Goal: Task Accomplishment & Management: Complete application form

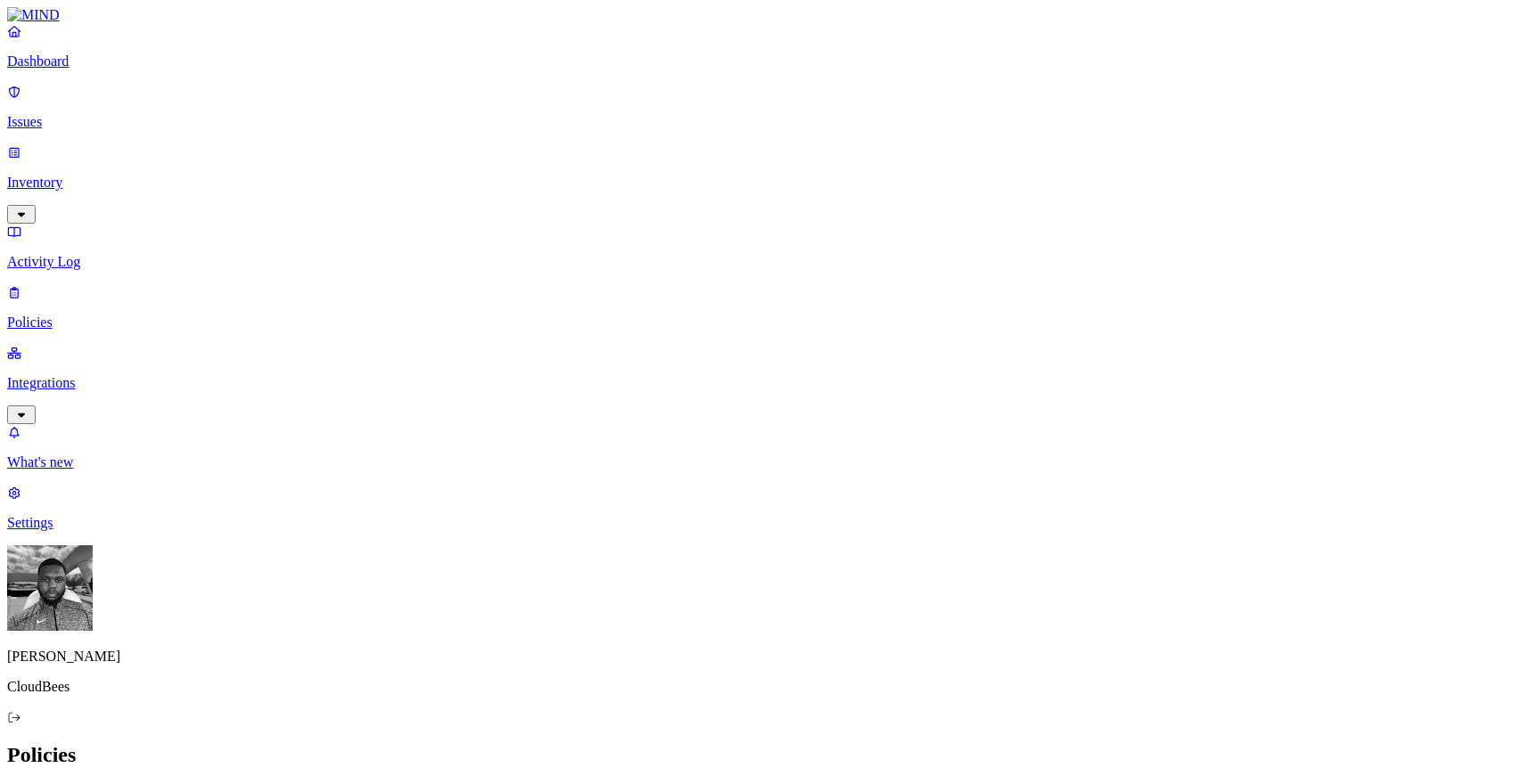
click at [29, 783] on icon at bounding box center [21, 794] width 14 height 12
click at [706, 292] on label "Classification" at bounding box center [682, 285] width 78 height 15
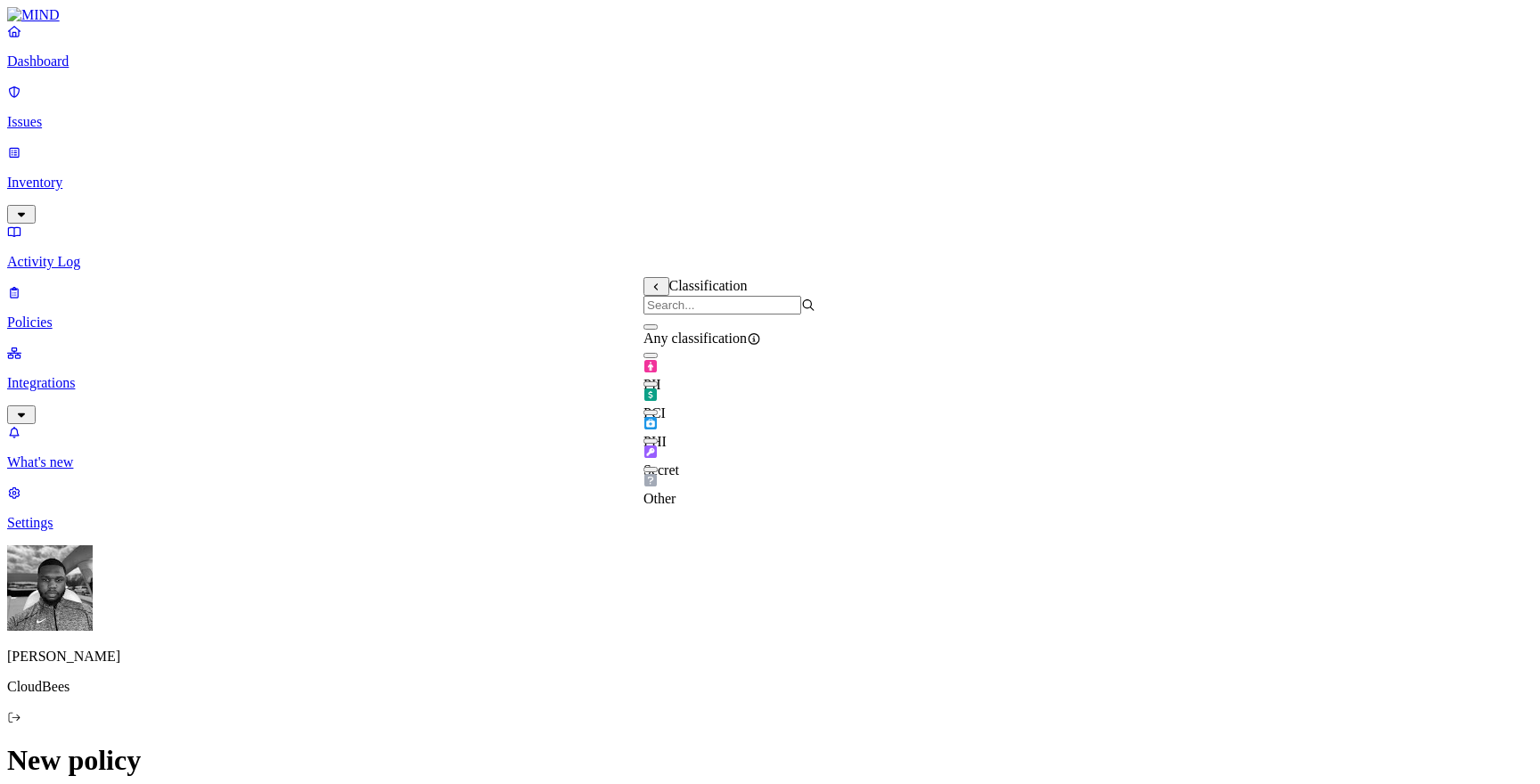
click at [66, 69] on p "Dashboard" at bounding box center [769, 62] width 1526 height 16
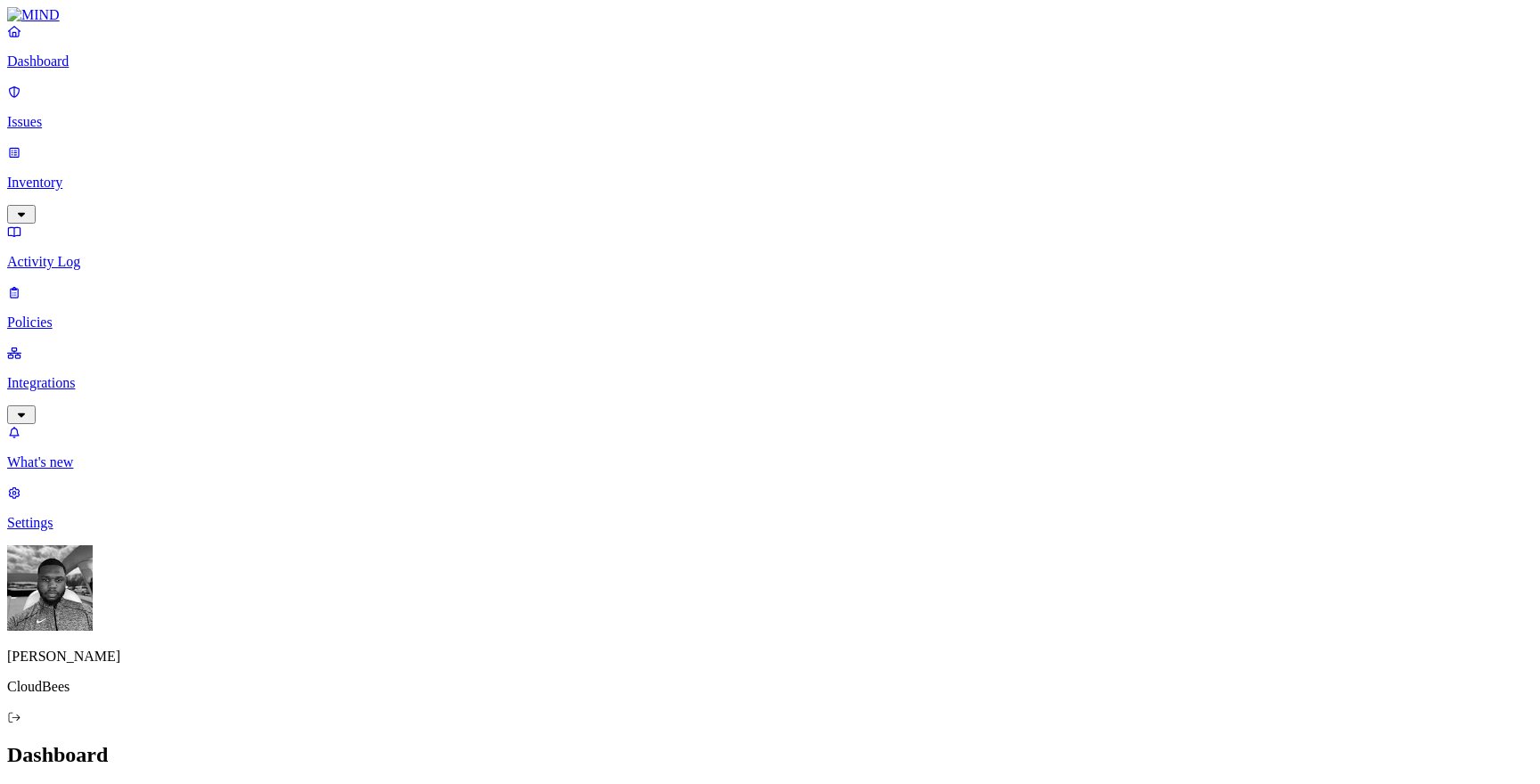
click at [103, 375] on p "Integrations" at bounding box center [769, 383] width 1526 height 16
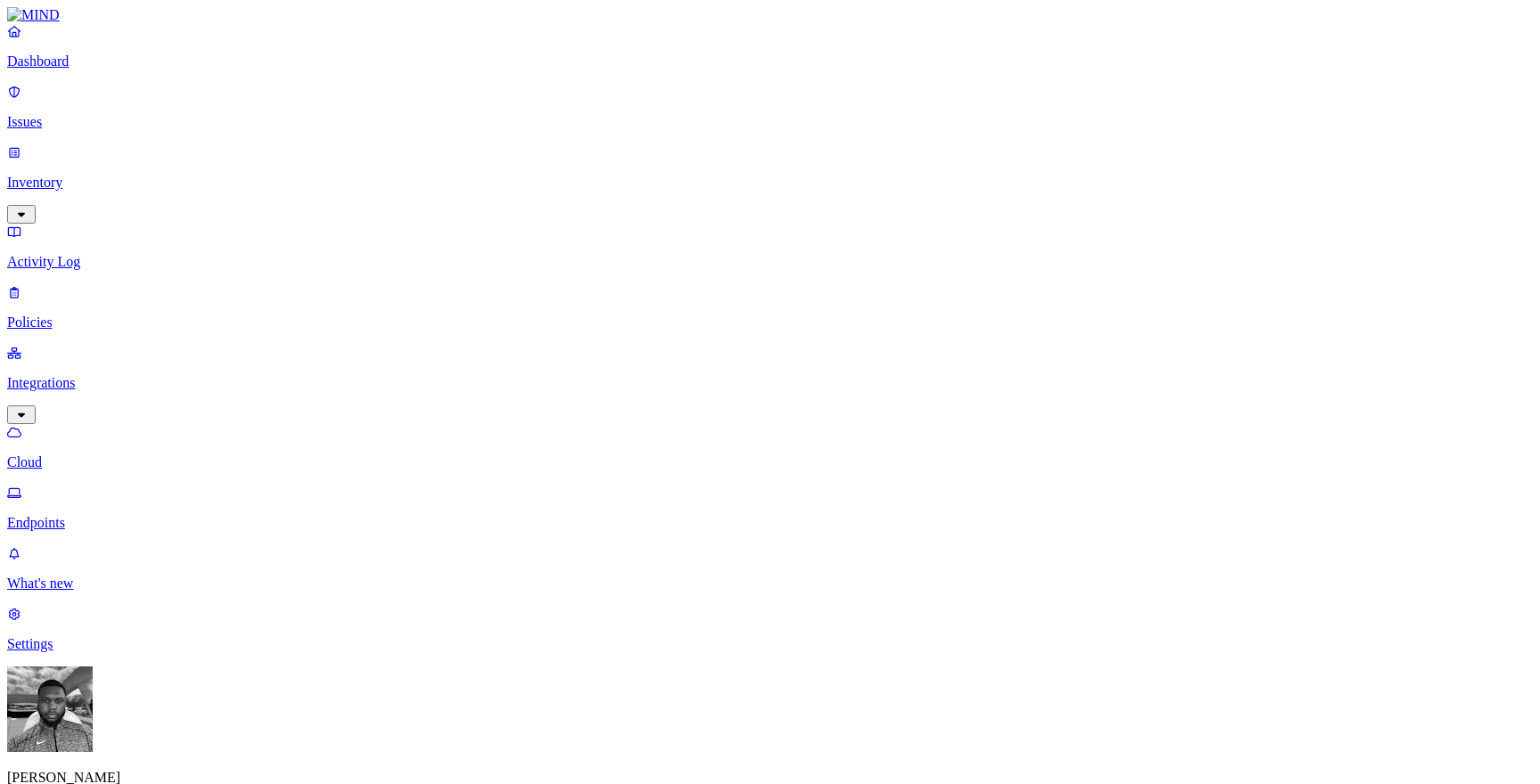
click at [77, 315] on p "Policies" at bounding box center [769, 322] width 1526 height 16
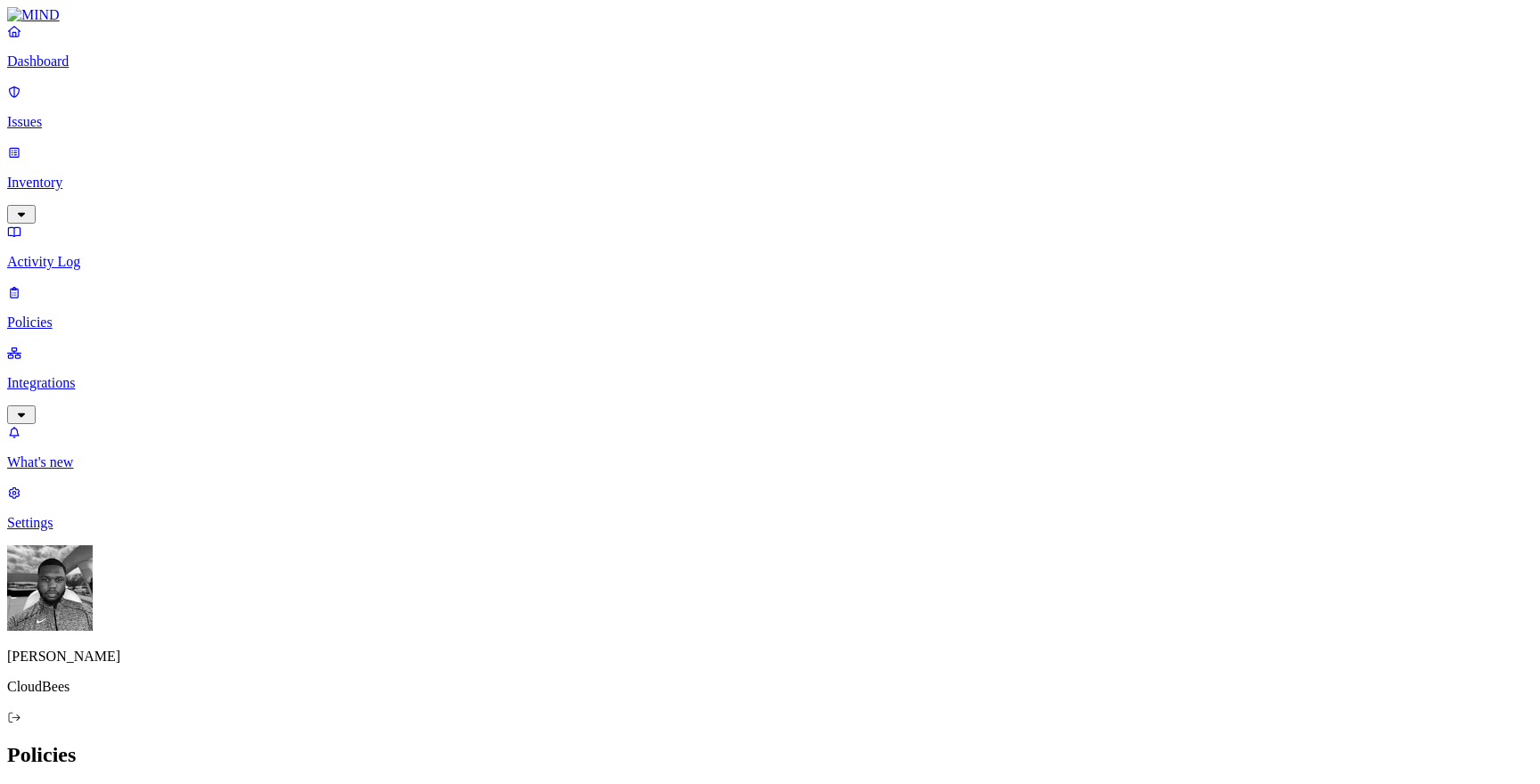
click at [107, 783] on button "Create Policy" at bounding box center [57, 794] width 100 height 18
click at [669, 407] on label "File type" at bounding box center [656, 417] width 25 height 31
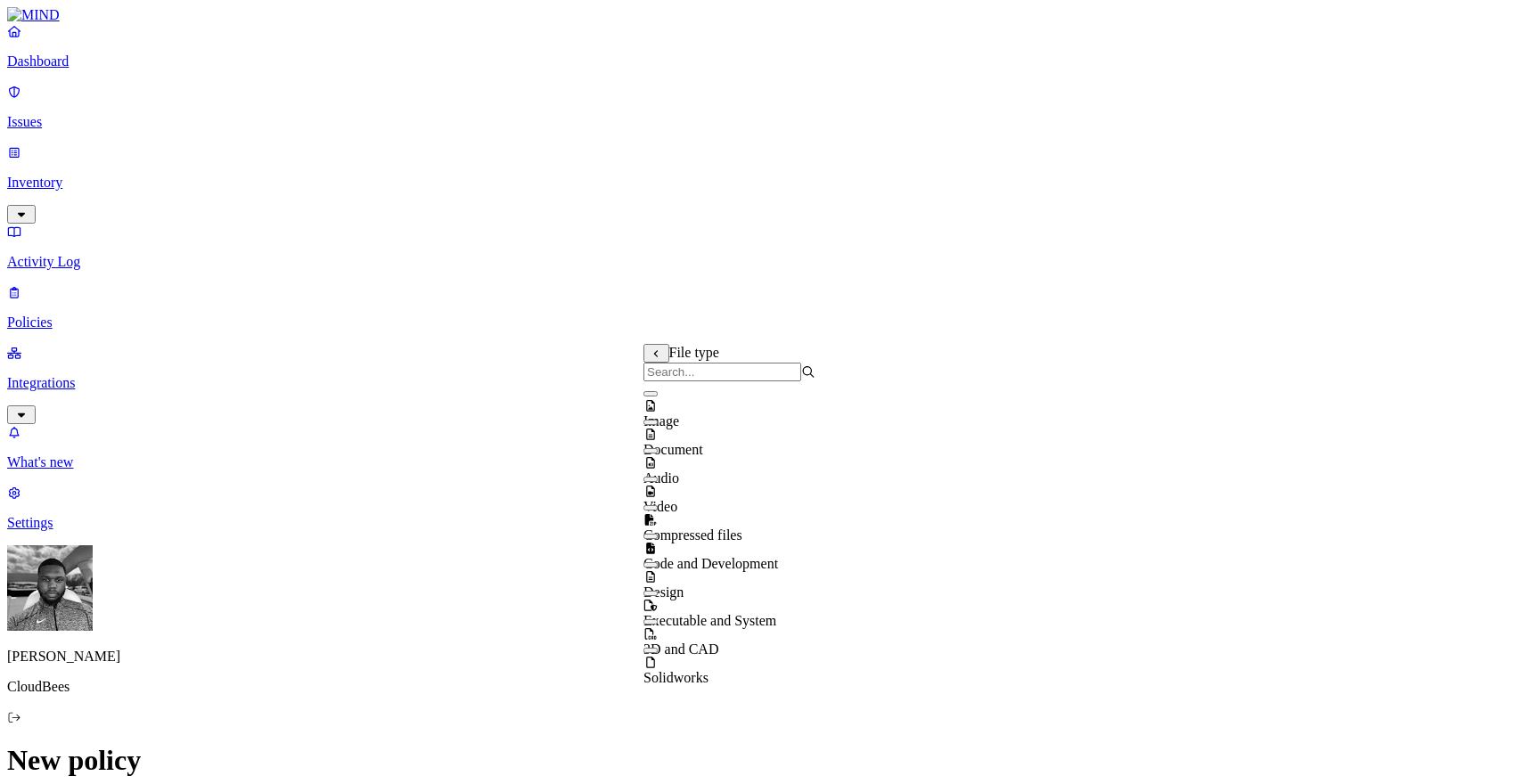
scroll to position [29, 0]
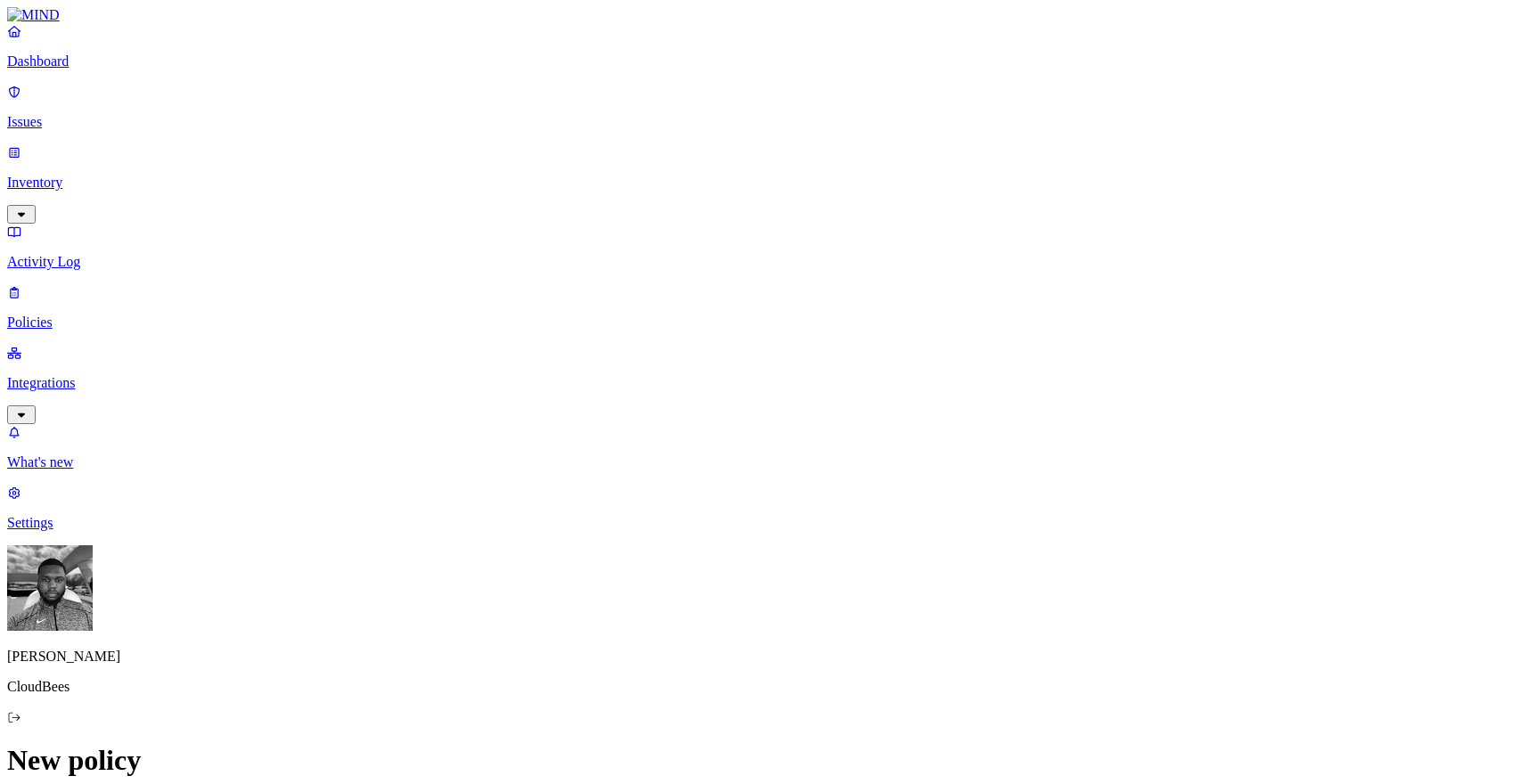
click at [60, 23] on img at bounding box center [33, 14] width 53 height 16
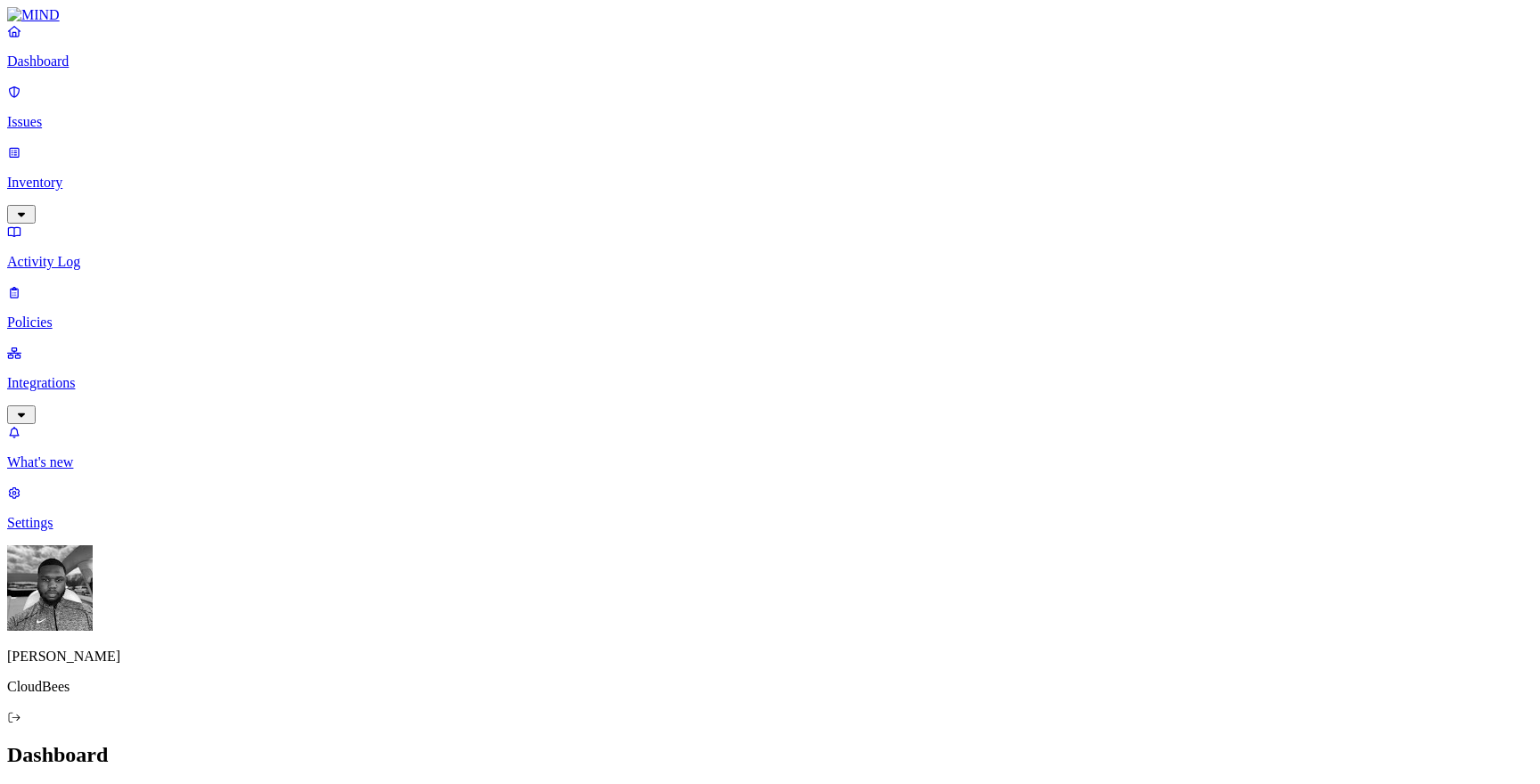
click at [77, 531] on link "Settings" at bounding box center [769, 508] width 1526 height 46
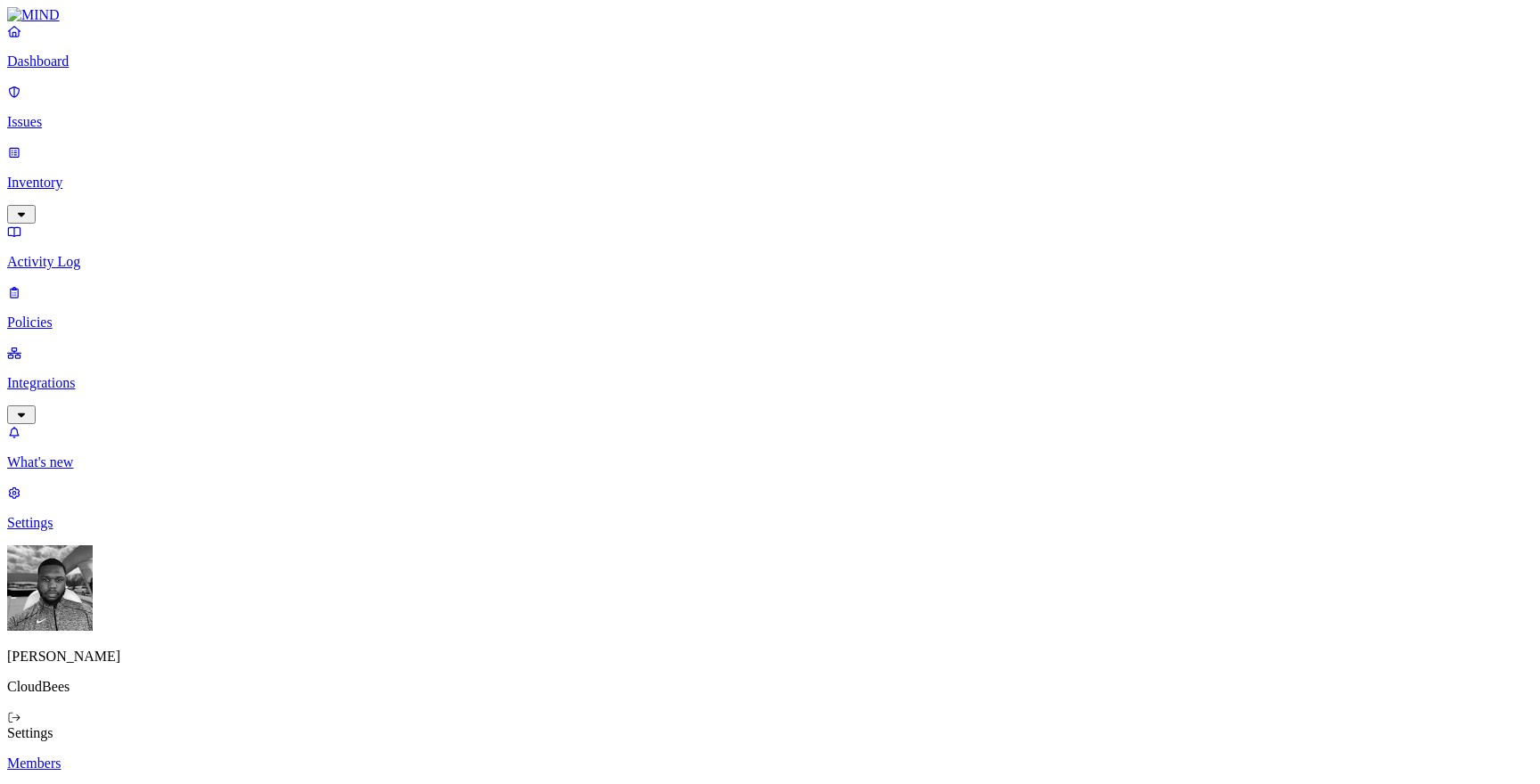
click at [245, 783] on p "Known entities" at bounding box center [769, 794] width 1526 height 16
click at [240, 755] on link "Members" at bounding box center [769, 763] width 1526 height 16
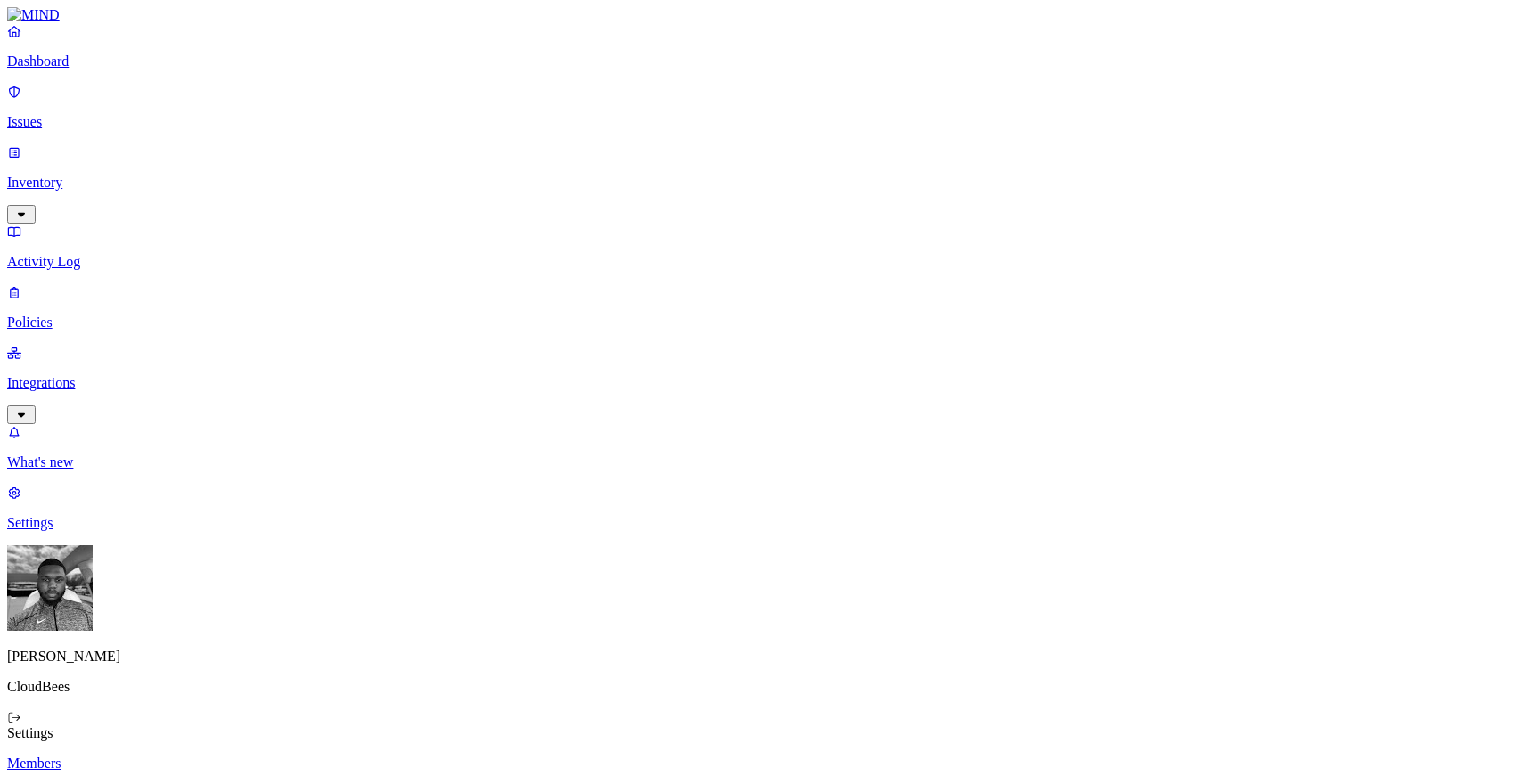
click at [141, 258] on nav "Dashboard Issues Inventory Activity Log Policies Integrations What's new 1 Sett…" at bounding box center [769, 277] width 1526 height 508
click at [125, 375] on p "Integrations" at bounding box center [769, 383] width 1526 height 16
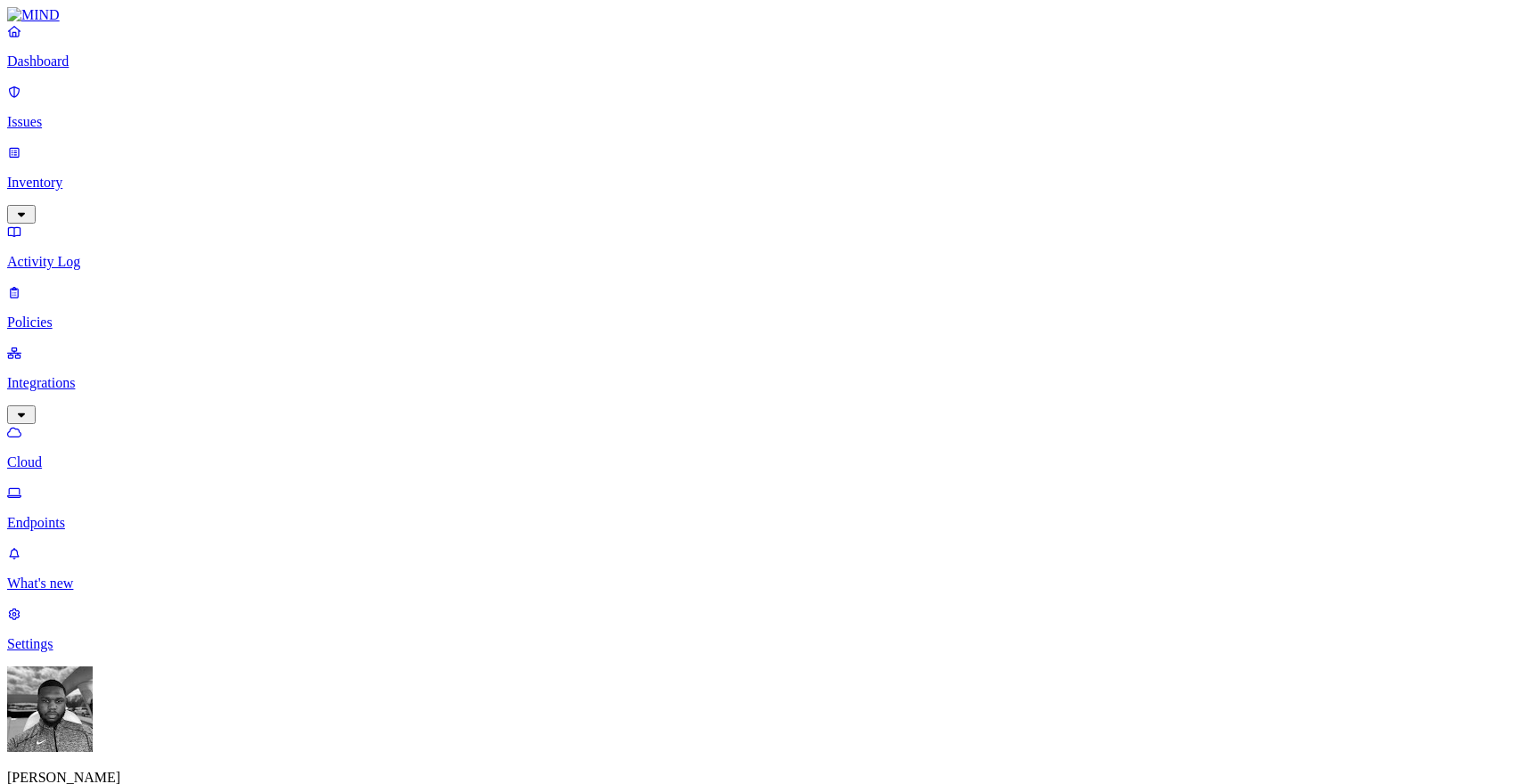
click at [106, 315] on p "Policies" at bounding box center [769, 322] width 1526 height 16
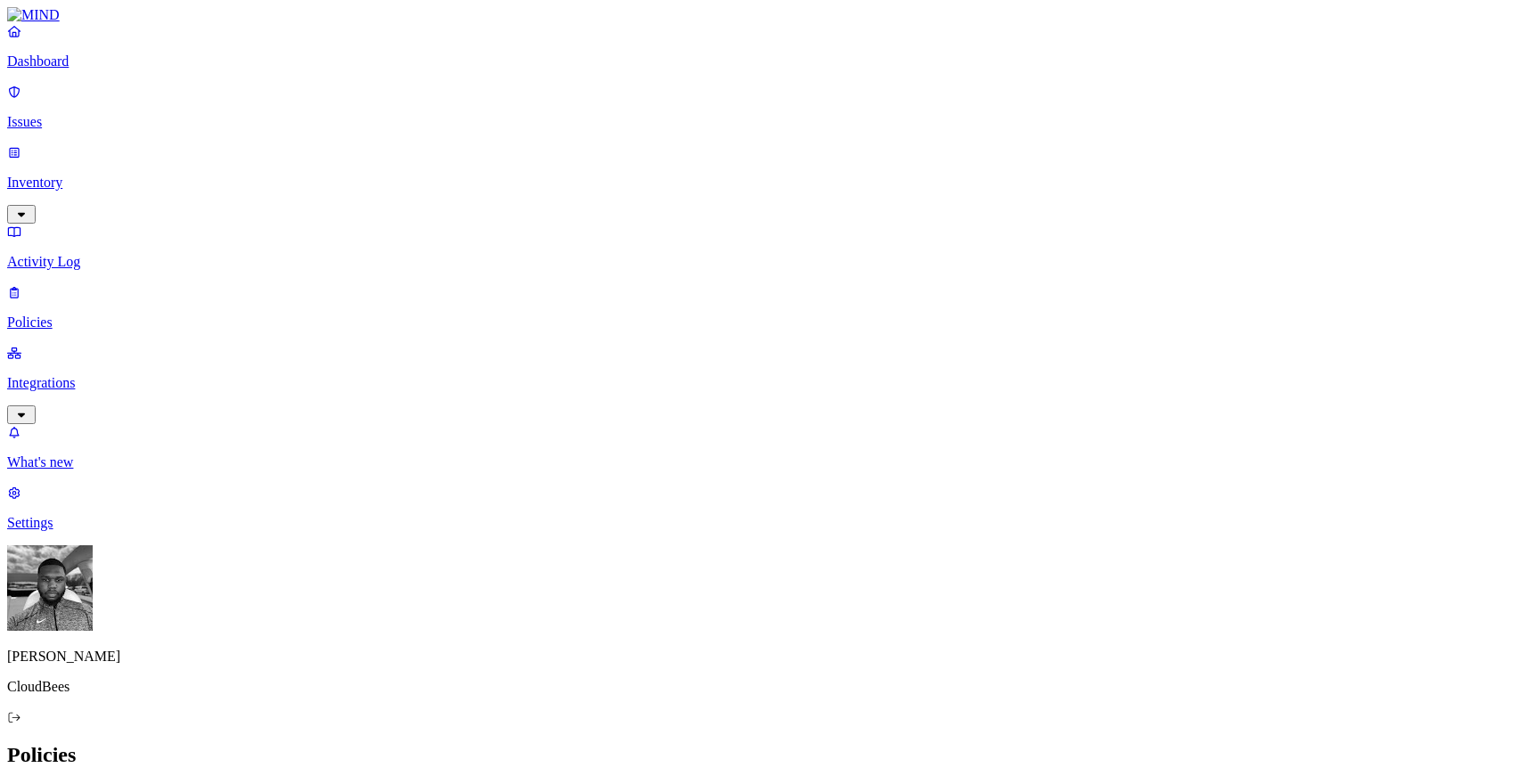
click at [85, 254] on p "Activity Log" at bounding box center [769, 262] width 1526 height 16
click at [47, 69] on p "Dashboard" at bounding box center [769, 62] width 1526 height 16
click at [157, 344] on link "Integrations" at bounding box center [769, 383] width 1526 height 77
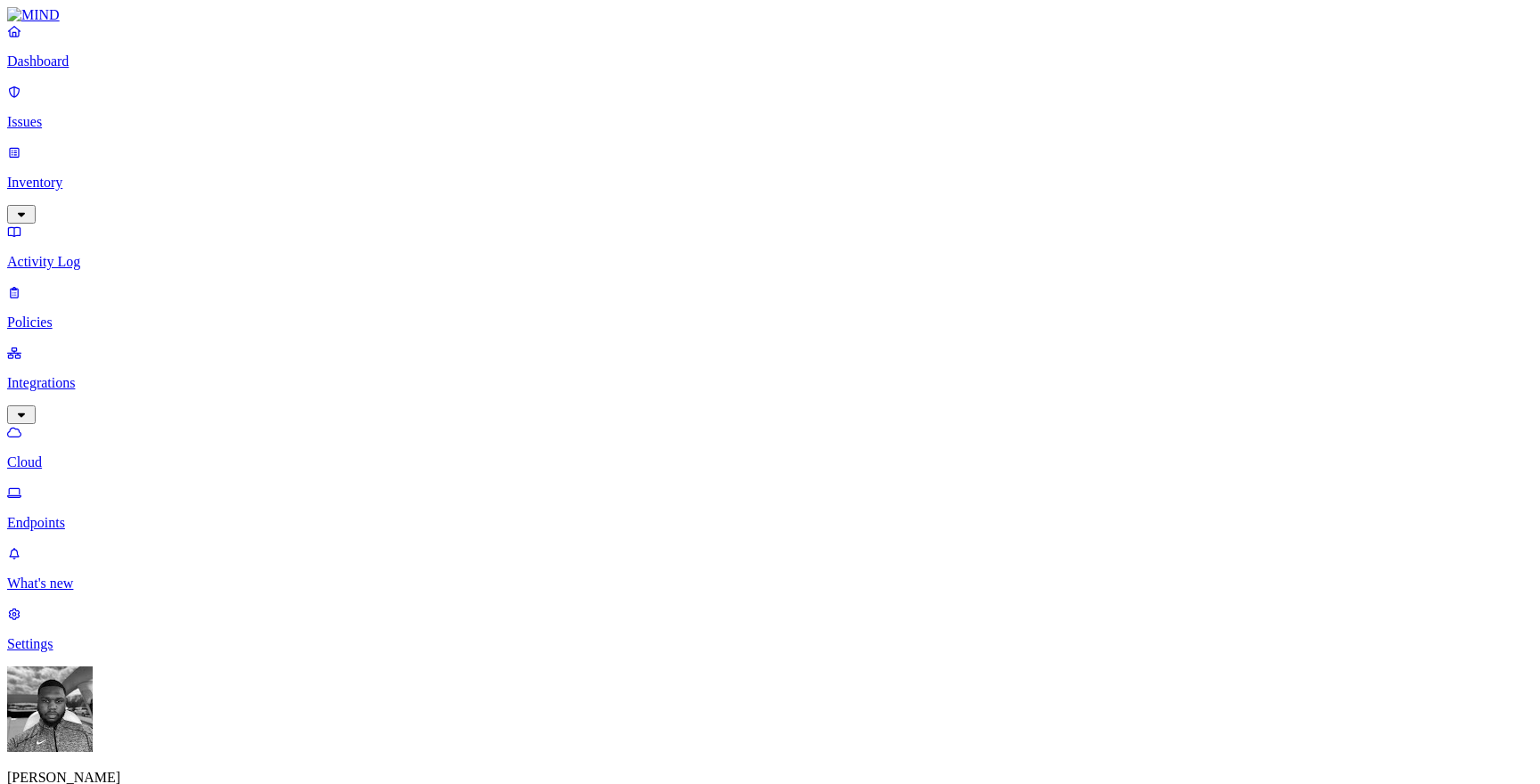
click at [112, 123] on link "Issues" at bounding box center [769, 107] width 1526 height 46
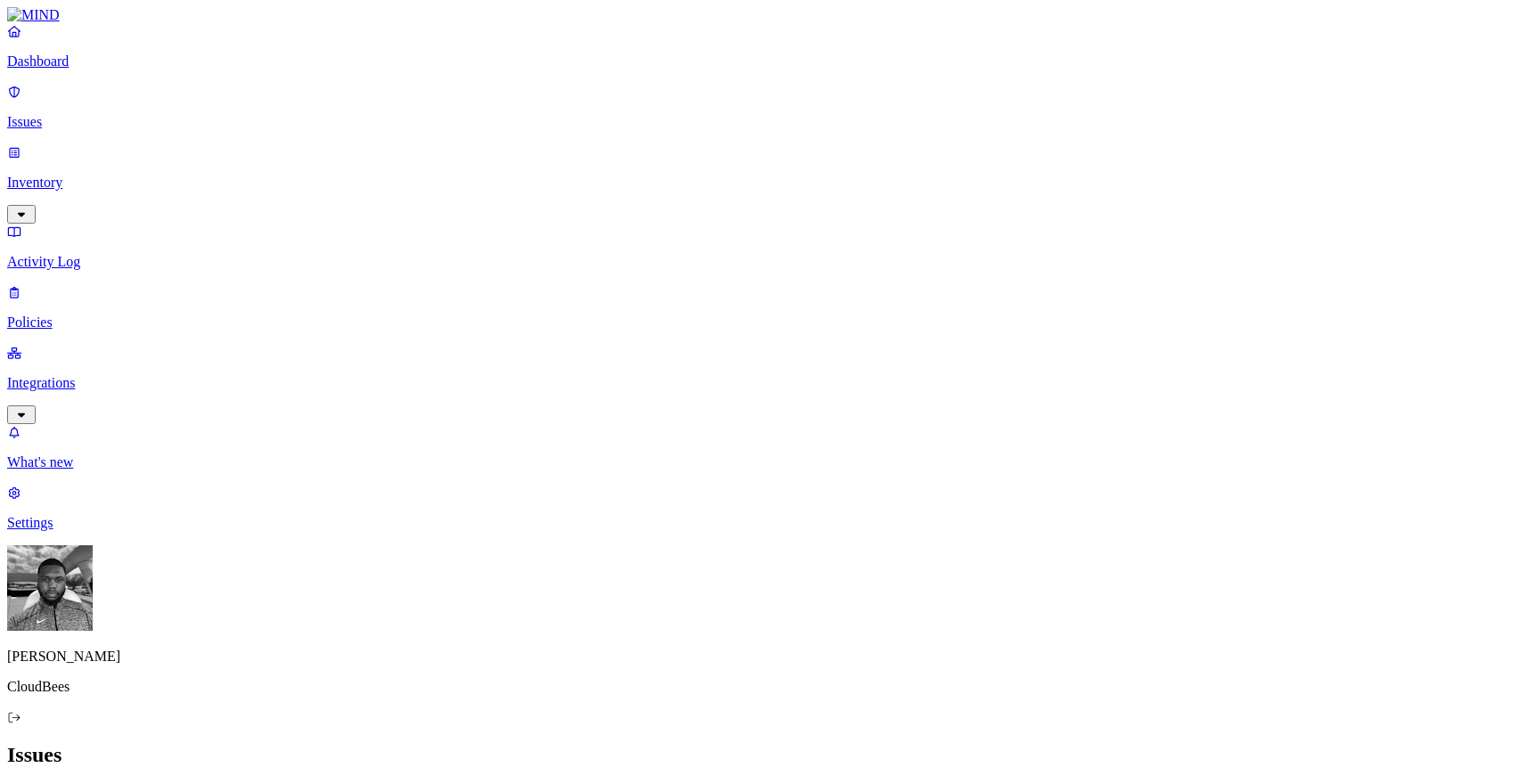
click at [124, 175] on p "Inventory" at bounding box center [769, 183] width 1526 height 16
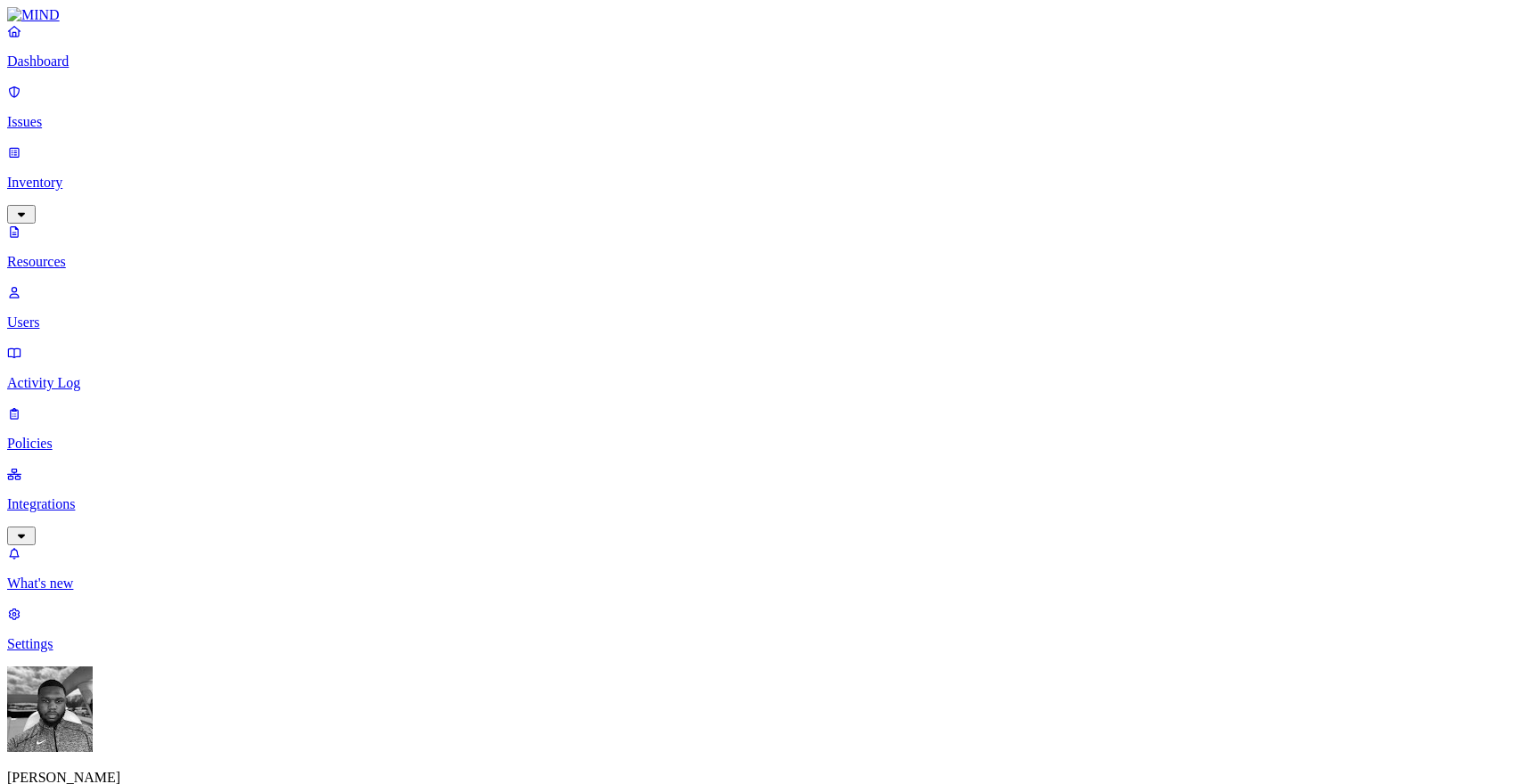
click at [119, 315] on p "Users" at bounding box center [769, 322] width 1526 height 16
click at [92, 254] on p "Resources" at bounding box center [769, 262] width 1526 height 16
click at [58, 375] on p "Activity Log" at bounding box center [769, 383] width 1526 height 16
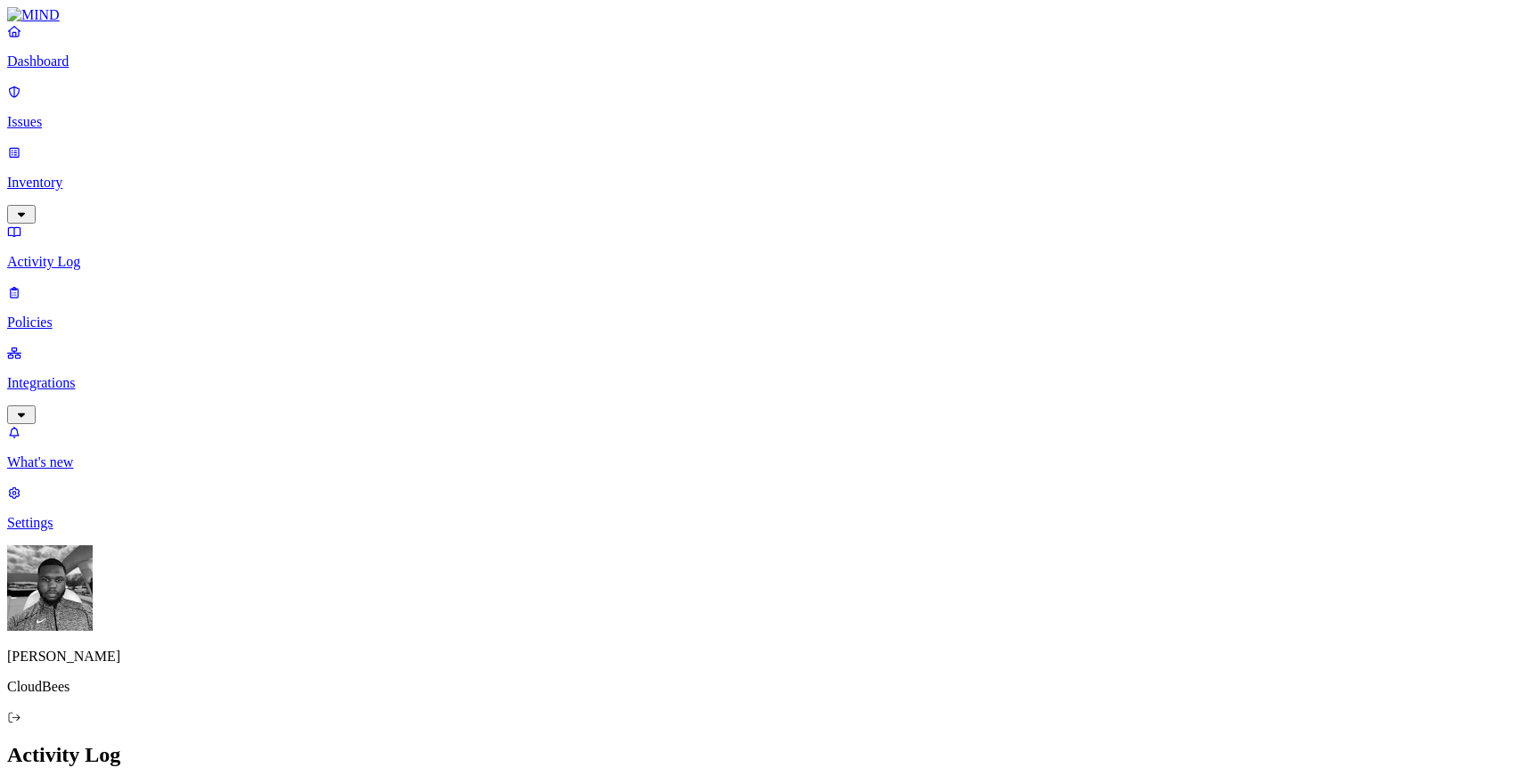
click at [43, 315] on p "Policies" at bounding box center [769, 322] width 1526 height 16
click at [29, 783] on icon at bounding box center [21, 794] width 14 height 12
paste textarea "Block upload of files tagged Confidential to personal webmail domains ([DOMAIN_…"
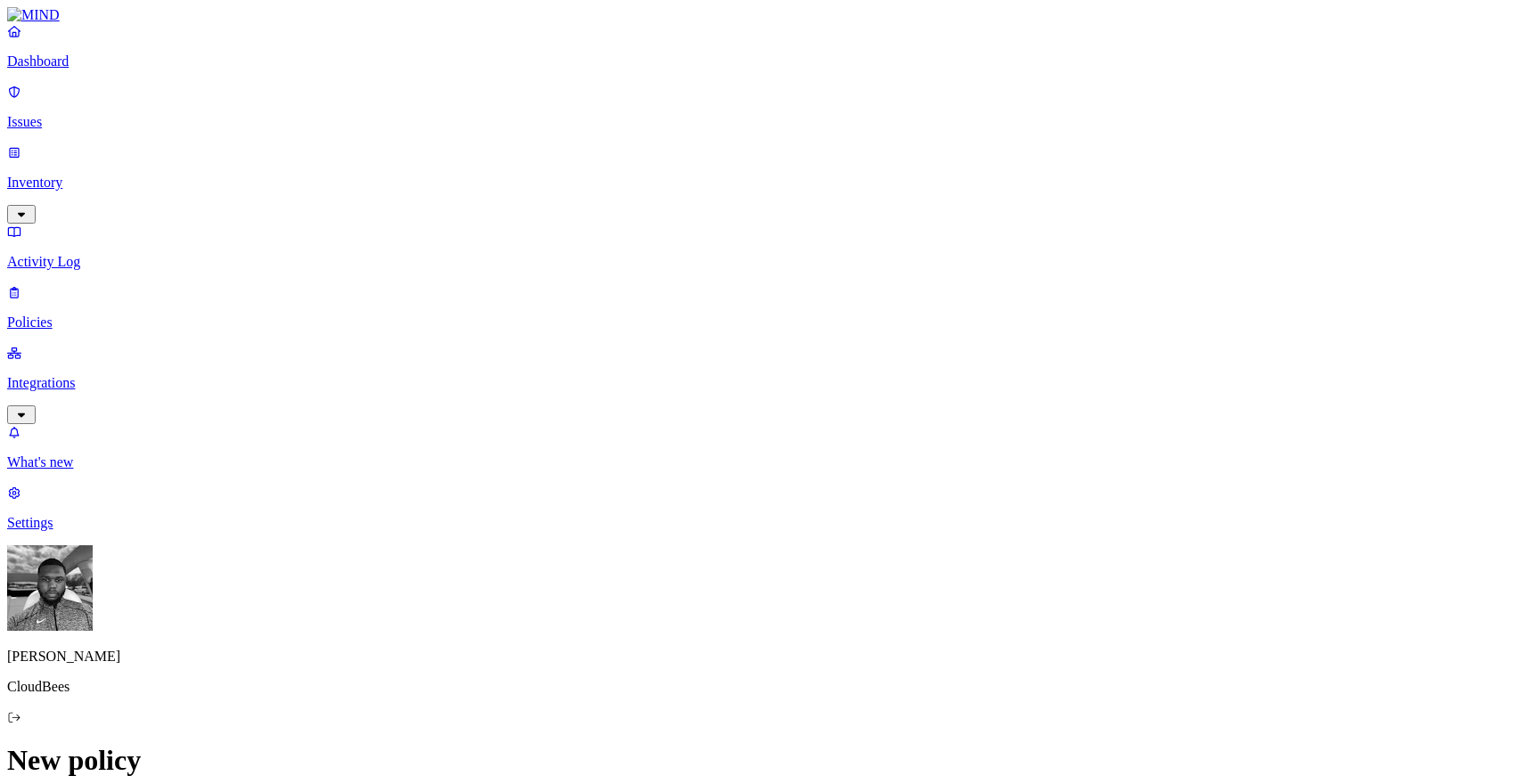
drag, startPoint x: 771, startPoint y: 333, endPoint x: 648, endPoint y: 331, distance: 123.0
drag, startPoint x: 581, startPoint y: 316, endPoint x: 807, endPoint y: 316, distance: 226.0
type textarea "Block upload of files tagged Confidential to personal webmail domains ([DOMAIN_…"
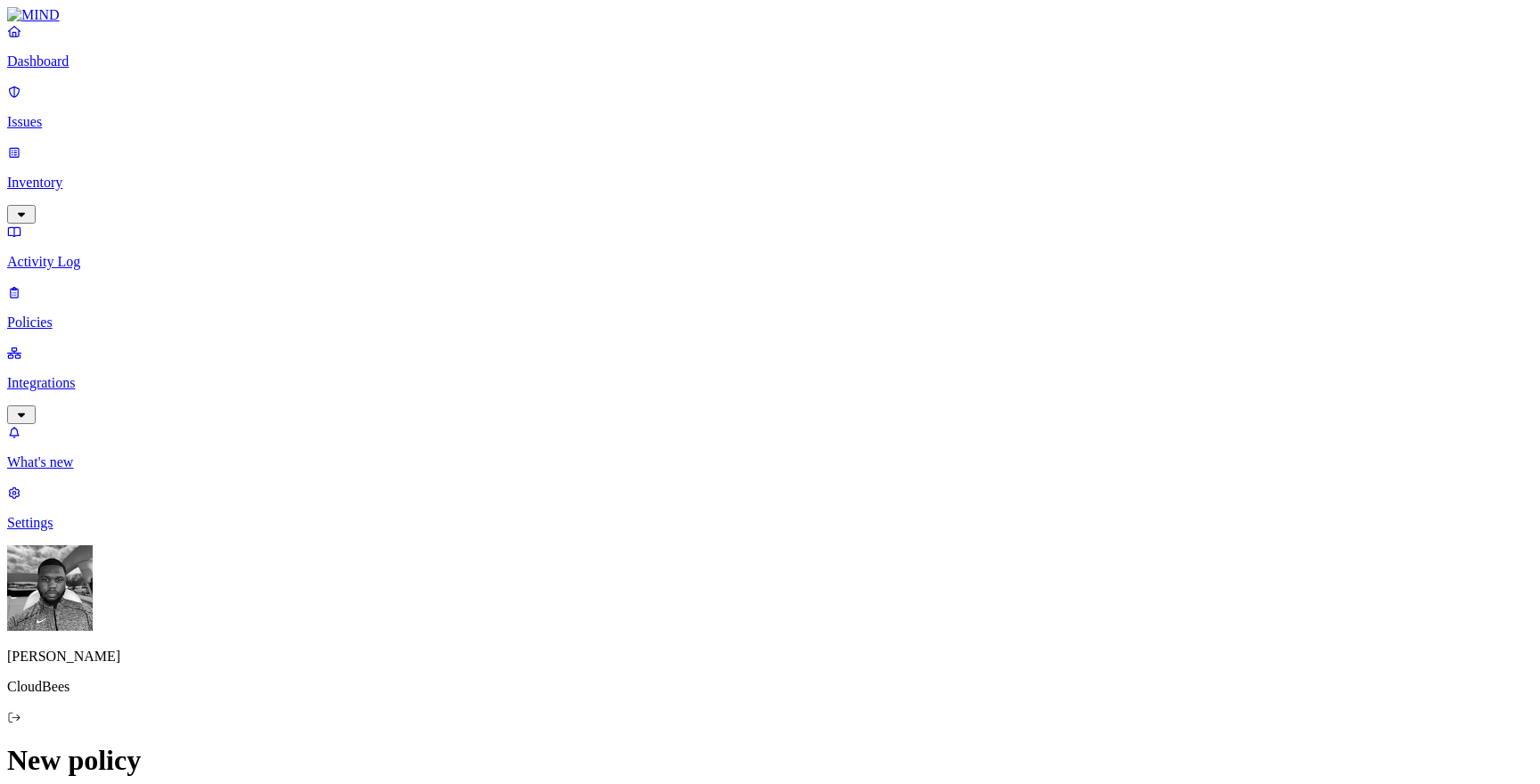
paste input "Block upload of files tagged Confidential"
type input "Block upload of files tagged Confidential"
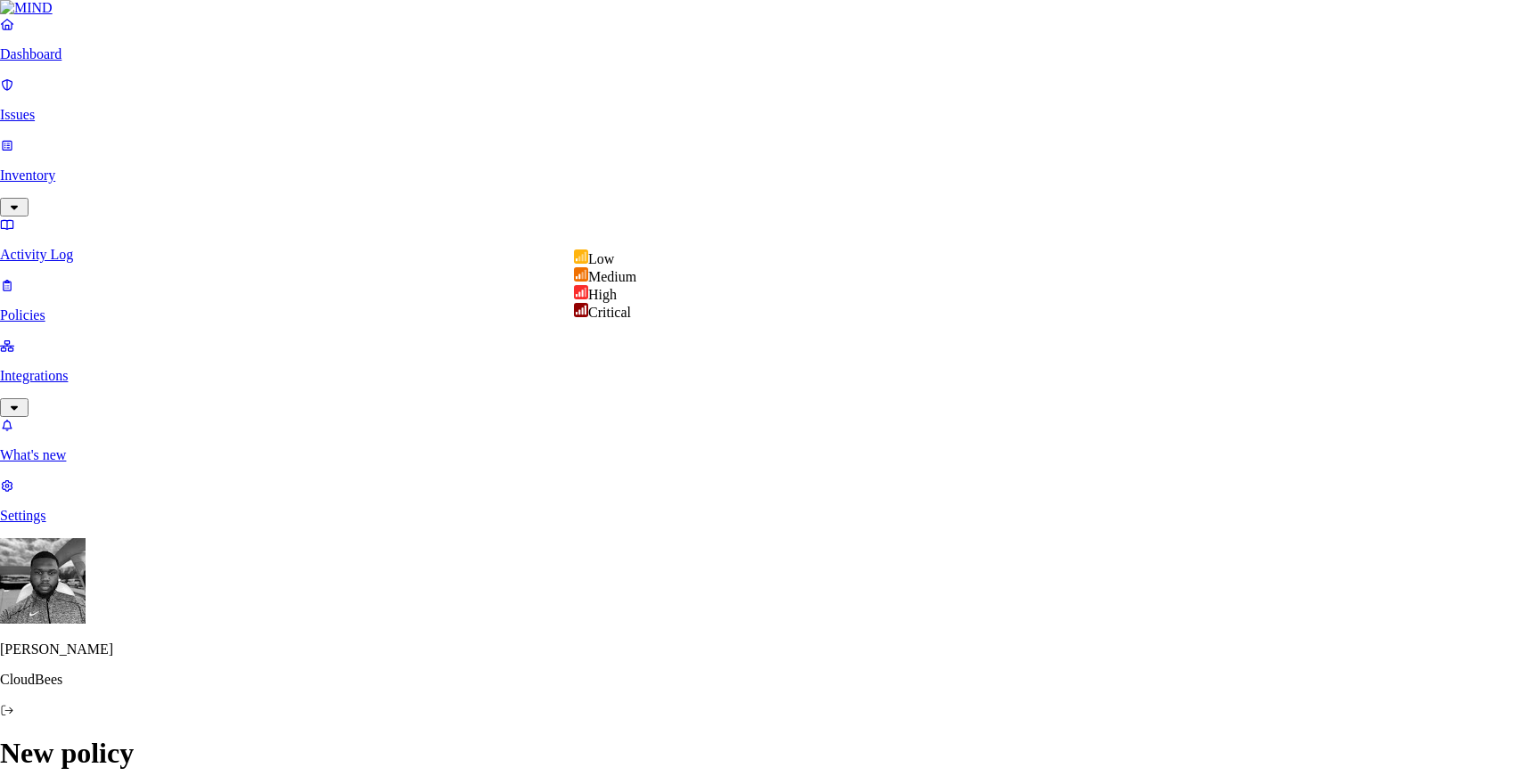
select select "2"
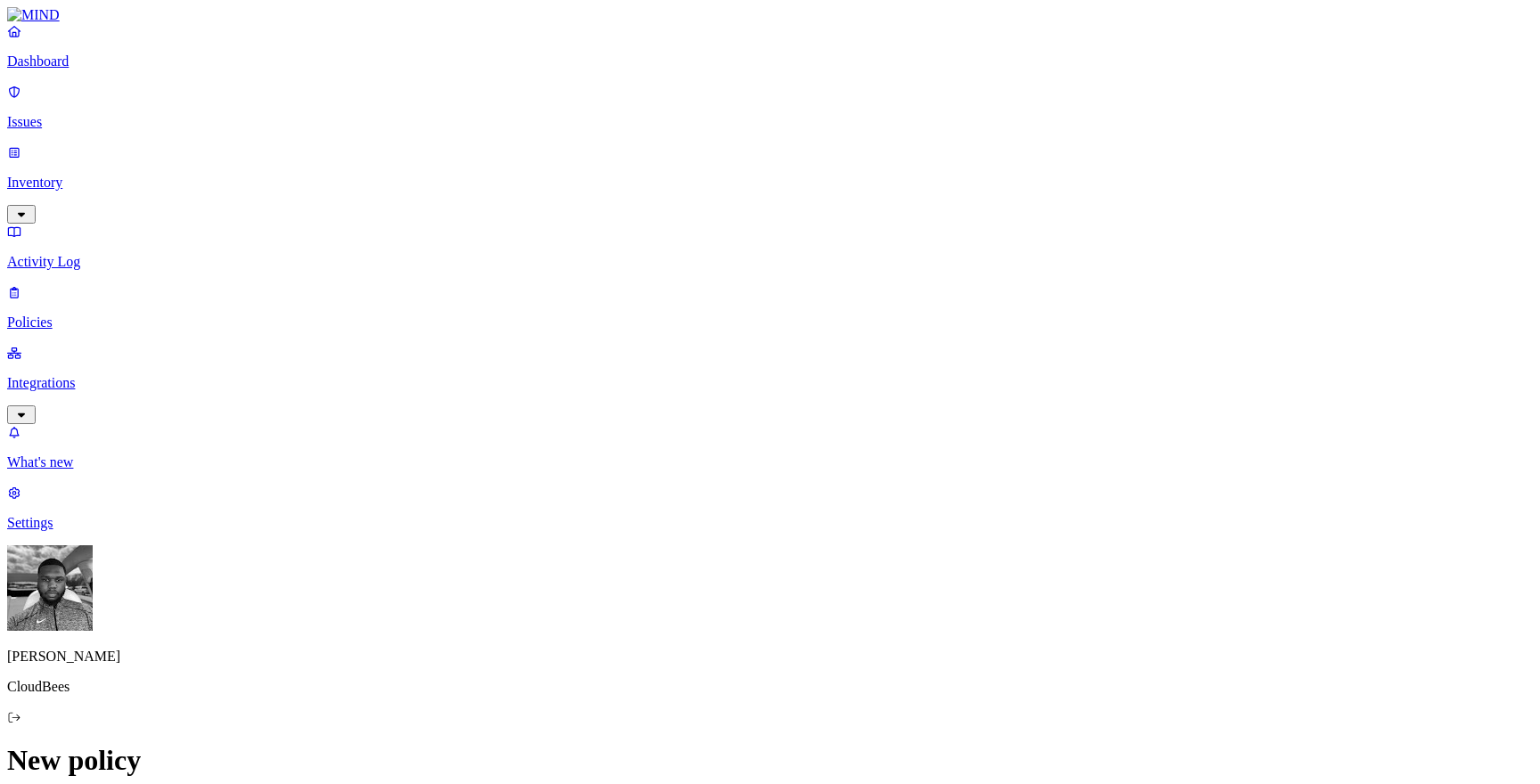
scroll to position [342, 0]
click at [672, 465] on label "Classification" at bounding box center [682, 458] width 78 height 15
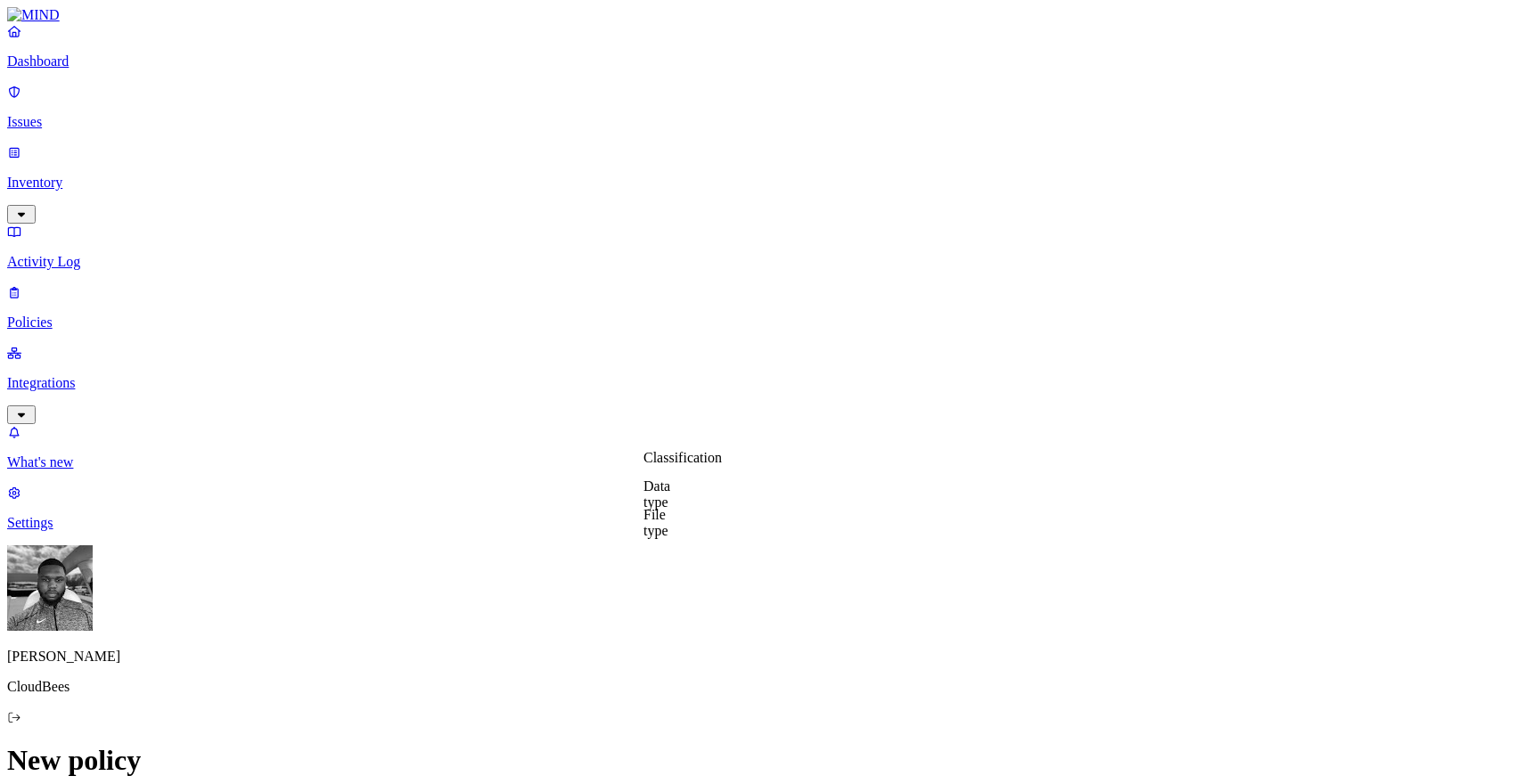
click at [670, 499] on label "Data type" at bounding box center [657, 493] width 27 height 31
click at [669, 519] on label "File type" at bounding box center [656, 522] width 25 height 31
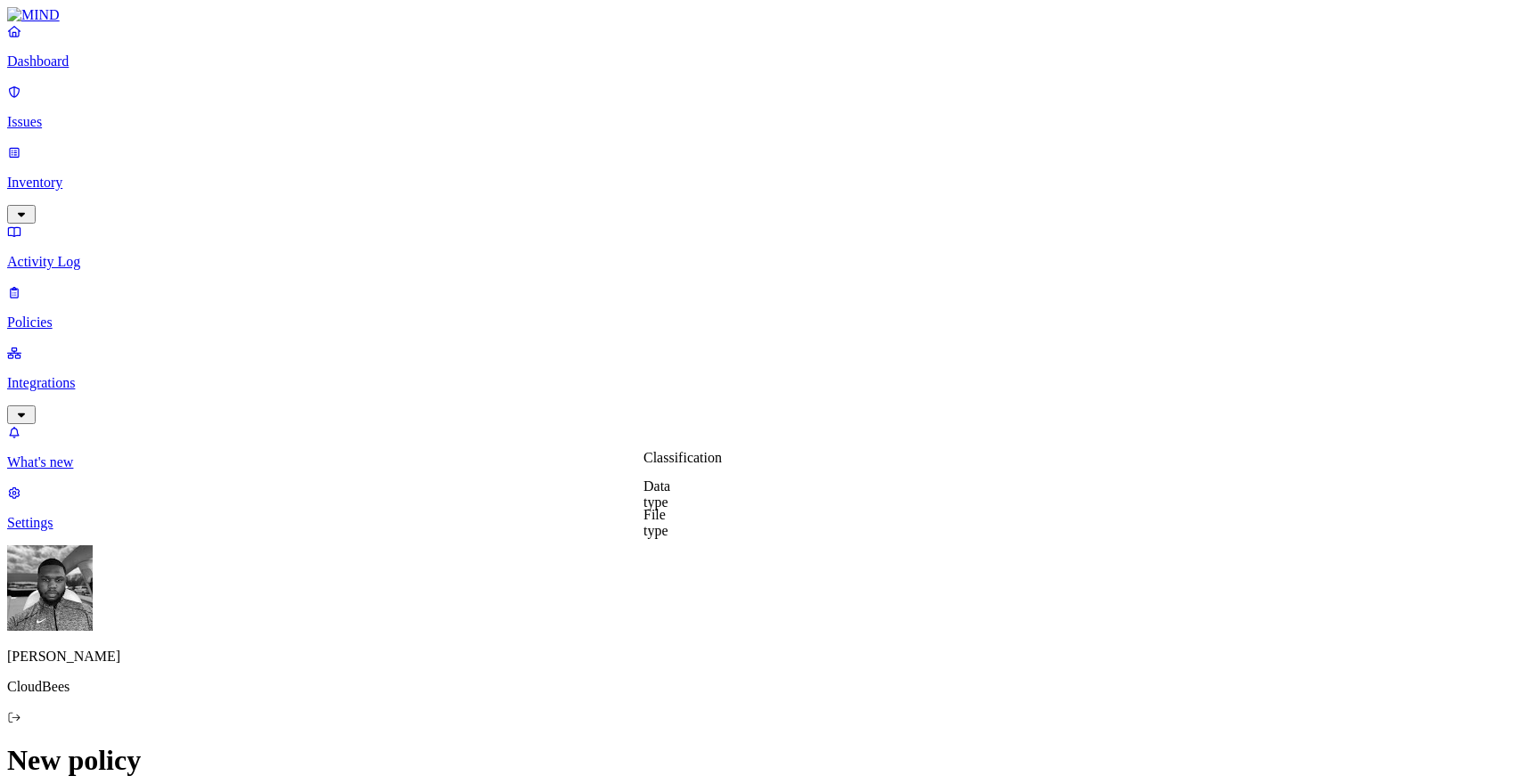
click at [664, 462] on label "Classification" at bounding box center [682, 458] width 78 height 15
click at [681, 482] on input "search" at bounding box center [723, 477] width 158 height 18
type input "sens"
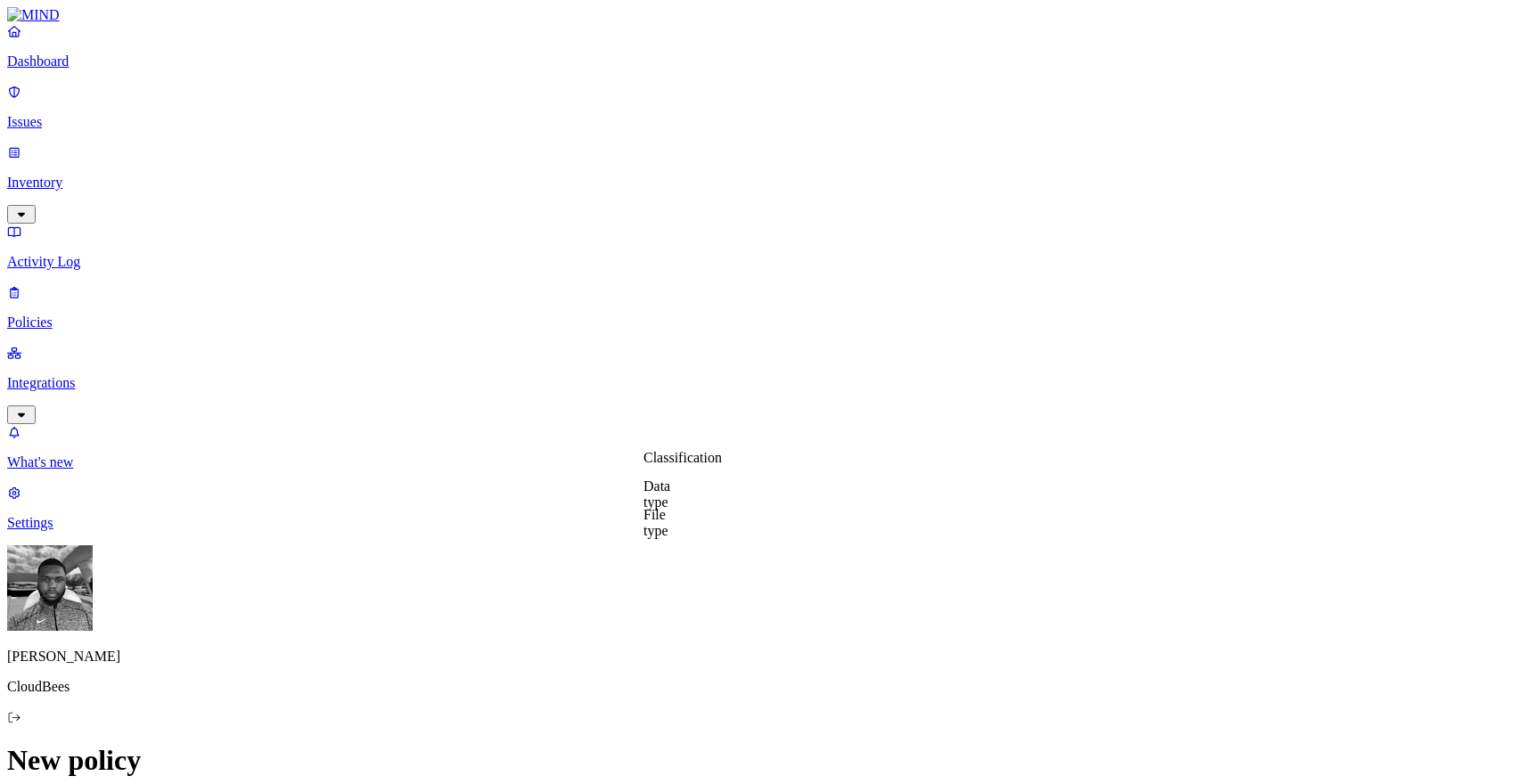
click at [690, 465] on label "Classification" at bounding box center [682, 458] width 78 height 15
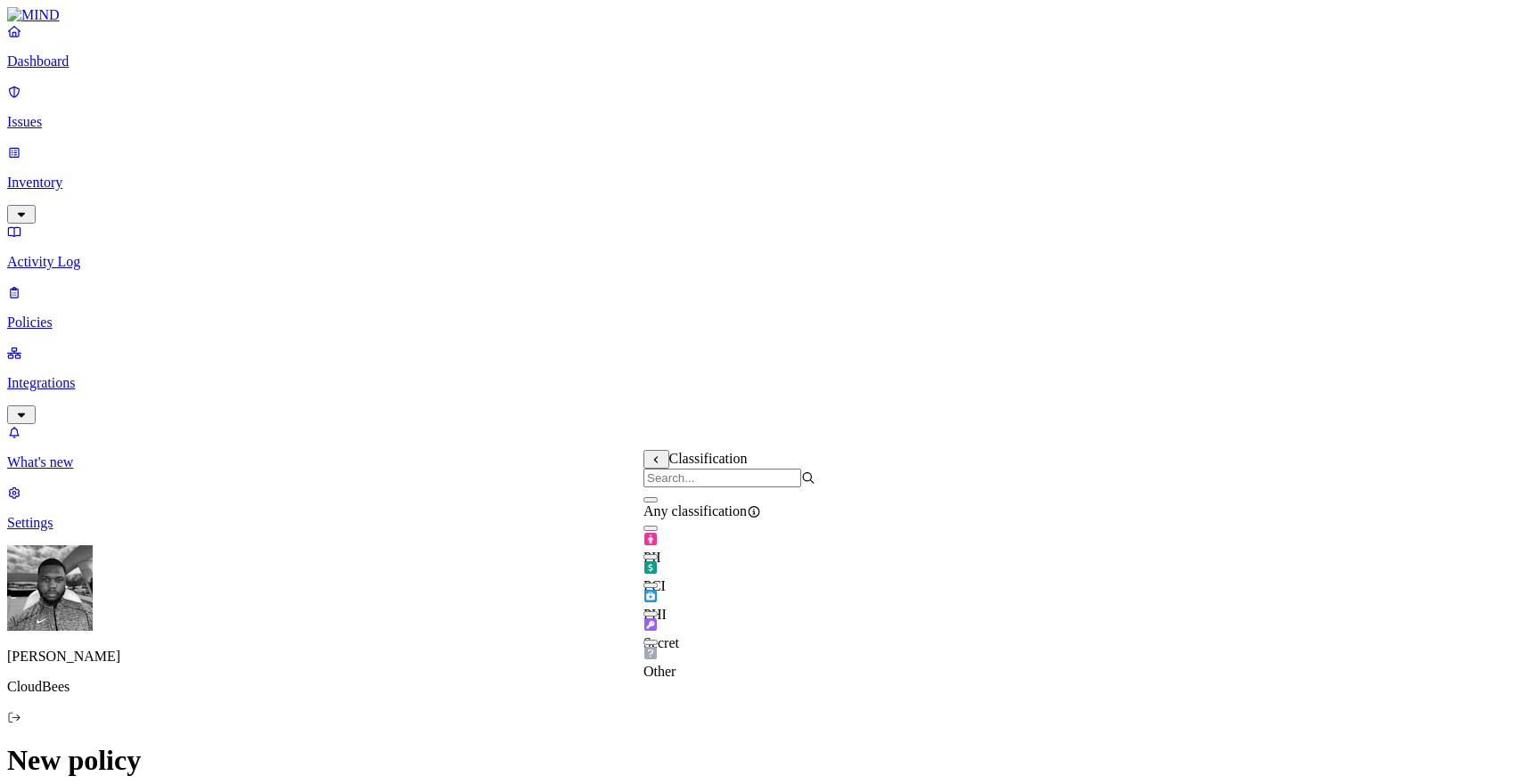
click at [670, 499] on label "Data type" at bounding box center [657, 493] width 27 height 31
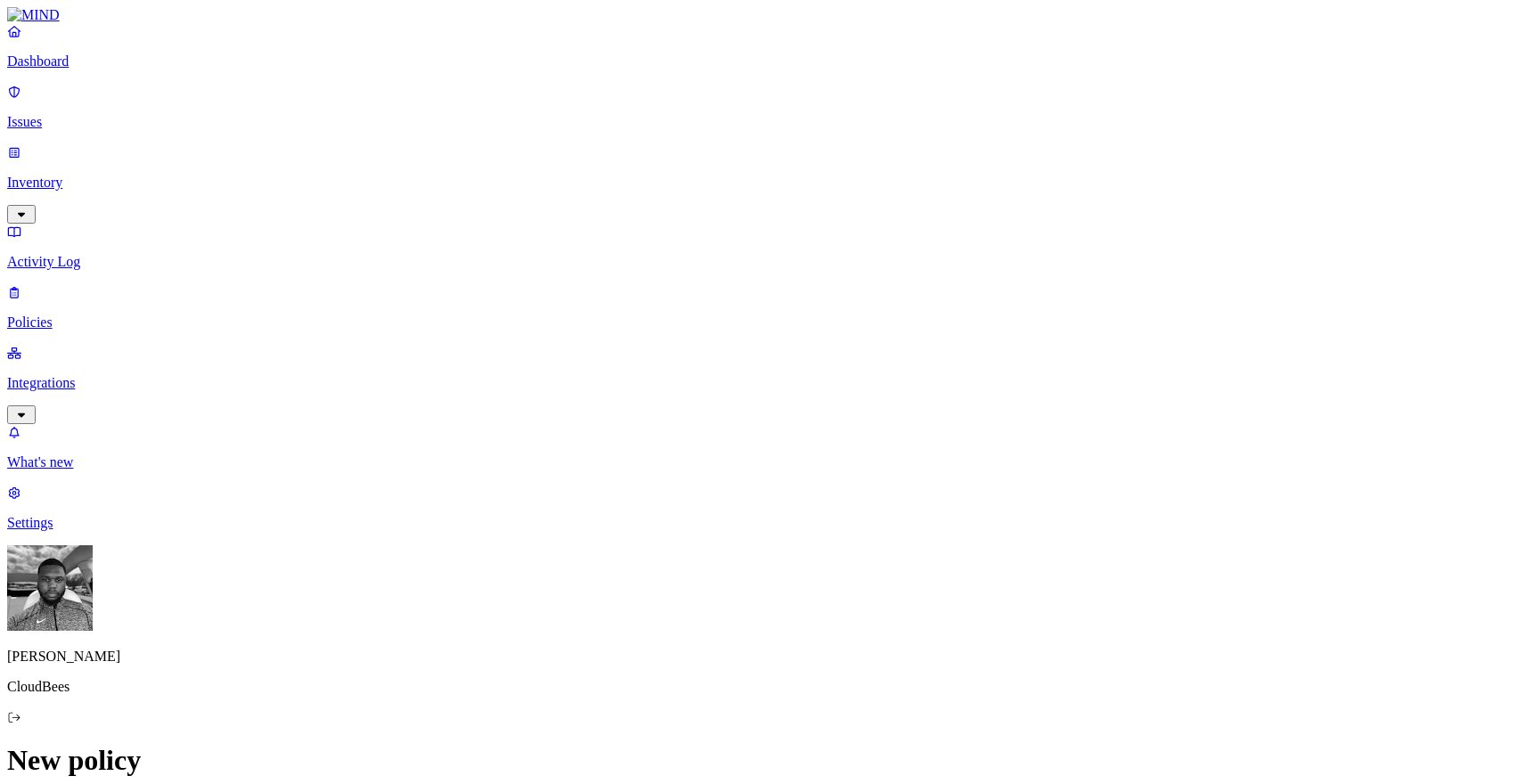
click at [669, 528] on label "File type" at bounding box center [656, 522] width 25 height 31
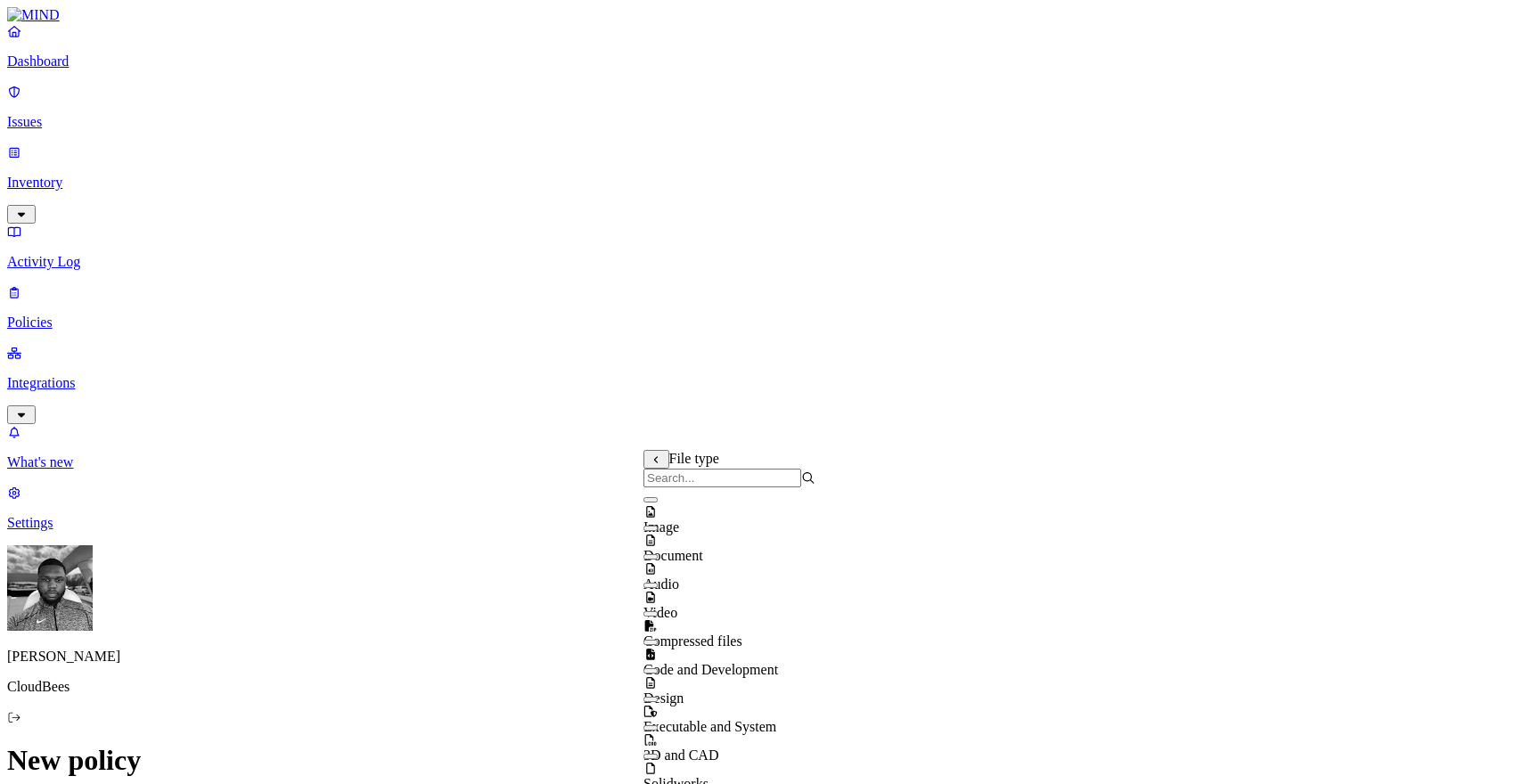
scroll to position [0, 0]
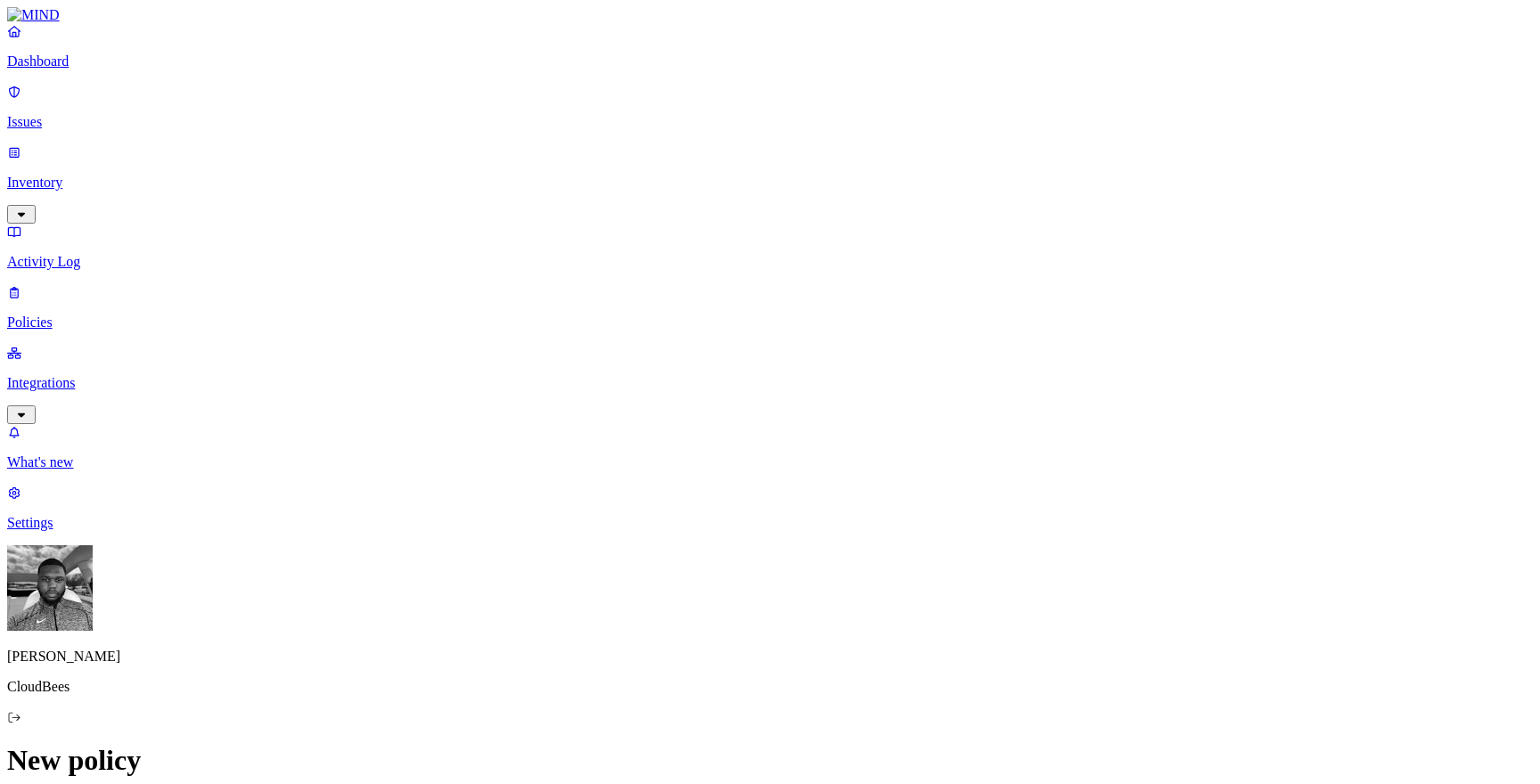
click at [669, 464] on label "Classification" at bounding box center [682, 458] width 78 height 15
click at [739, 657] on div "Other" at bounding box center [730, 655] width 172 height 50
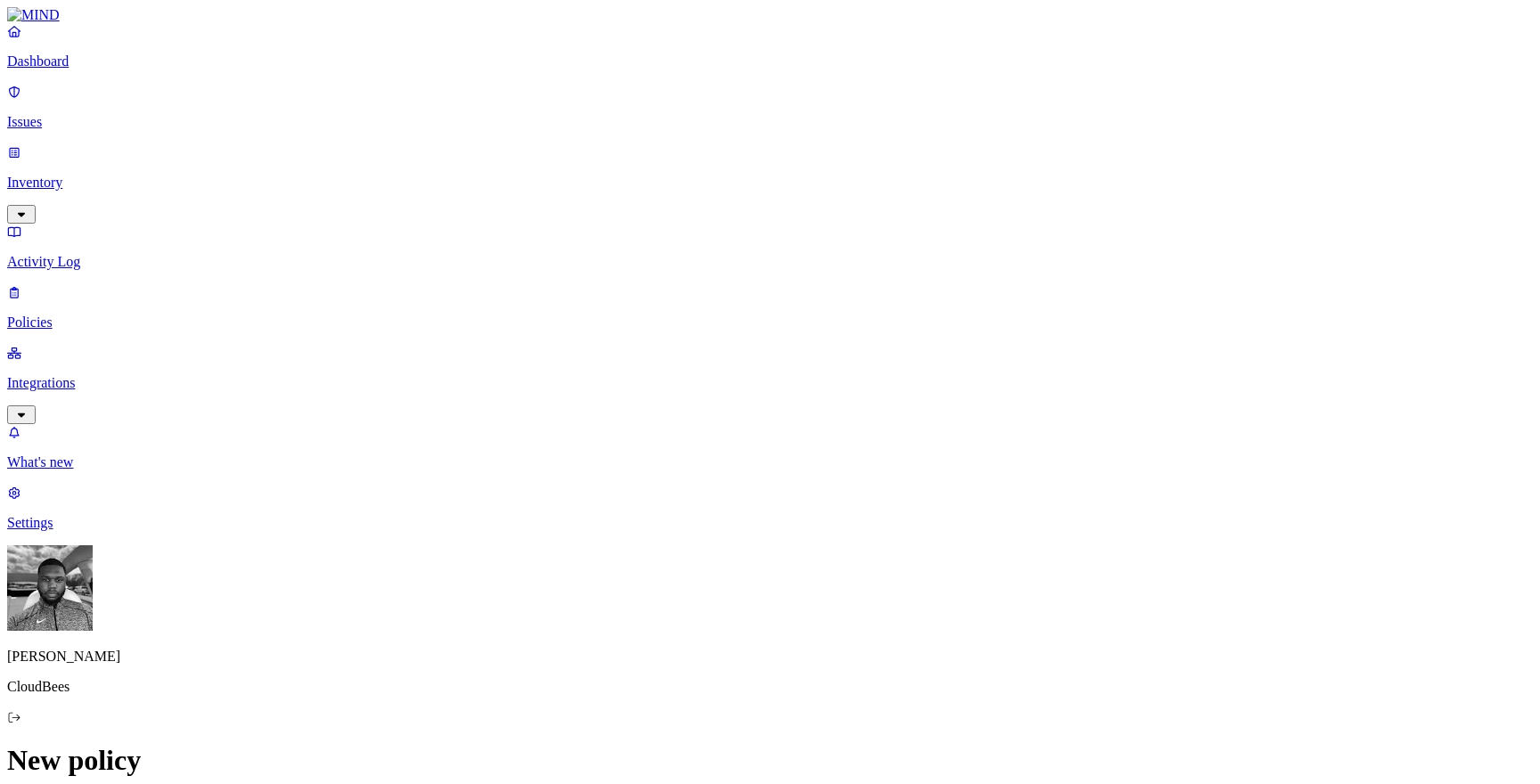
click at [801, 493] on label "AND" at bounding box center [788, 486] width 31 height 15
click at [808, 541] on label "File type" at bounding box center [798, 533] width 50 height 15
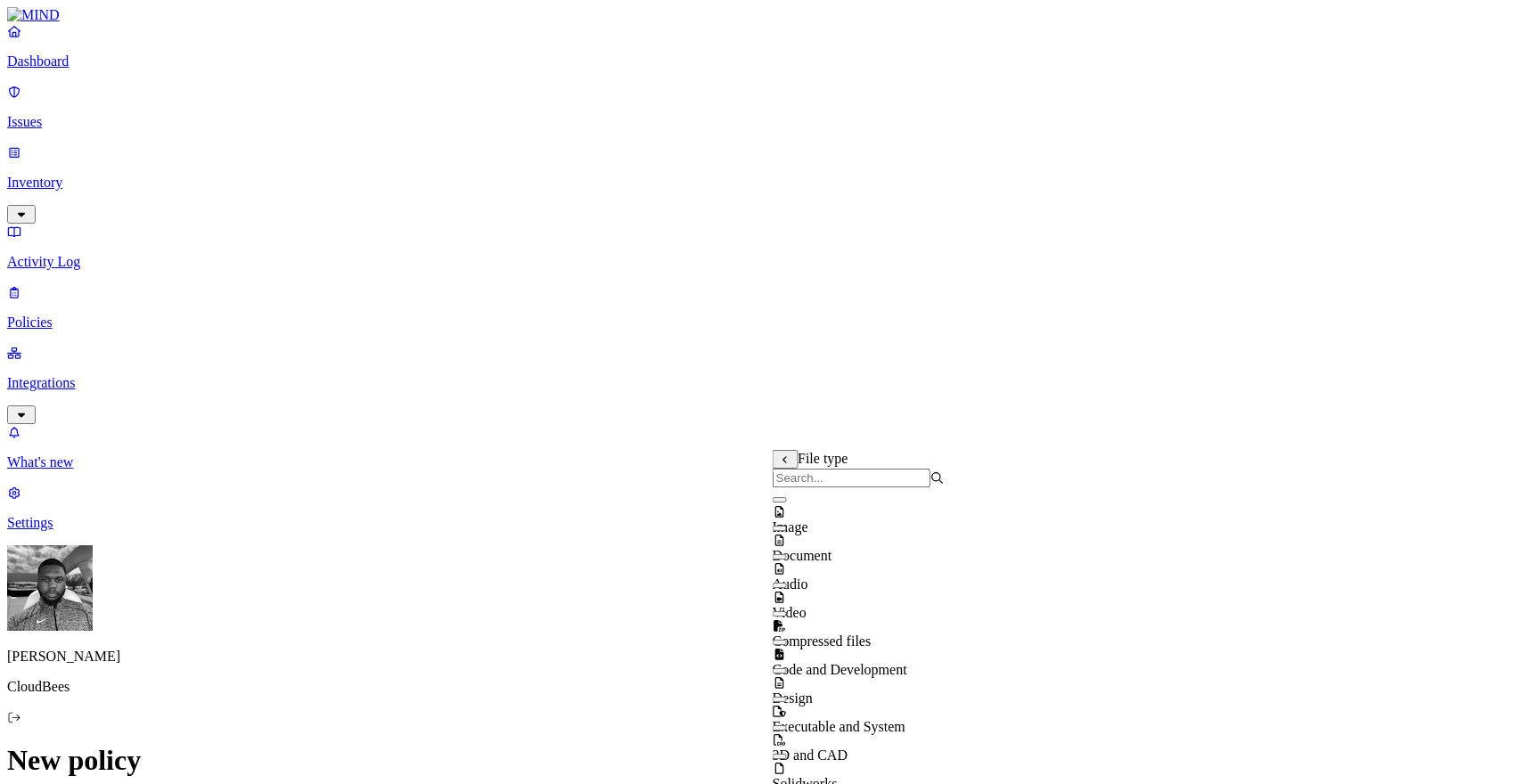
click at [788, 468] on button at bounding box center [785, 459] width 26 height 18
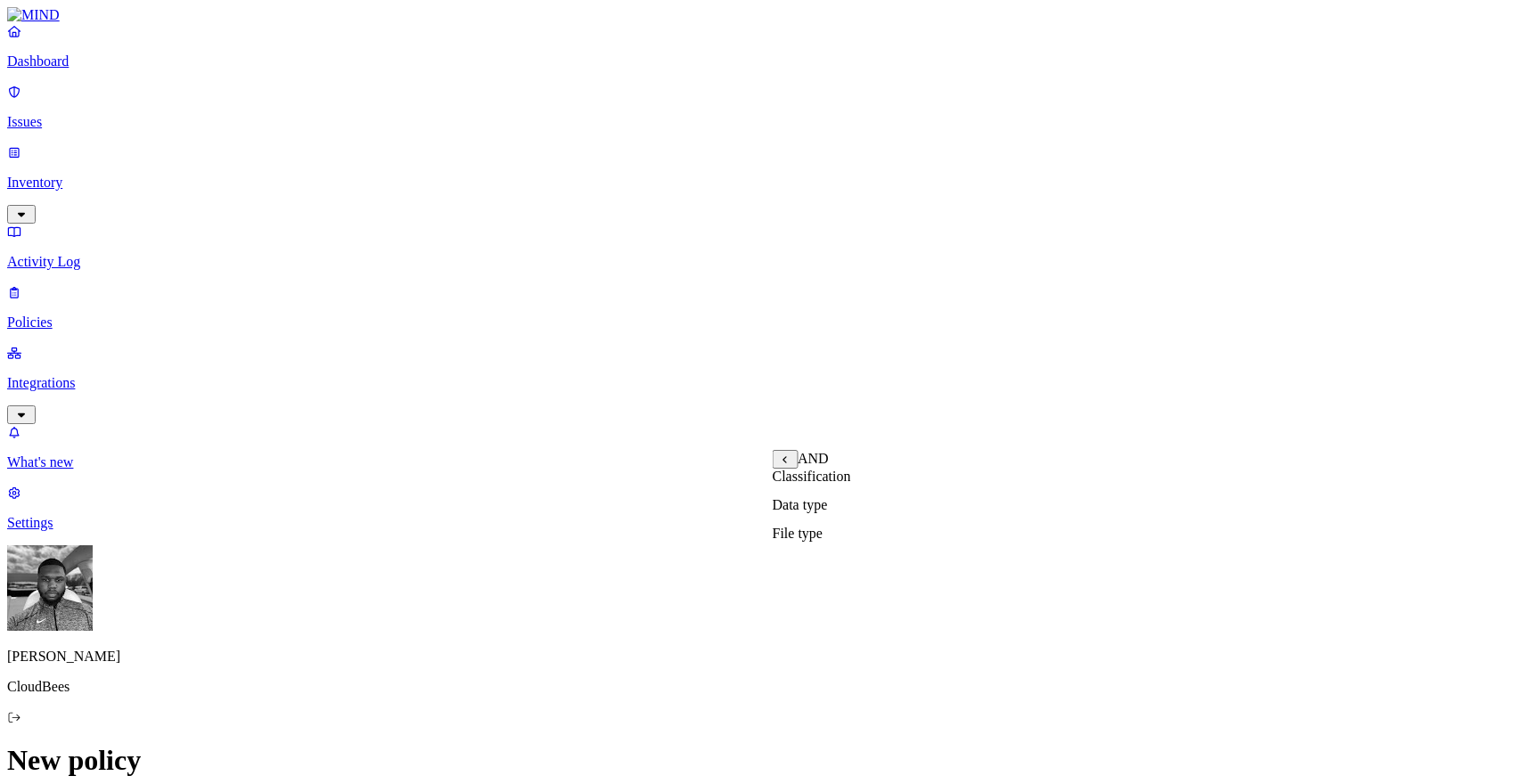
click at [802, 512] on label "Data type" at bounding box center [800, 505] width 55 height 15
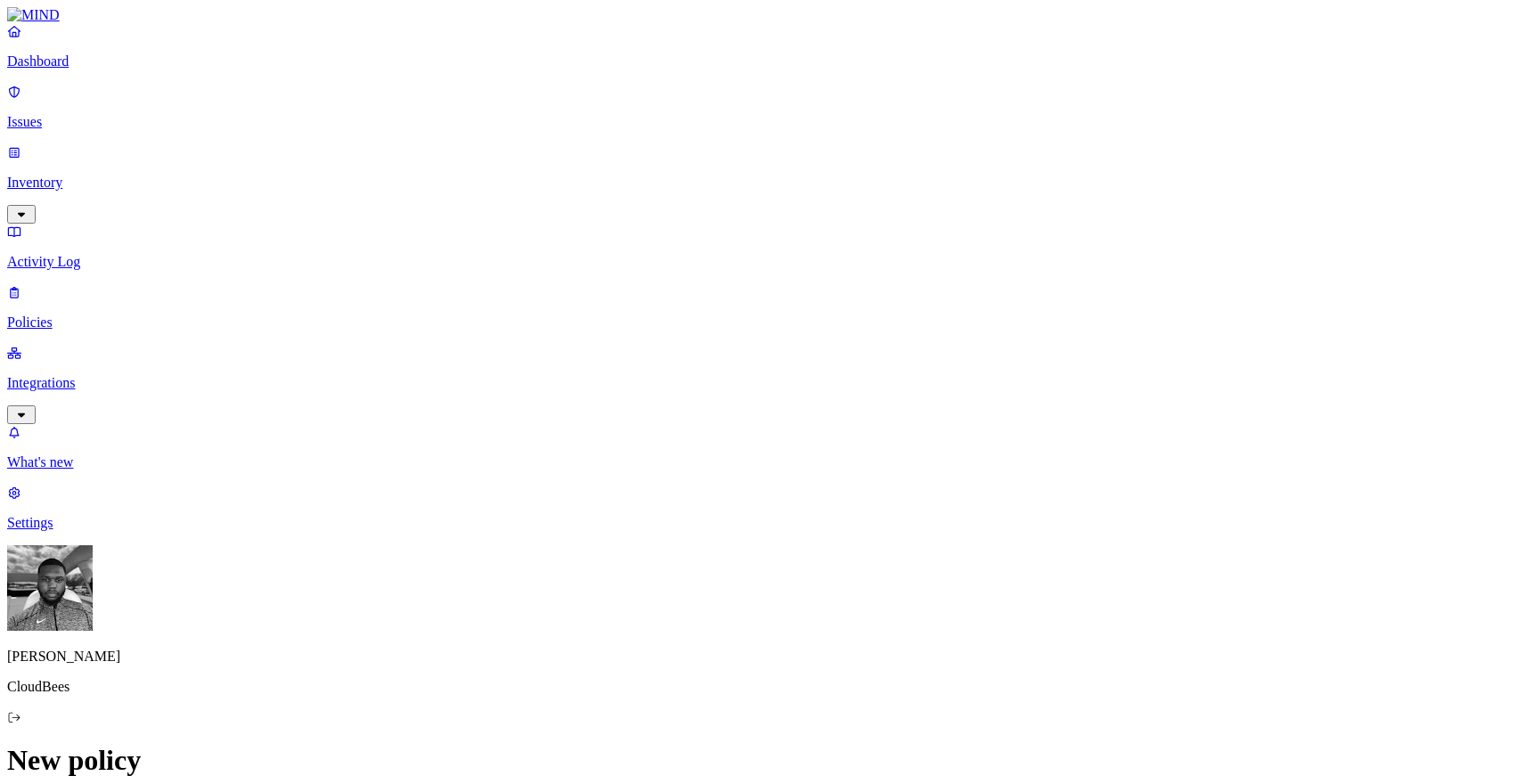
click at [664, 464] on label "Classification" at bounding box center [682, 458] width 78 height 15
click at [659, 503] on label "Data type" at bounding box center [657, 493] width 27 height 31
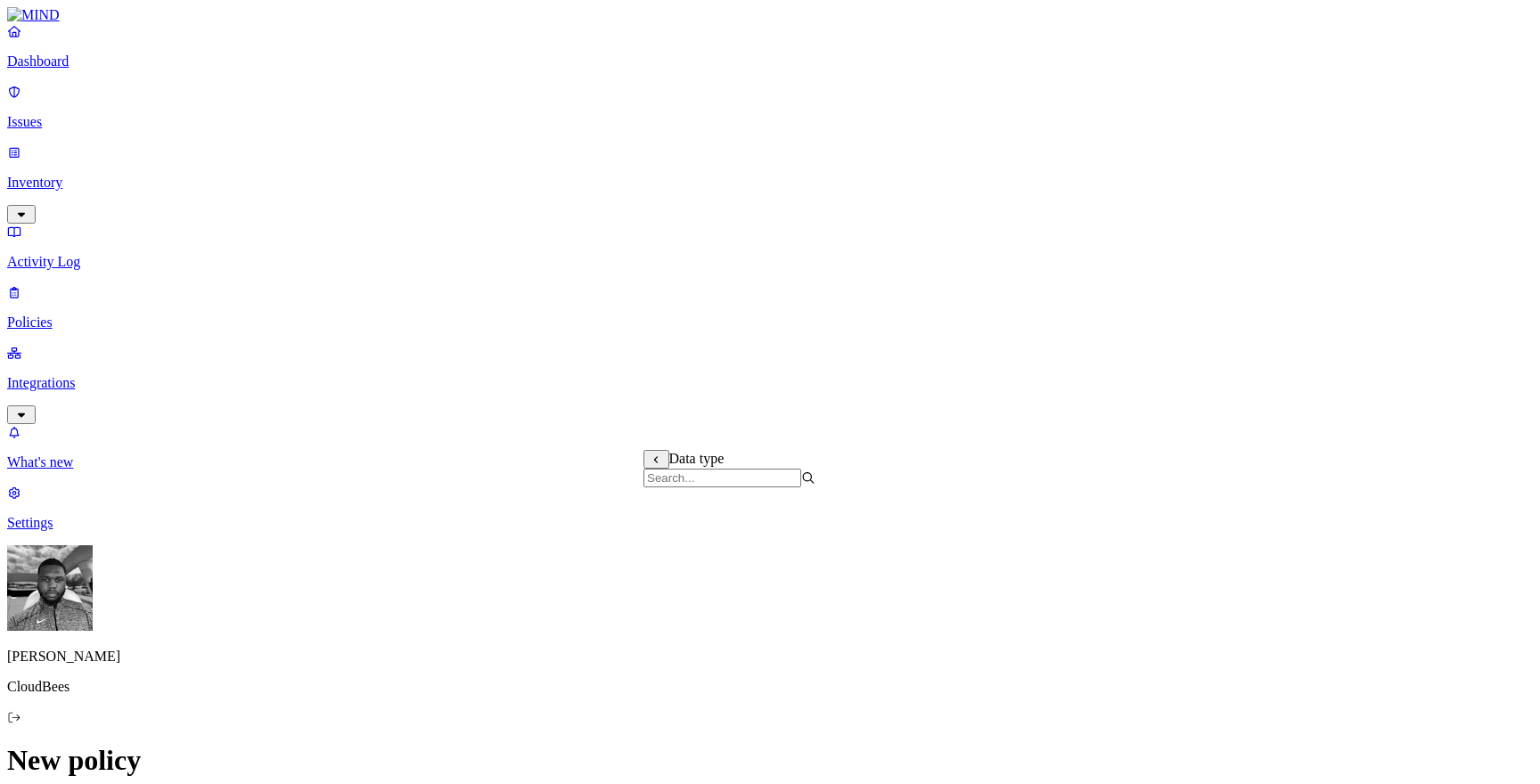
scroll to position [598, 0]
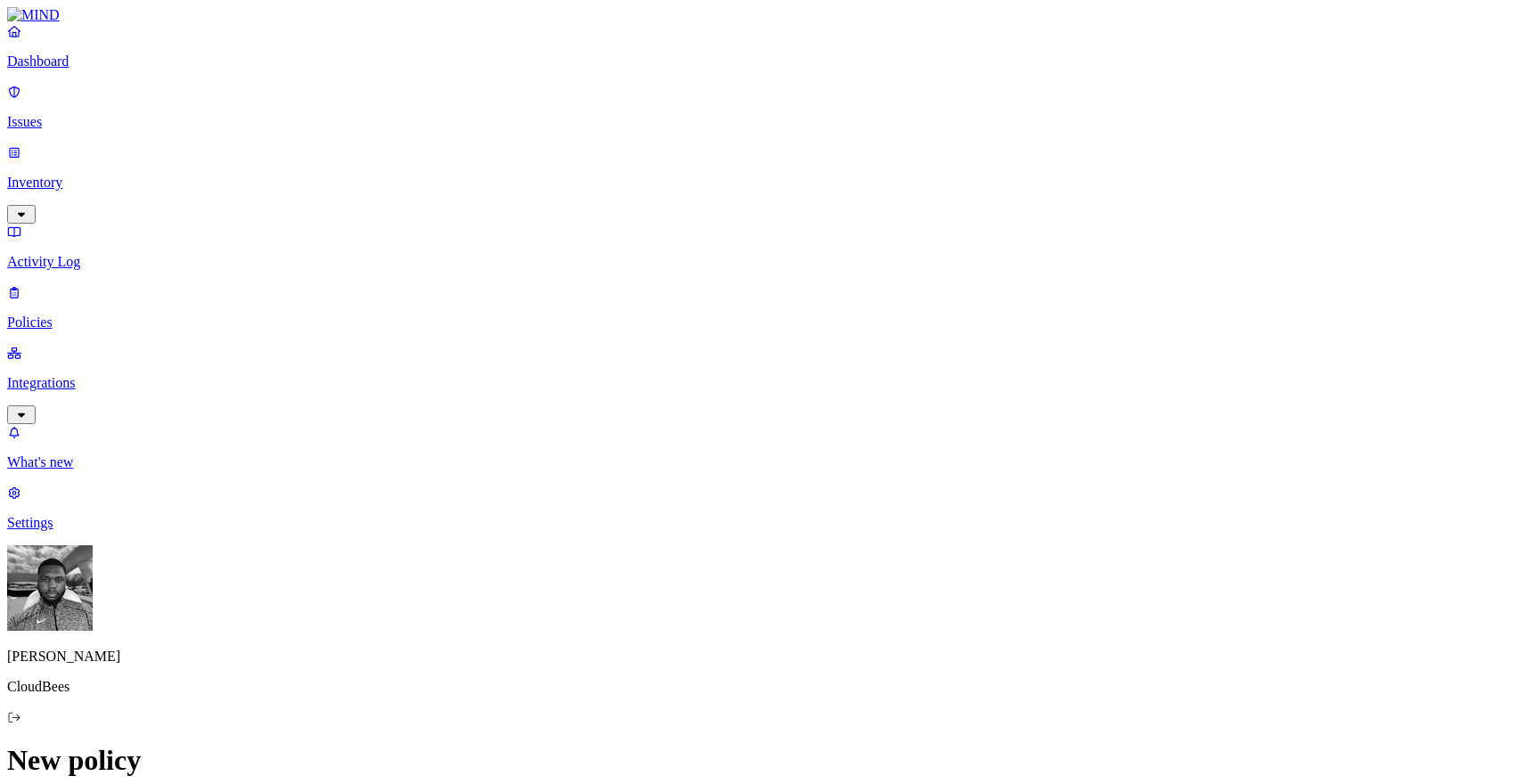
click at [662, 465] on label "Classification" at bounding box center [682, 458] width 78 height 15
drag, startPoint x: 556, startPoint y: 244, endPoint x: 564, endPoint y: 158, distance: 86.4
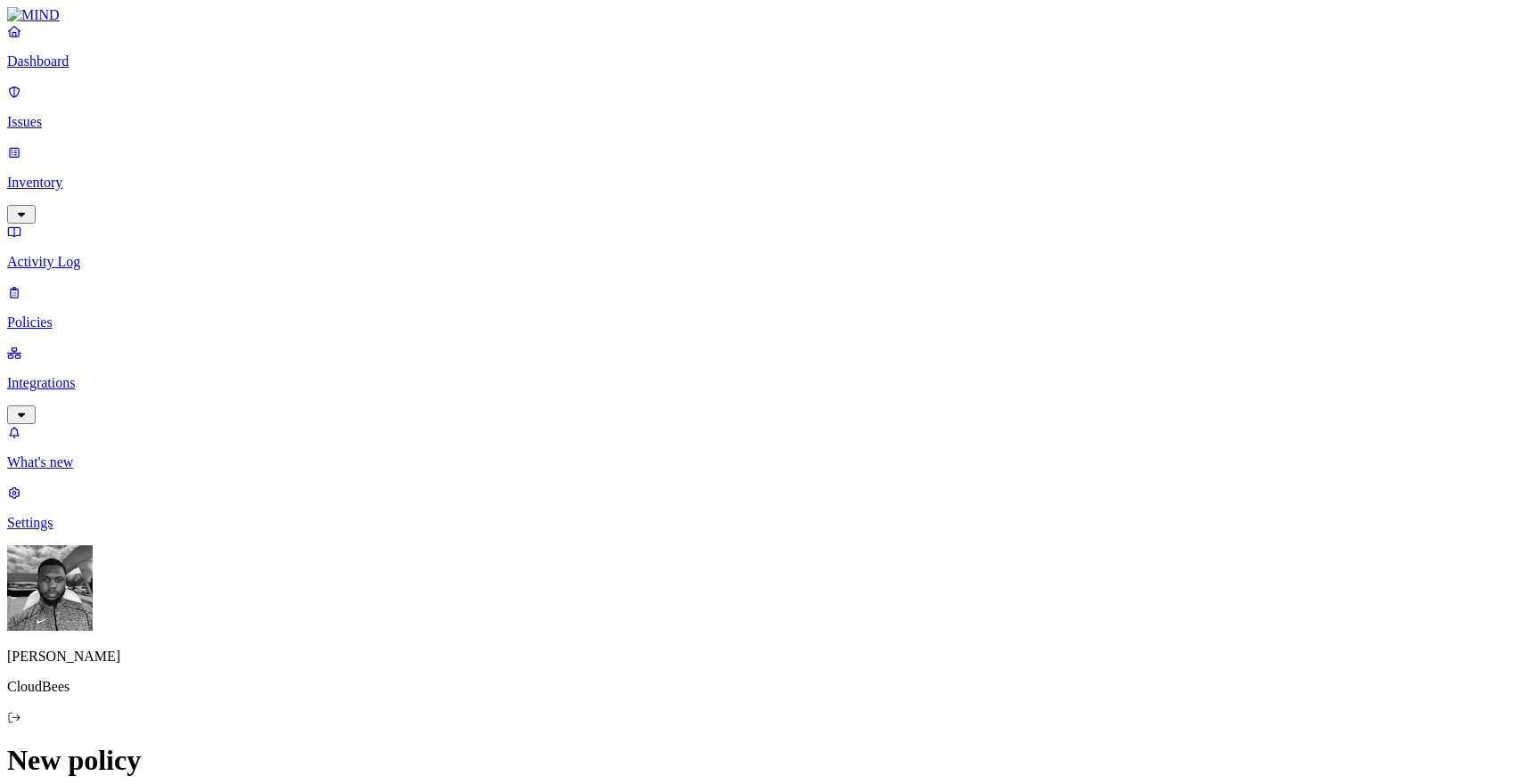
paste textarea "Block upload of source code or archives to GitHub/GitLab/Bitbucket from unmanag…"
drag, startPoint x: 584, startPoint y: 292, endPoint x: 860, endPoint y: 290, distance: 276.0
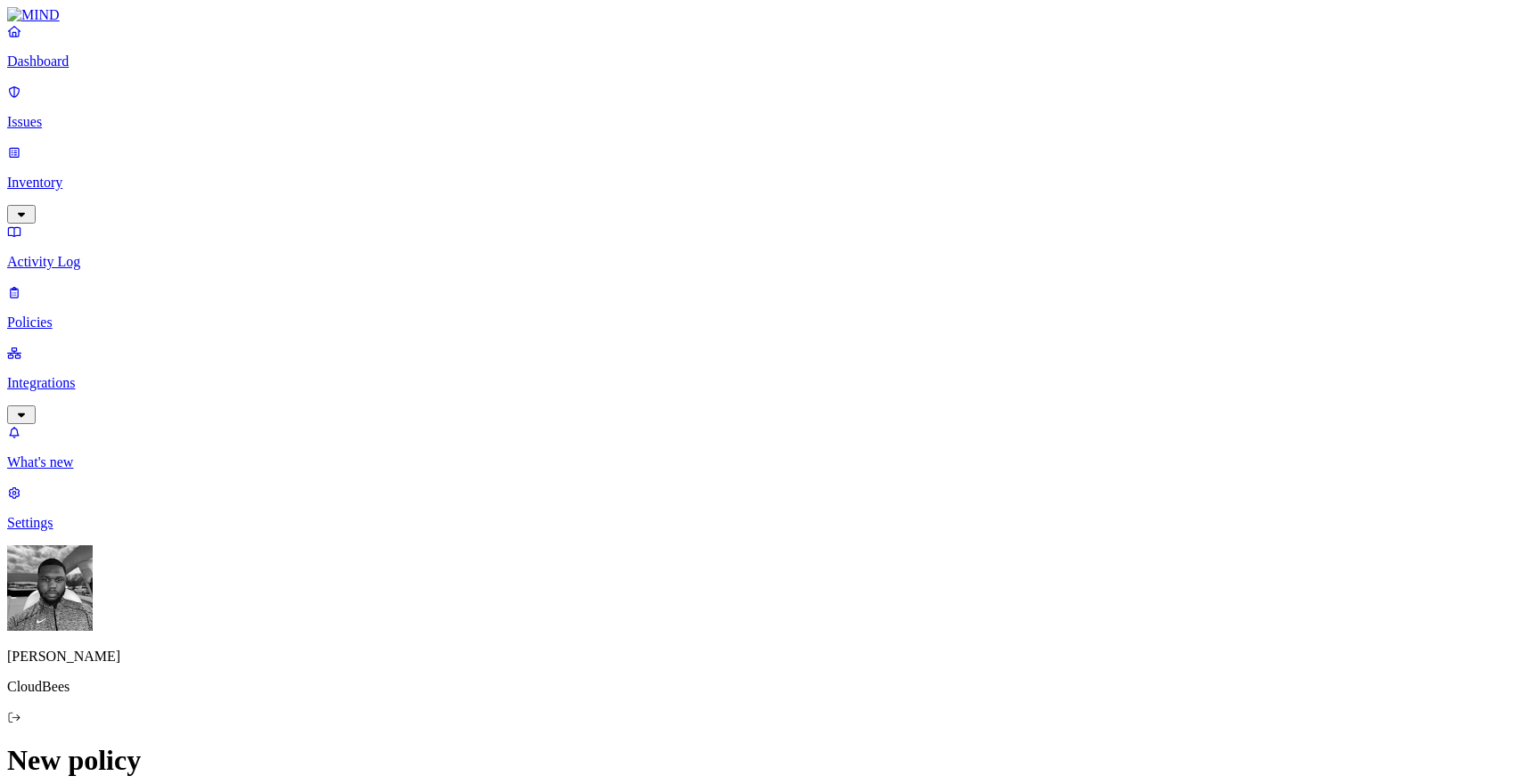
type textarea "Block upload of source code or archives to GitHub/GitLab/Bitbucket from unmanag…"
paste input "source code or archives to GitHub"
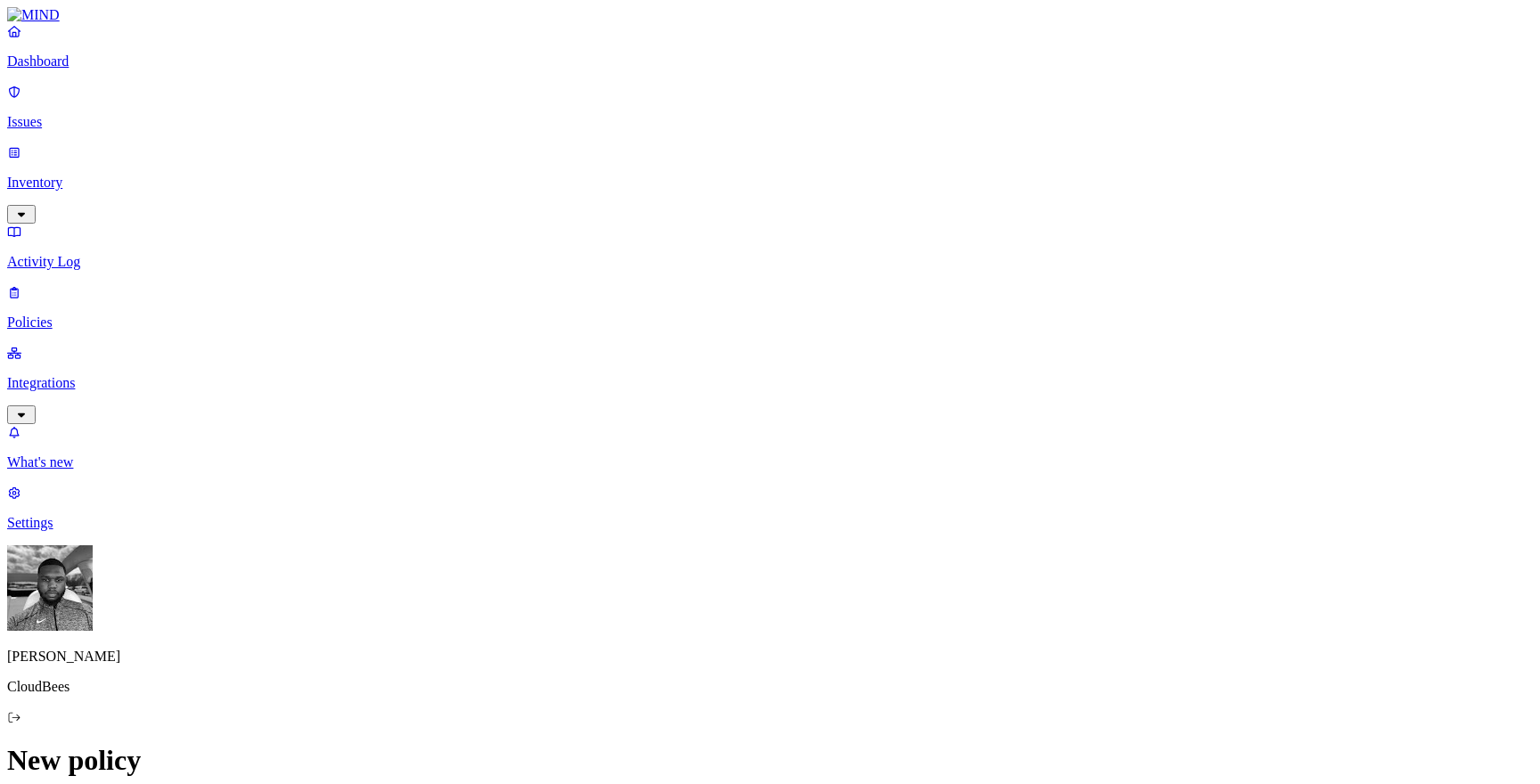
scroll to position [243, 0]
type input "Block upload of source code or archives to GitHub"
click at [644, 553] on div "Classification Data type File type" at bounding box center [644, 591] width 0 height 86
click at [696, 564] on label "Classification" at bounding box center [682, 556] width 78 height 15
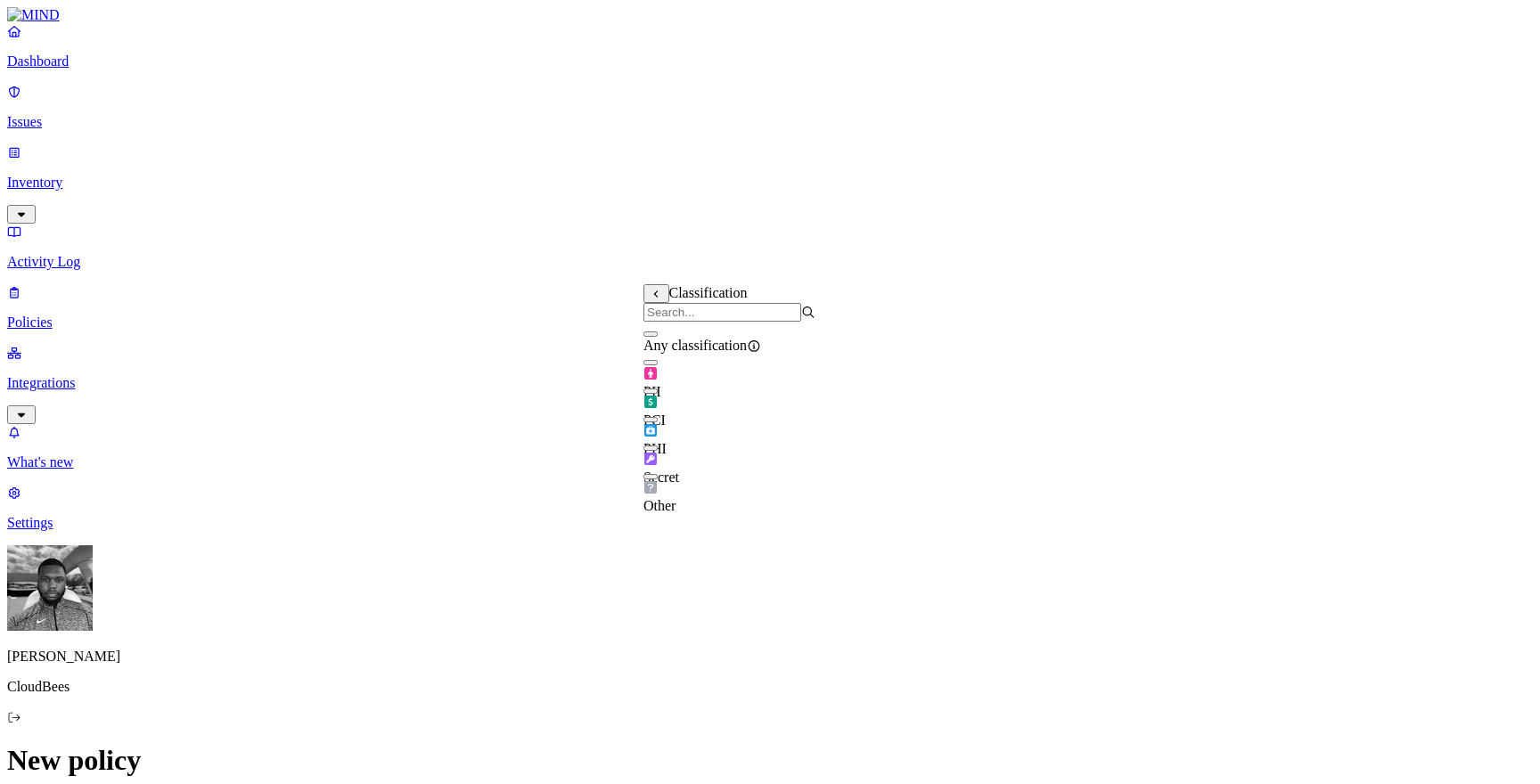
click at [670, 592] on label "Data type" at bounding box center [657, 593] width 27 height 31
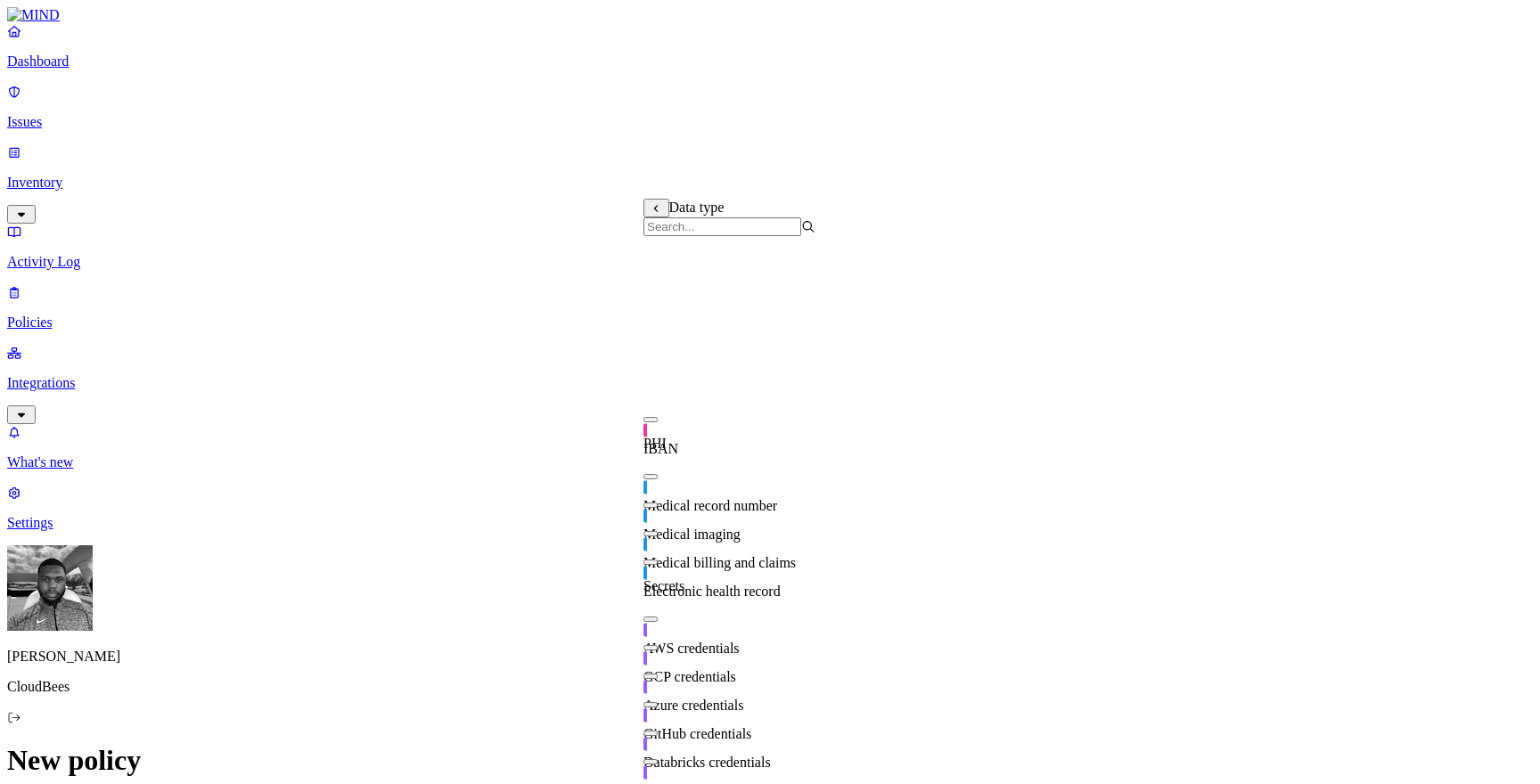
scroll to position [346, 0]
click at [657, 702] on button "button" at bounding box center [651, 705] width 14 height 6
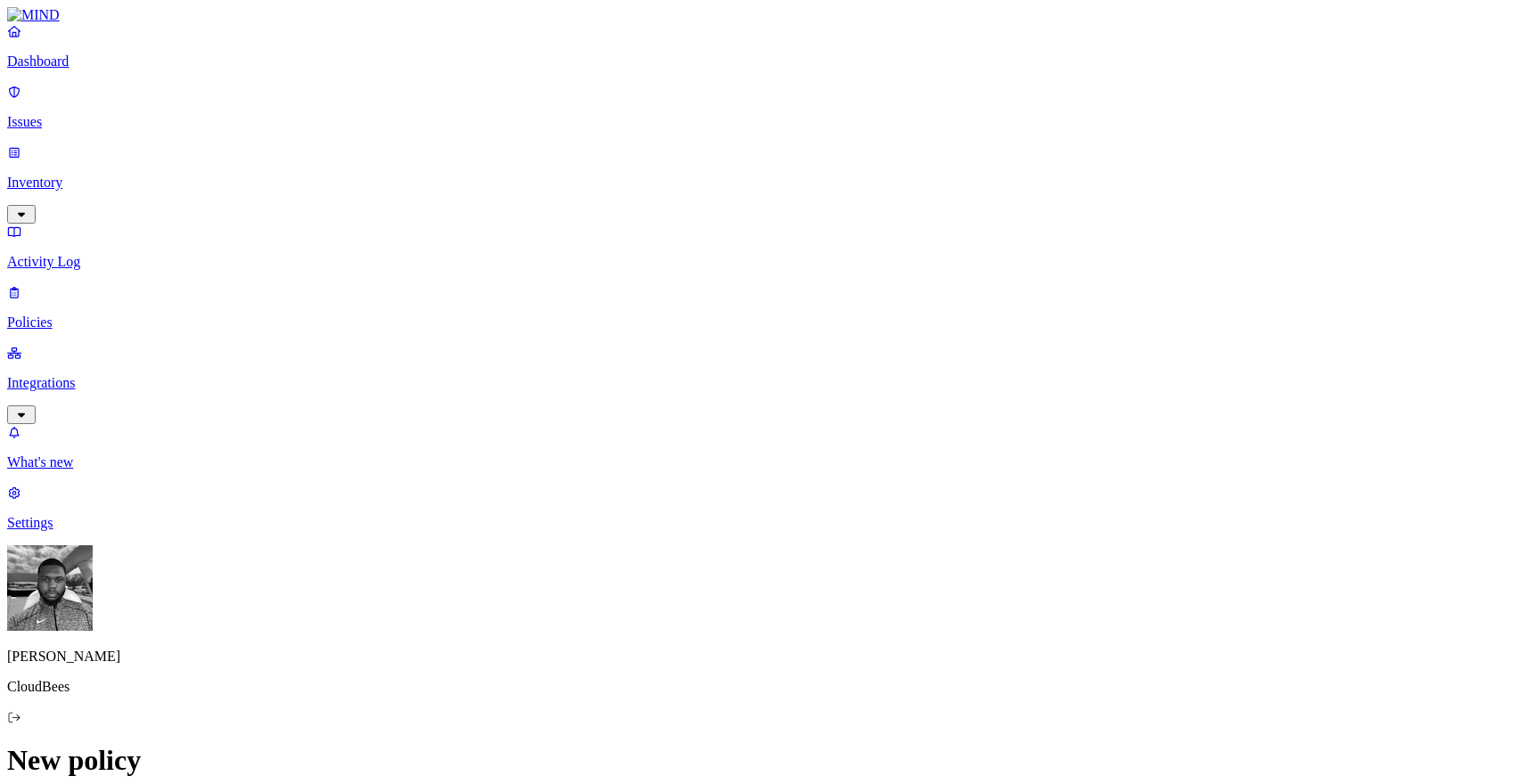
click at [932, 564] on label "OR" at bounding box center [921, 556] width 19 height 15
click at [937, 651] on label "File type" at bounding box center [924, 640] width 25 height 31
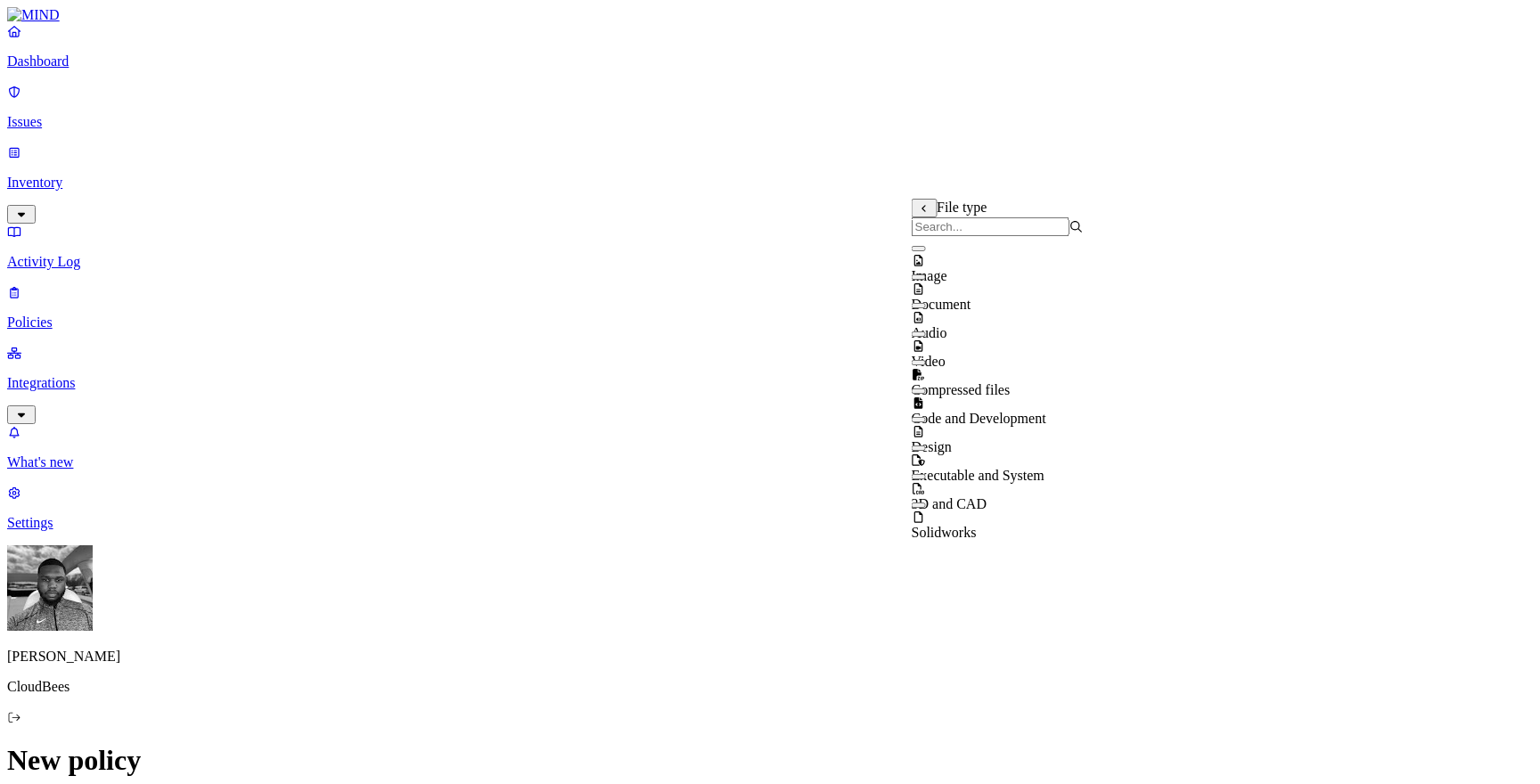
scroll to position [29, 0]
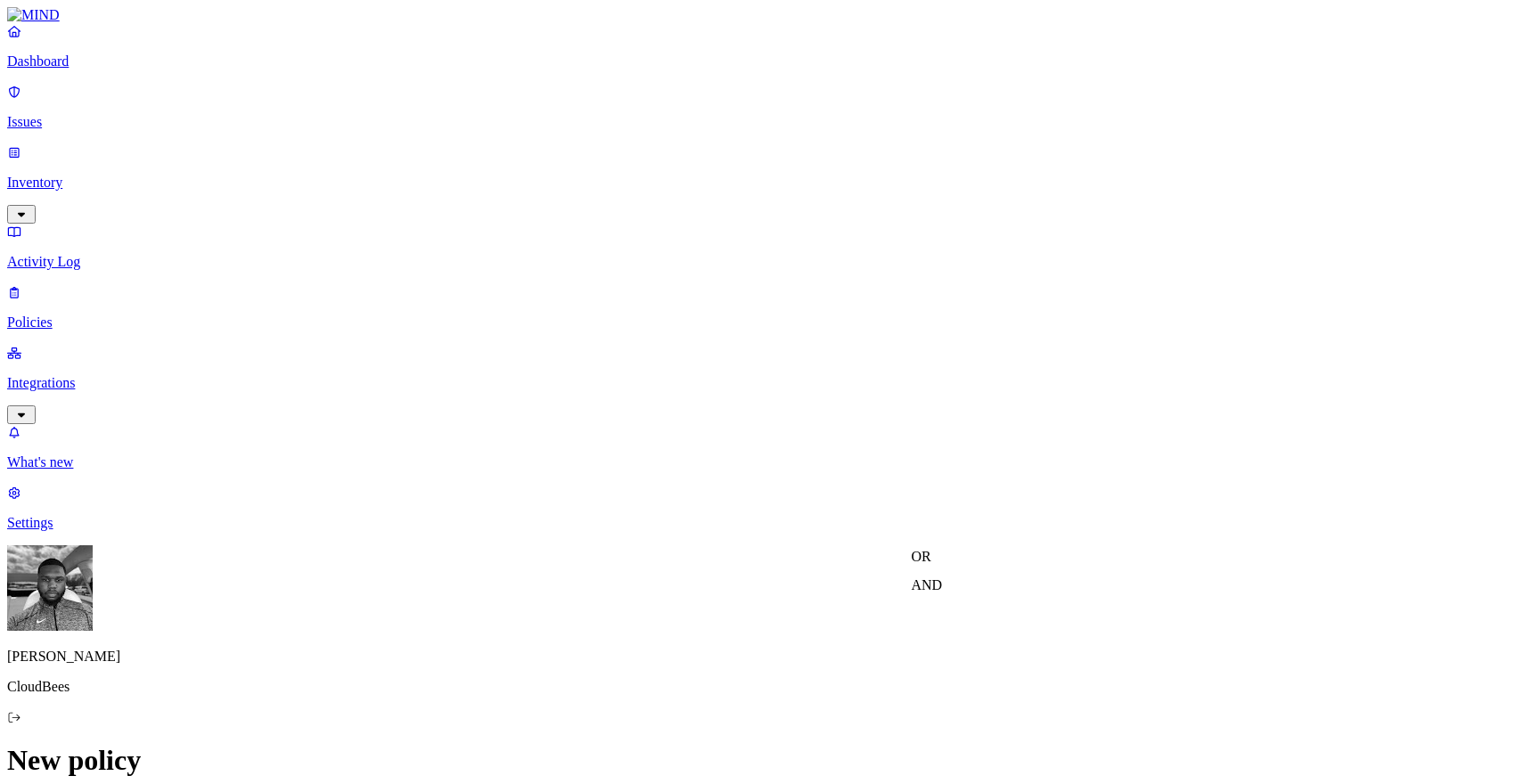
click at [699, 647] on label "Web Category" at bounding box center [701, 639] width 53 height 31
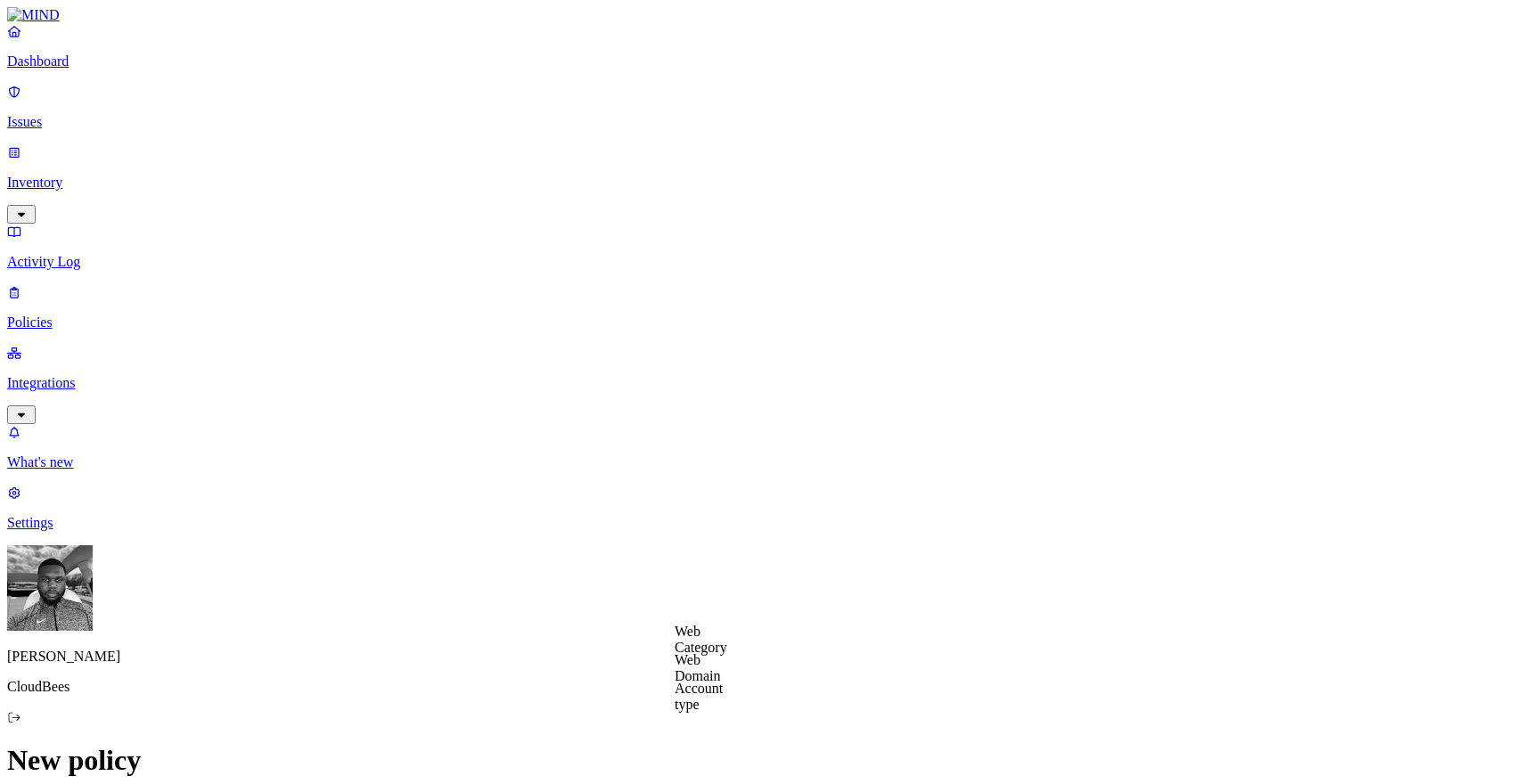
click at [702, 663] on label "Web Domain" at bounding box center [698, 668] width 46 height 31
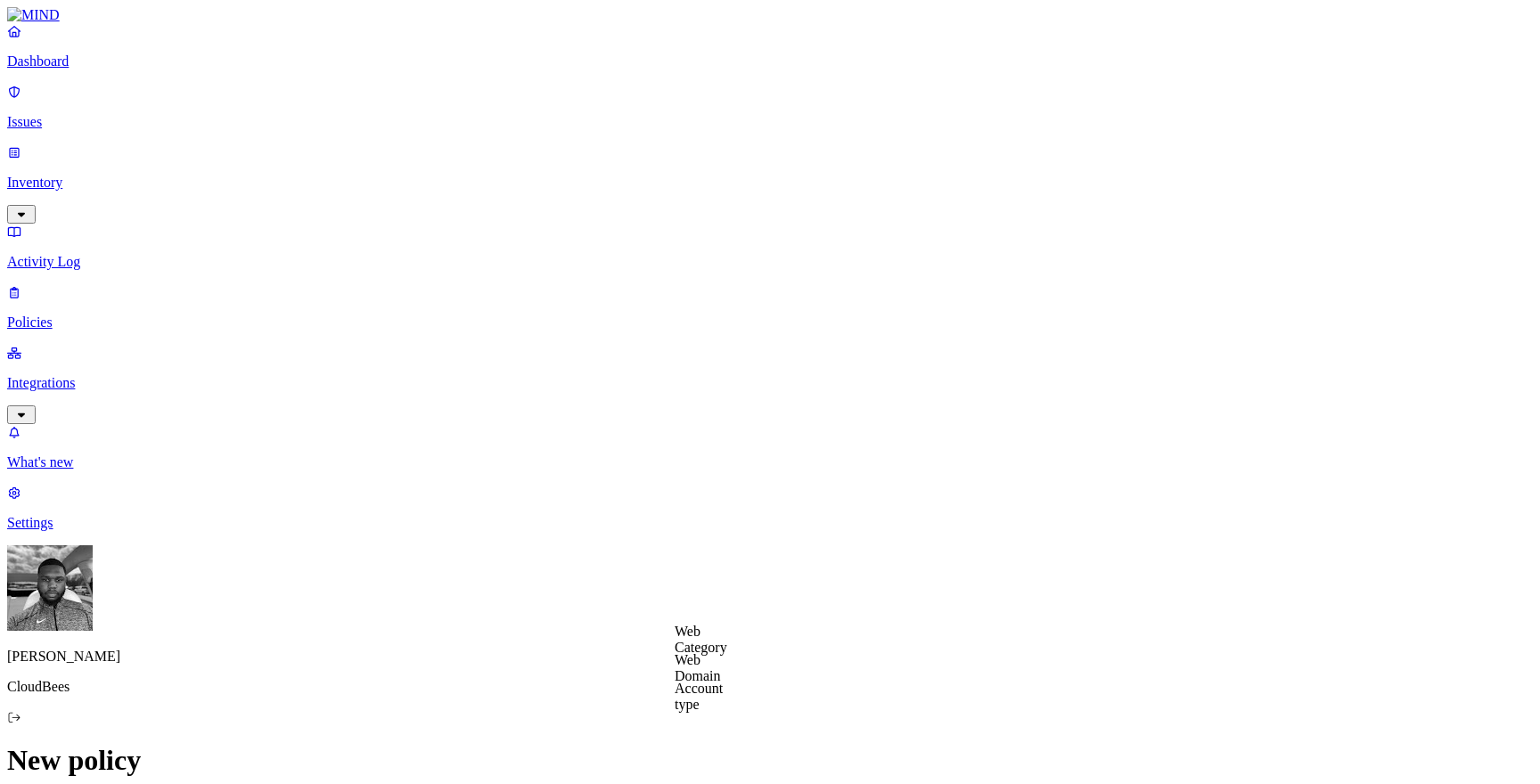
click at [701, 692] on label "Account type" at bounding box center [699, 696] width 48 height 31
click at [711, 670] on label "Web Domain" at bounding box center [698, 668] width 46 height 31
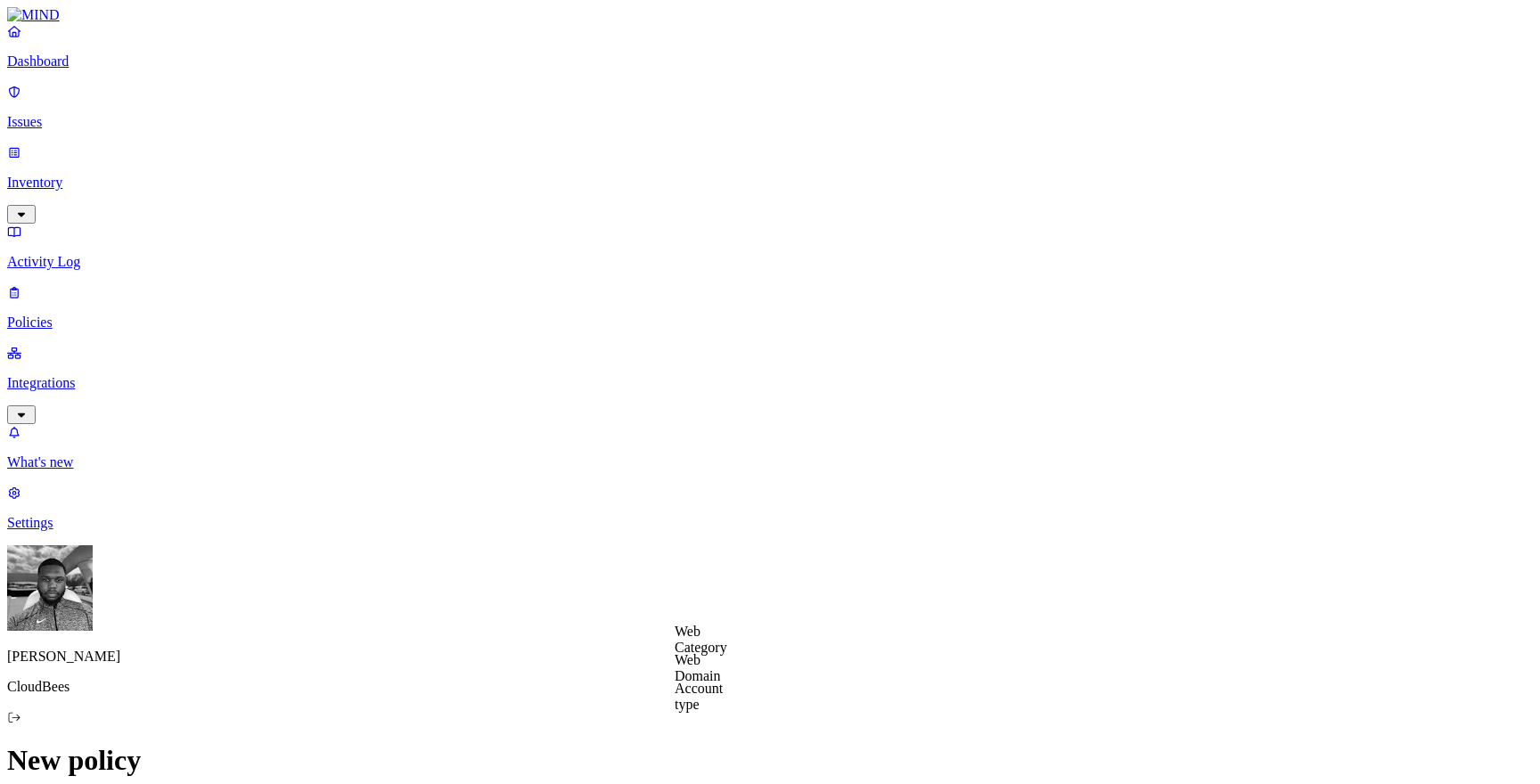
click at [698, 638] on label "Web Category" at bounding box center [701, 639] width 53 height 31
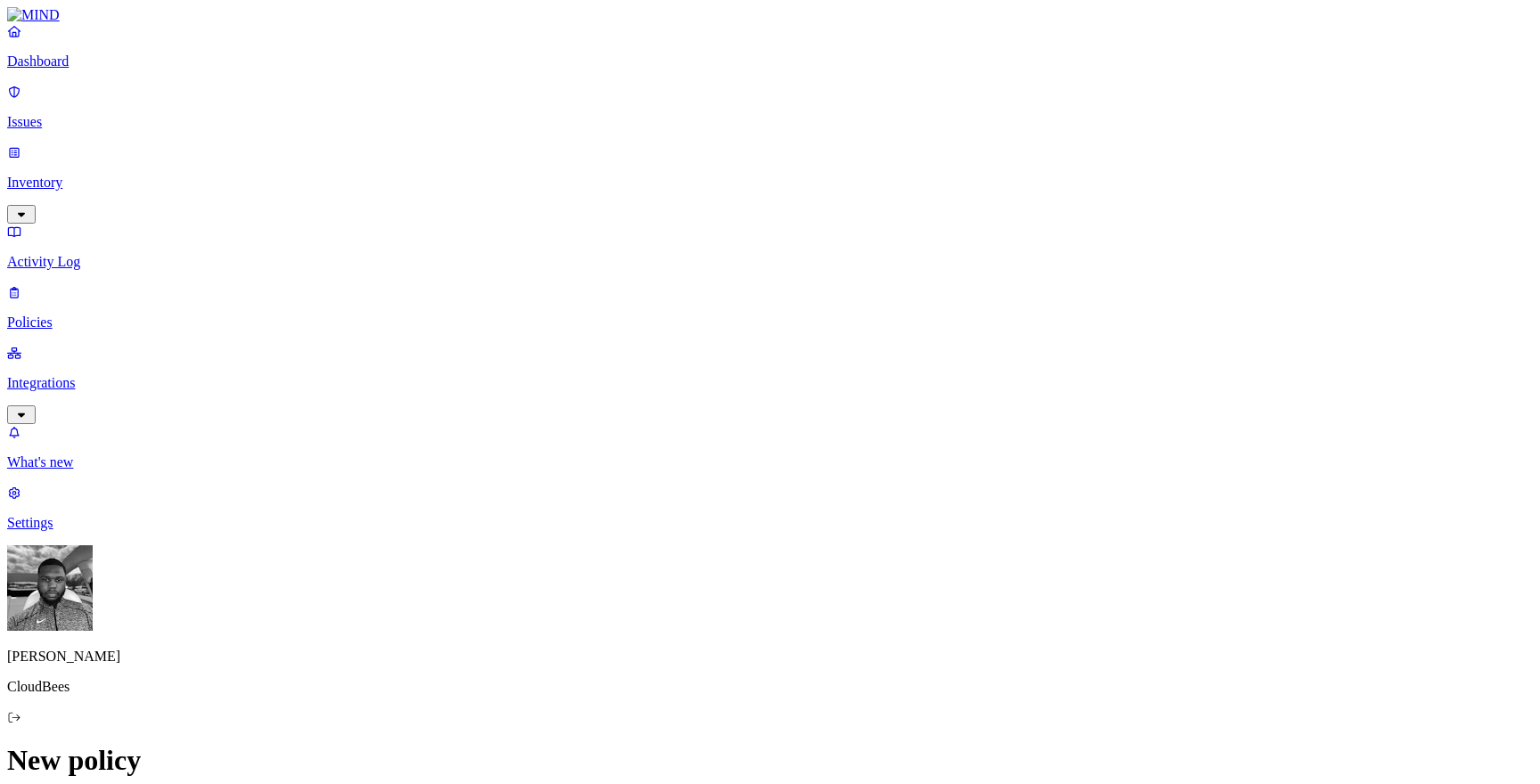
click at [709, 663] on label "Web Domain" at bounding box center [698, 668] width 46 height 31
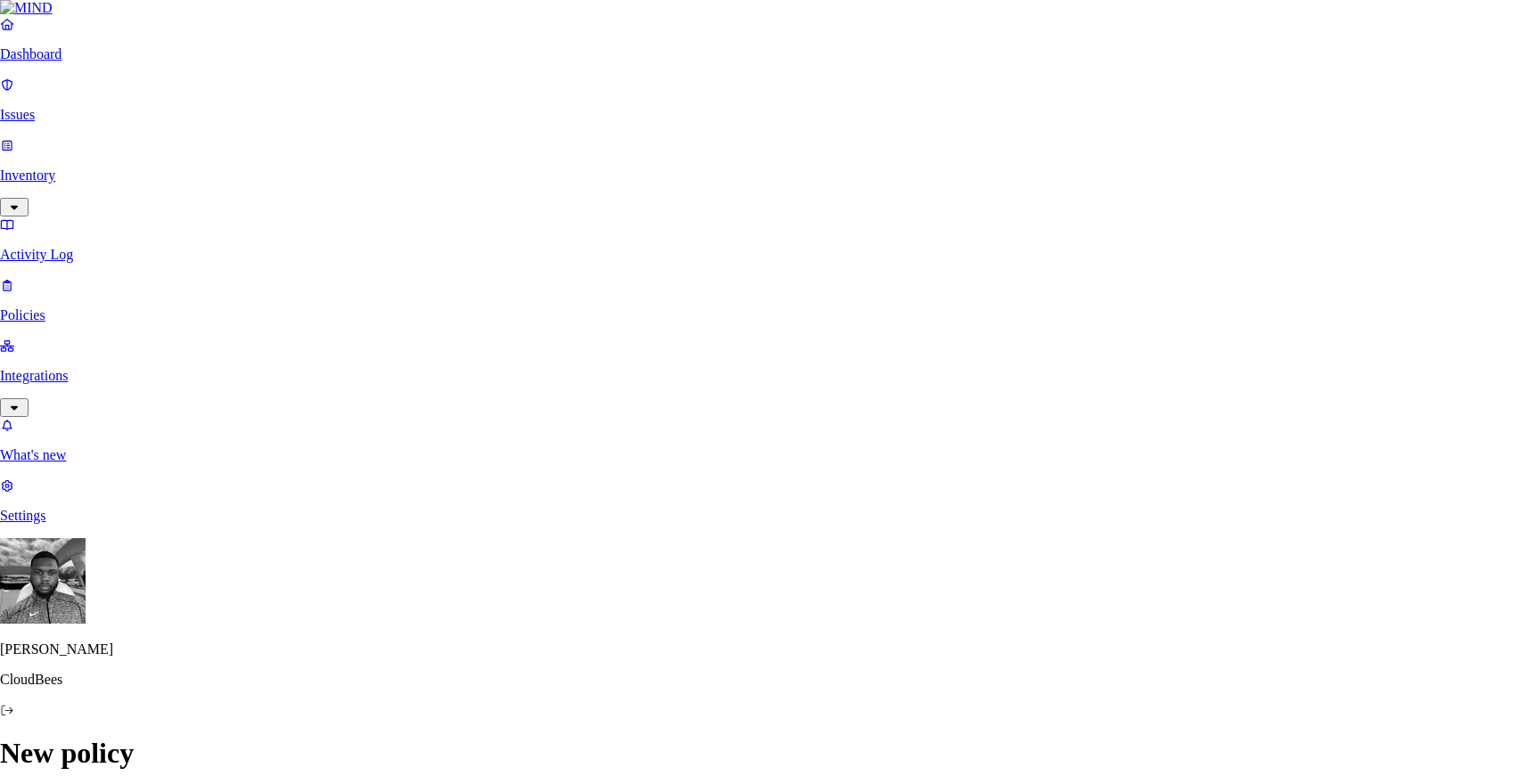
paste input "[DOMAIN_NAME]"
type input "[DOMAIN_NAME]"
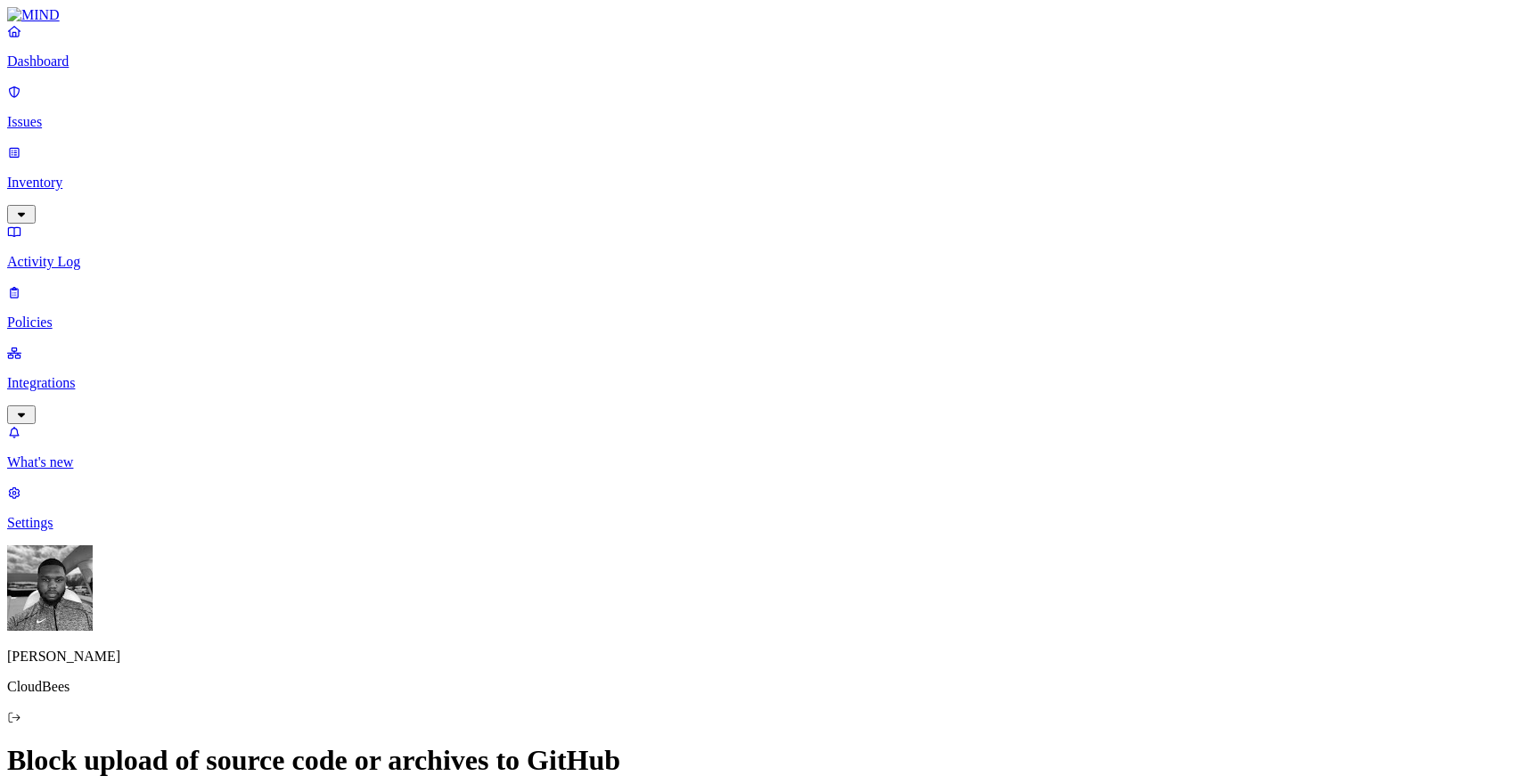
scroll to position [108, 0]
click at [706, 409] on label "Web Domain" at bounding box center [698, 407] width 46 height 31
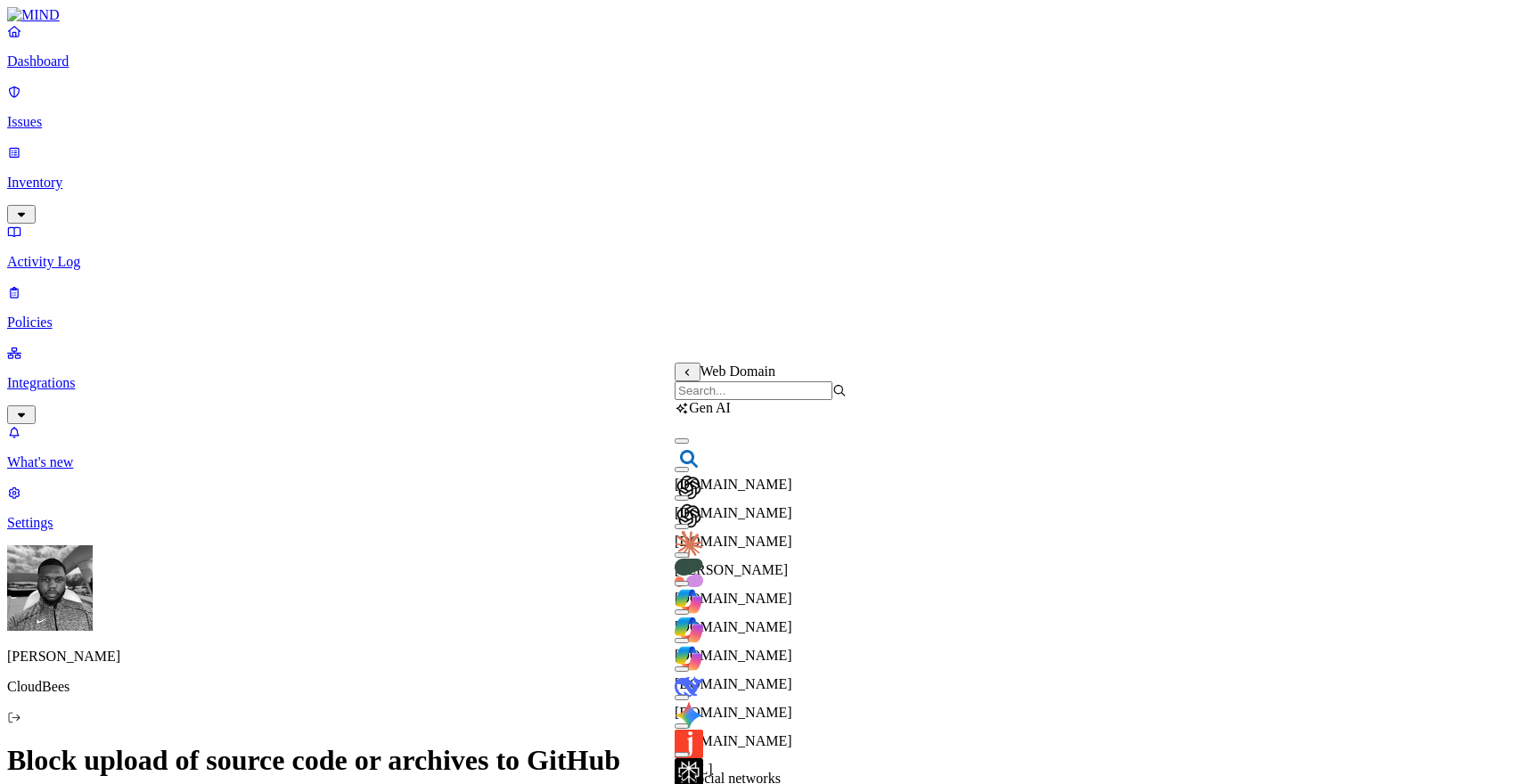
scroll to position [1112, 0]
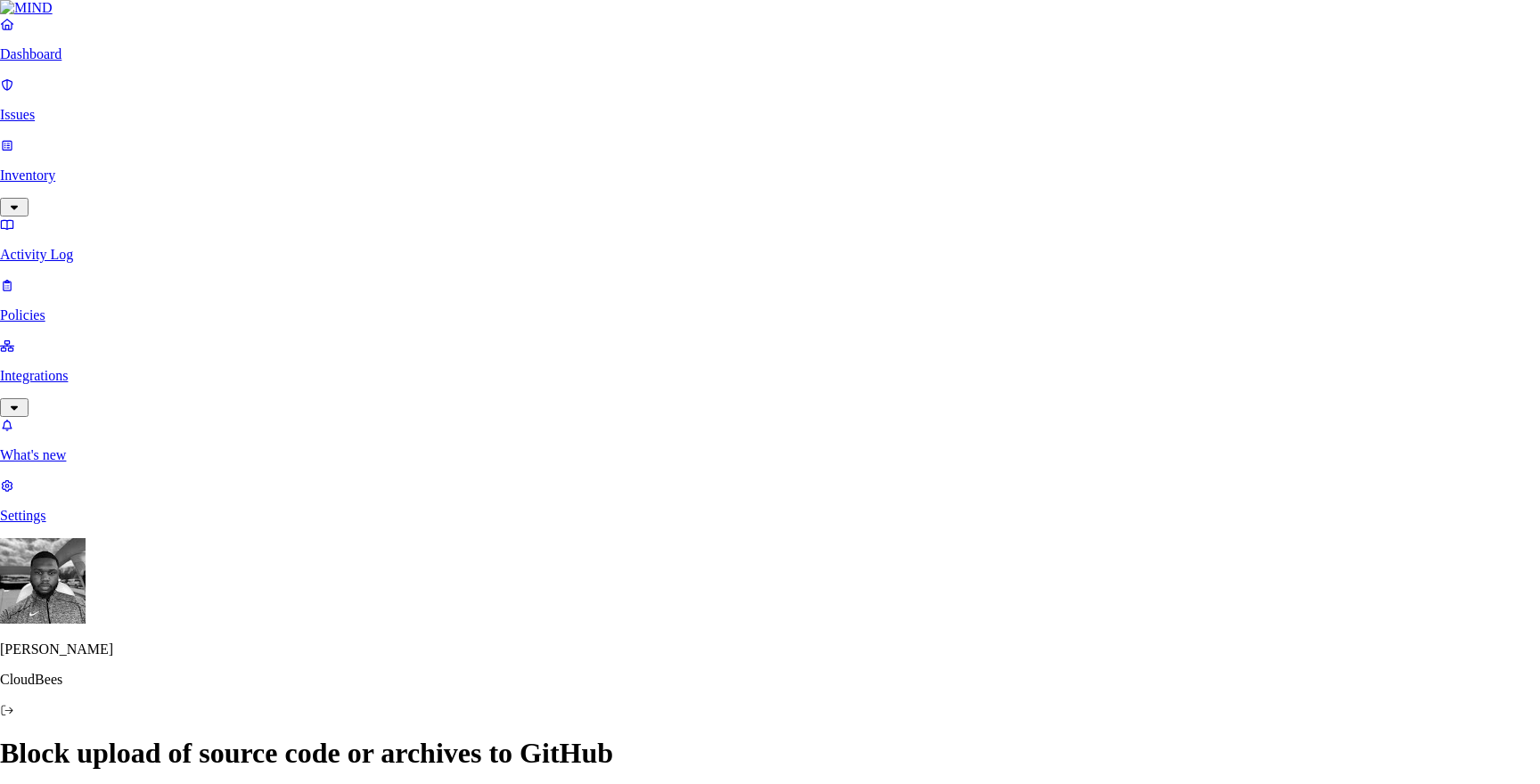
paste input "[DOMAIN_NAME]"
type input "[DOMAIN_NAME]"
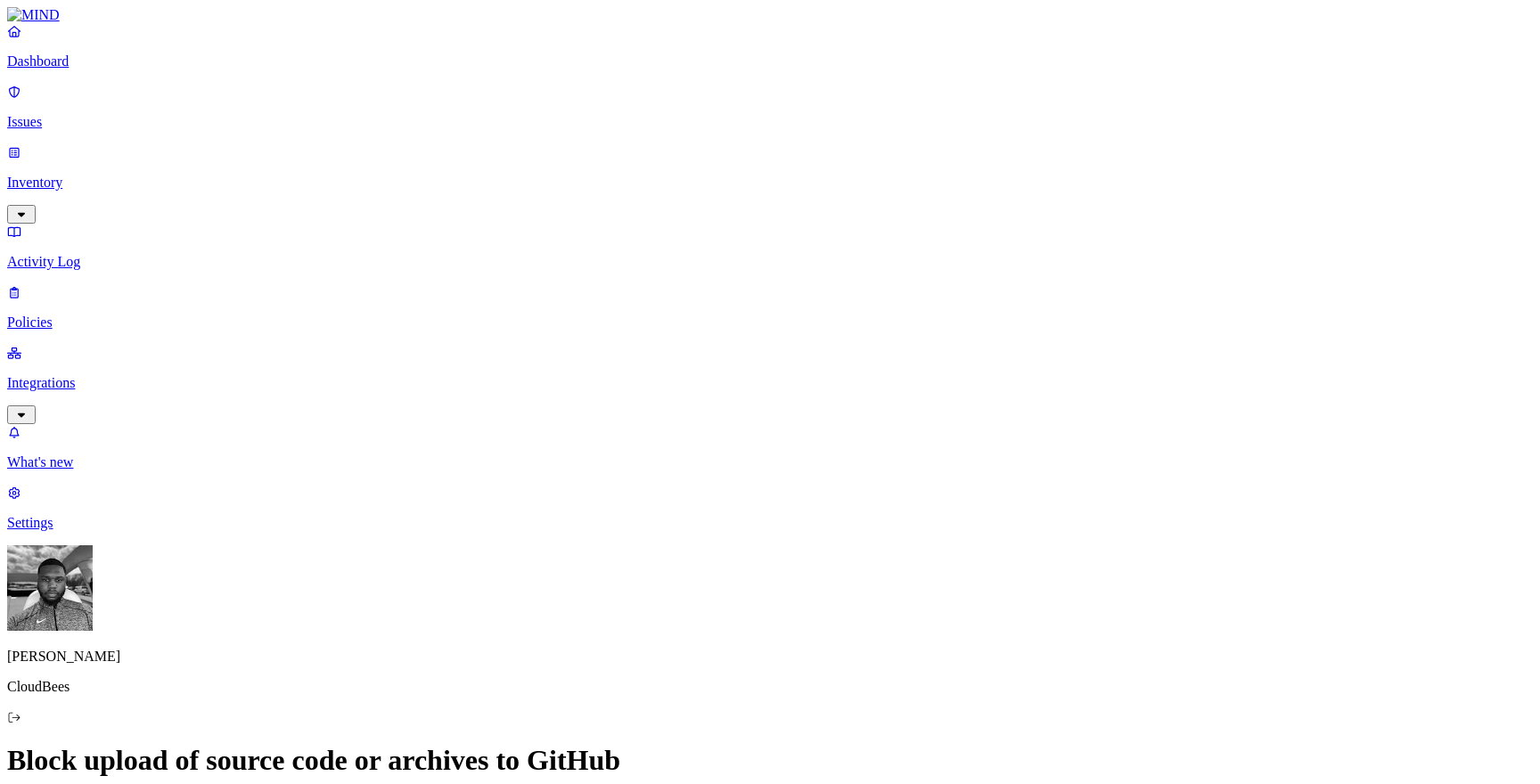
scroll to position [81, 0]
click at [706, 720] on label "Web Domain" at bounding box center [698, 722] width 46 height 31
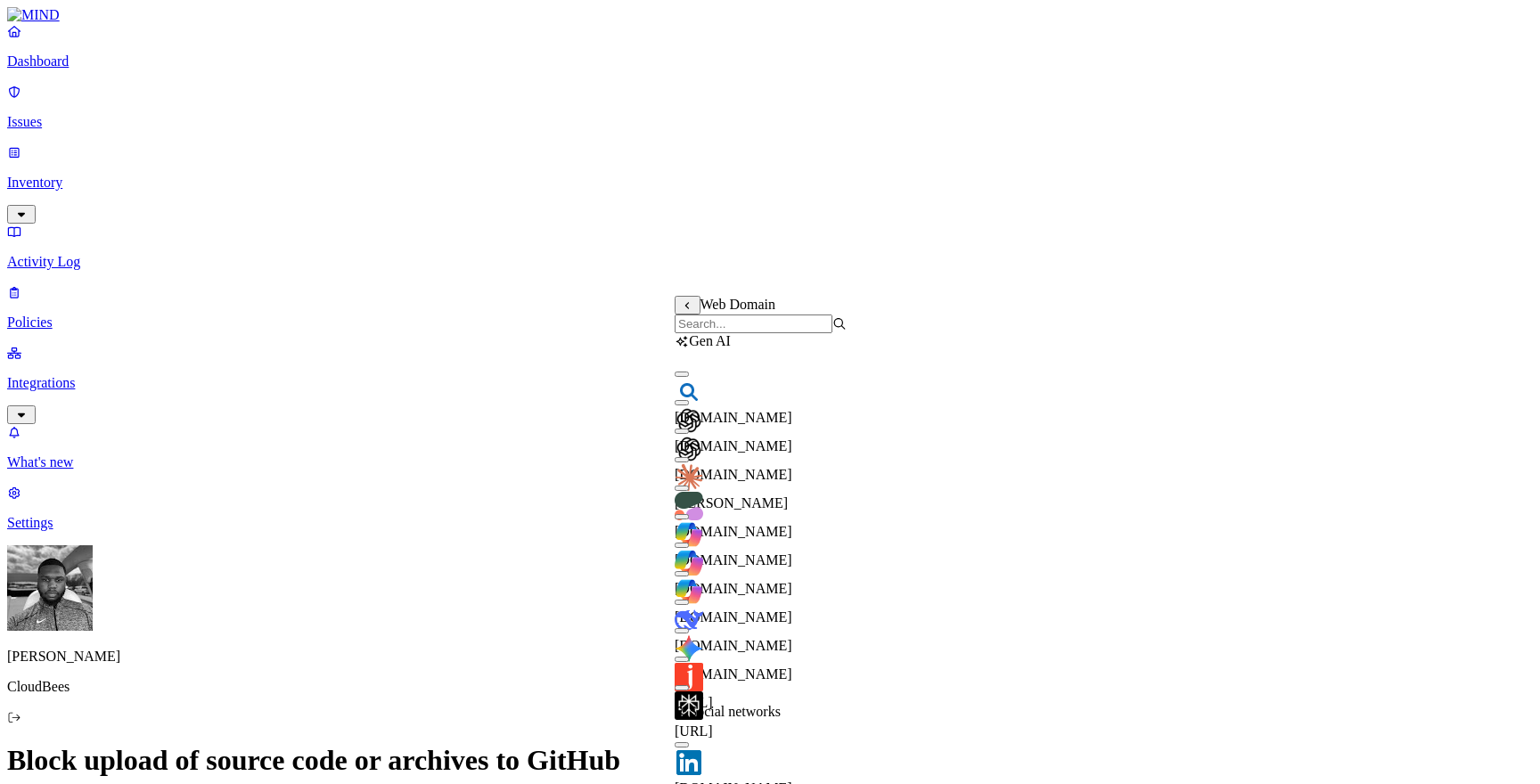
scroll to position [1140, 0]
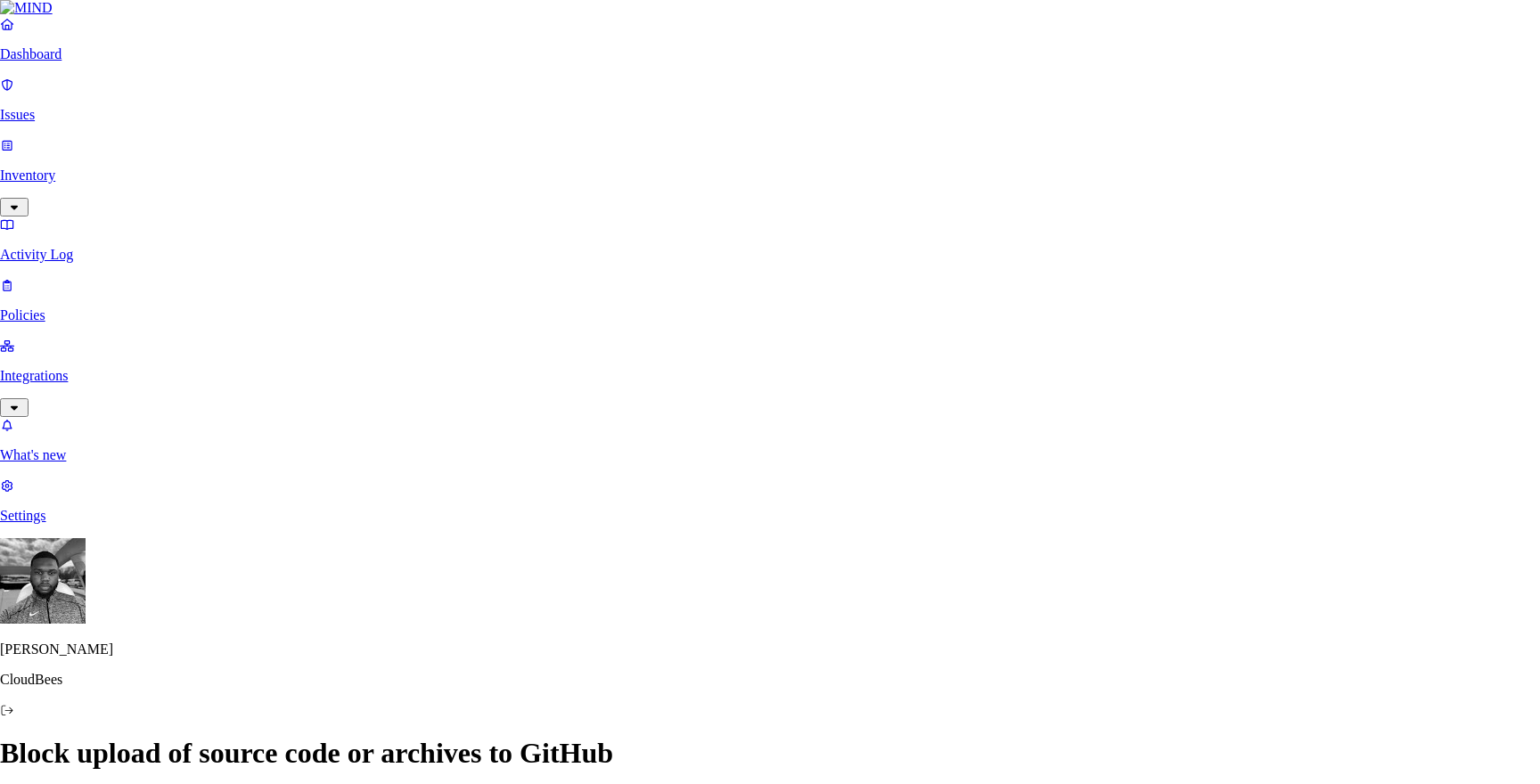
paste input "[DOMAIN_NAME]"
type input "[DOMAIN_NAME]"
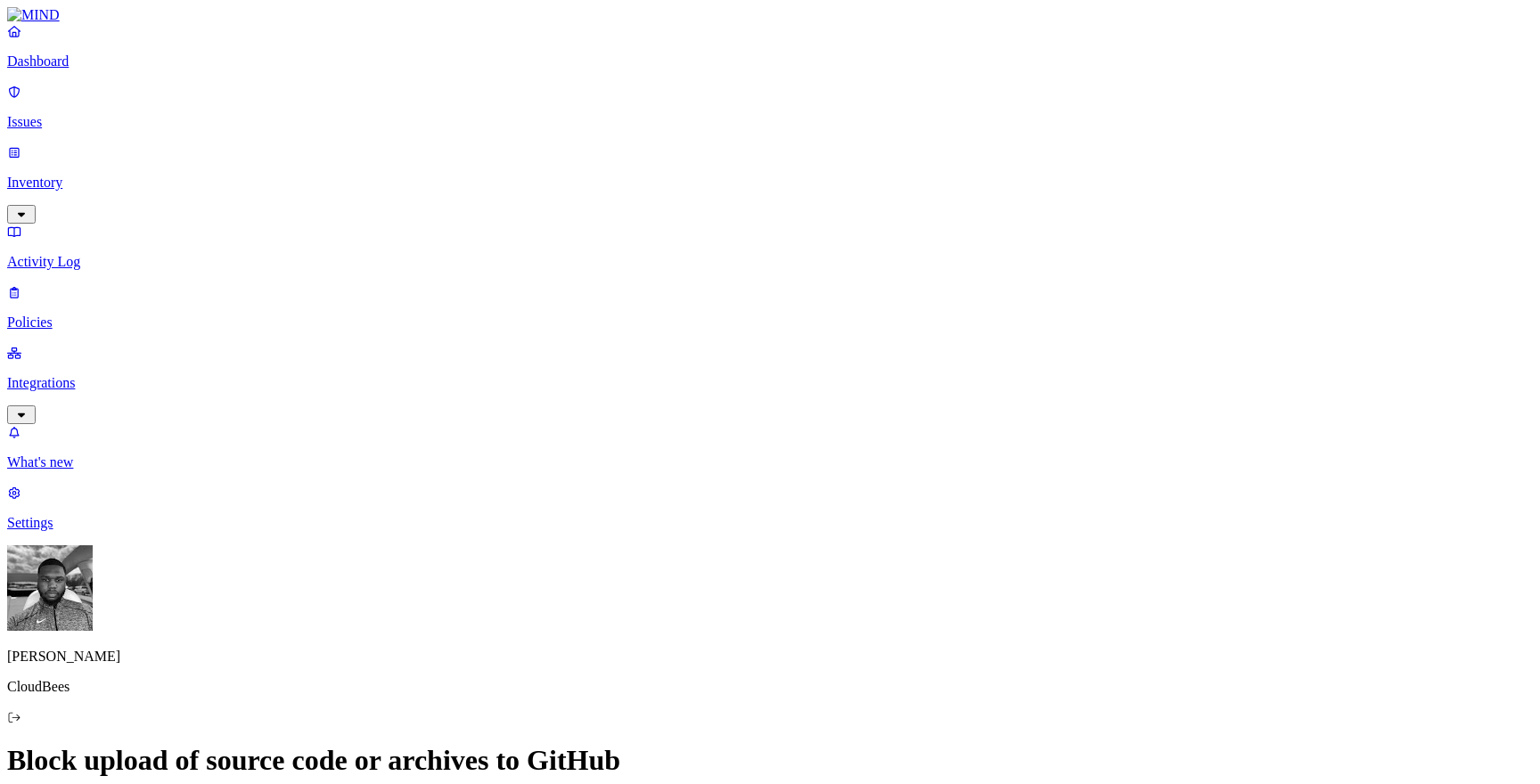
scroll to position [340, 0]
click at [716, 467] on label "Web Domain" at bounding box center [698, 465] width 46 height 31
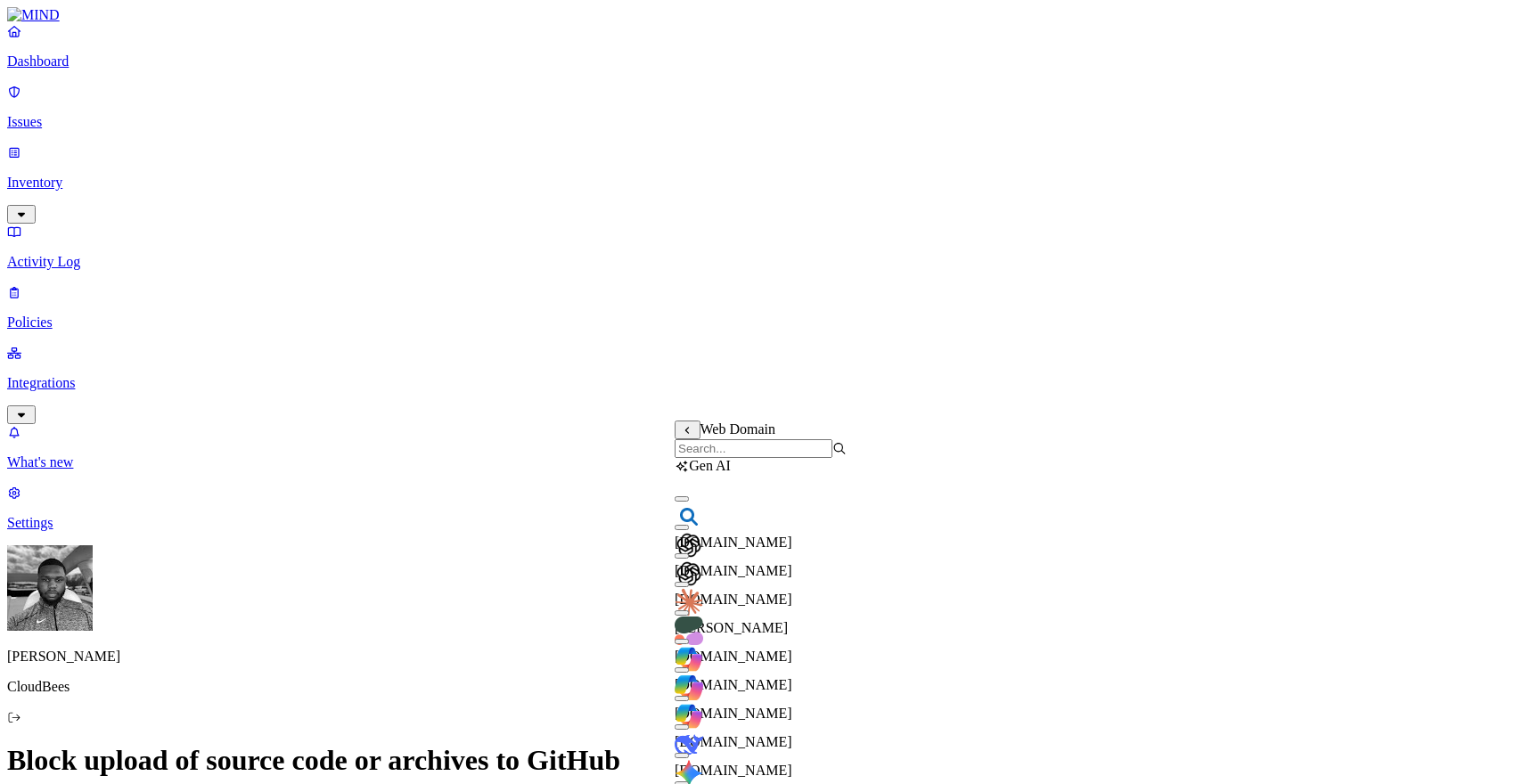
scroll to position [1169, 0]
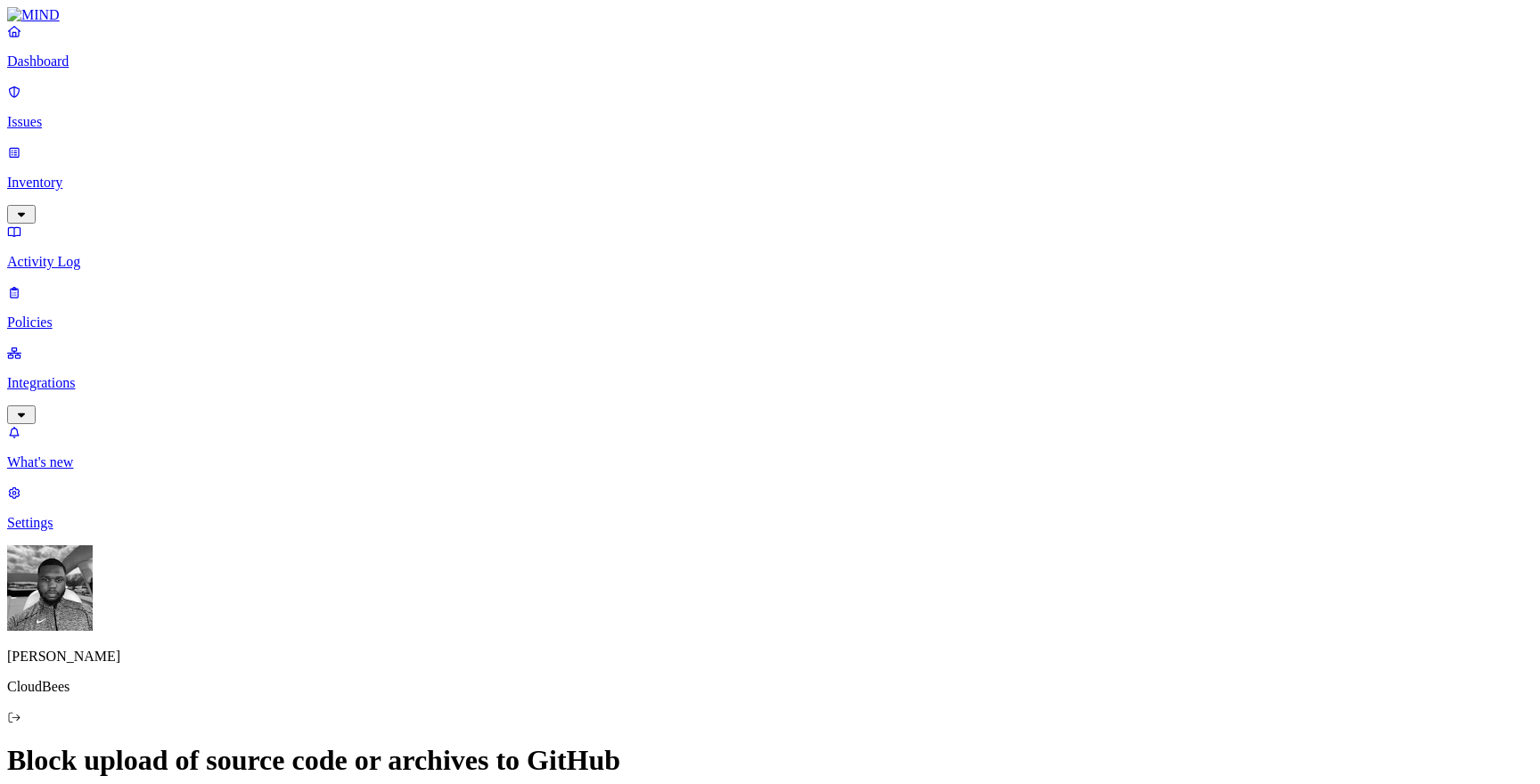
scroll to position [559, 0]
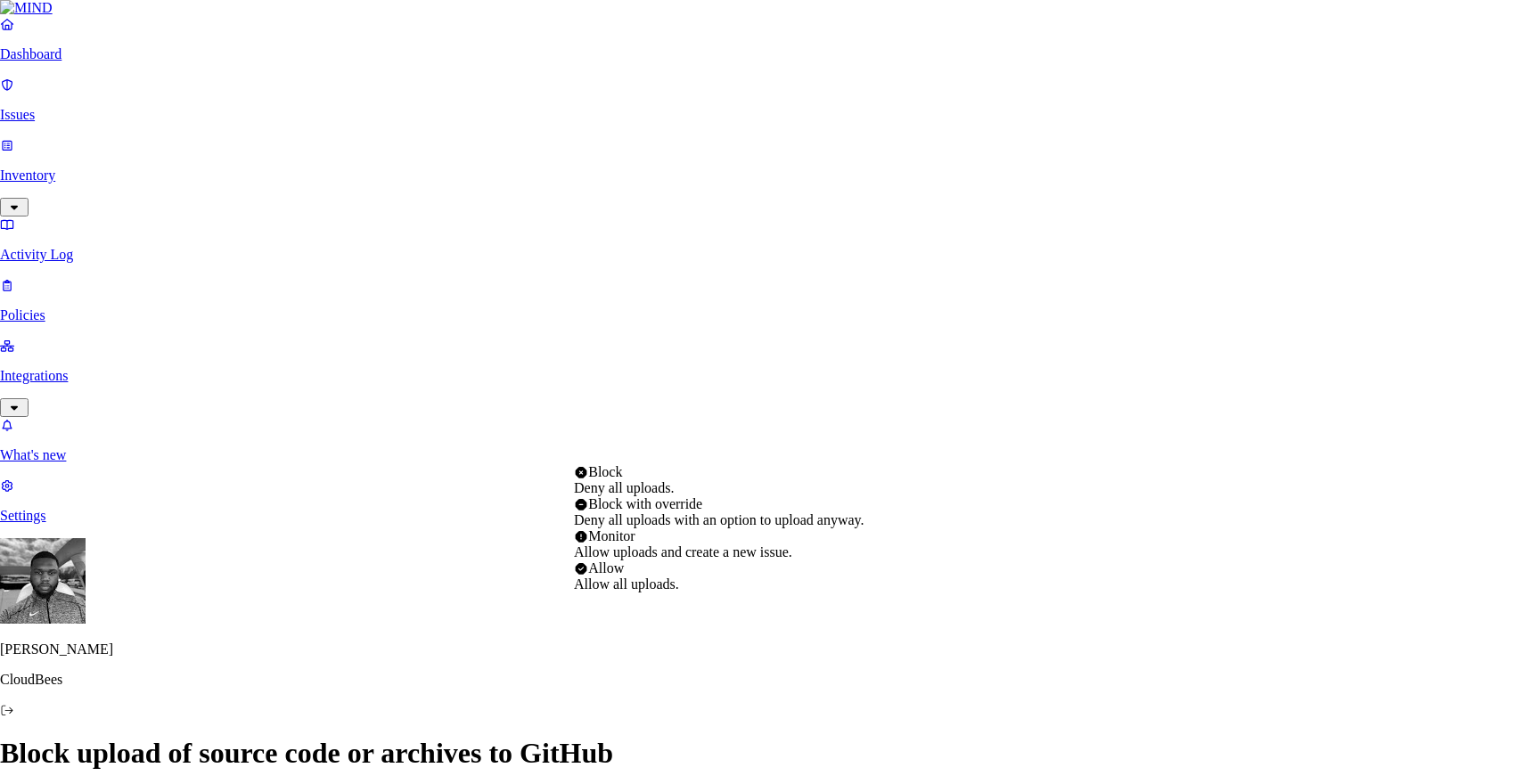
select select "2"
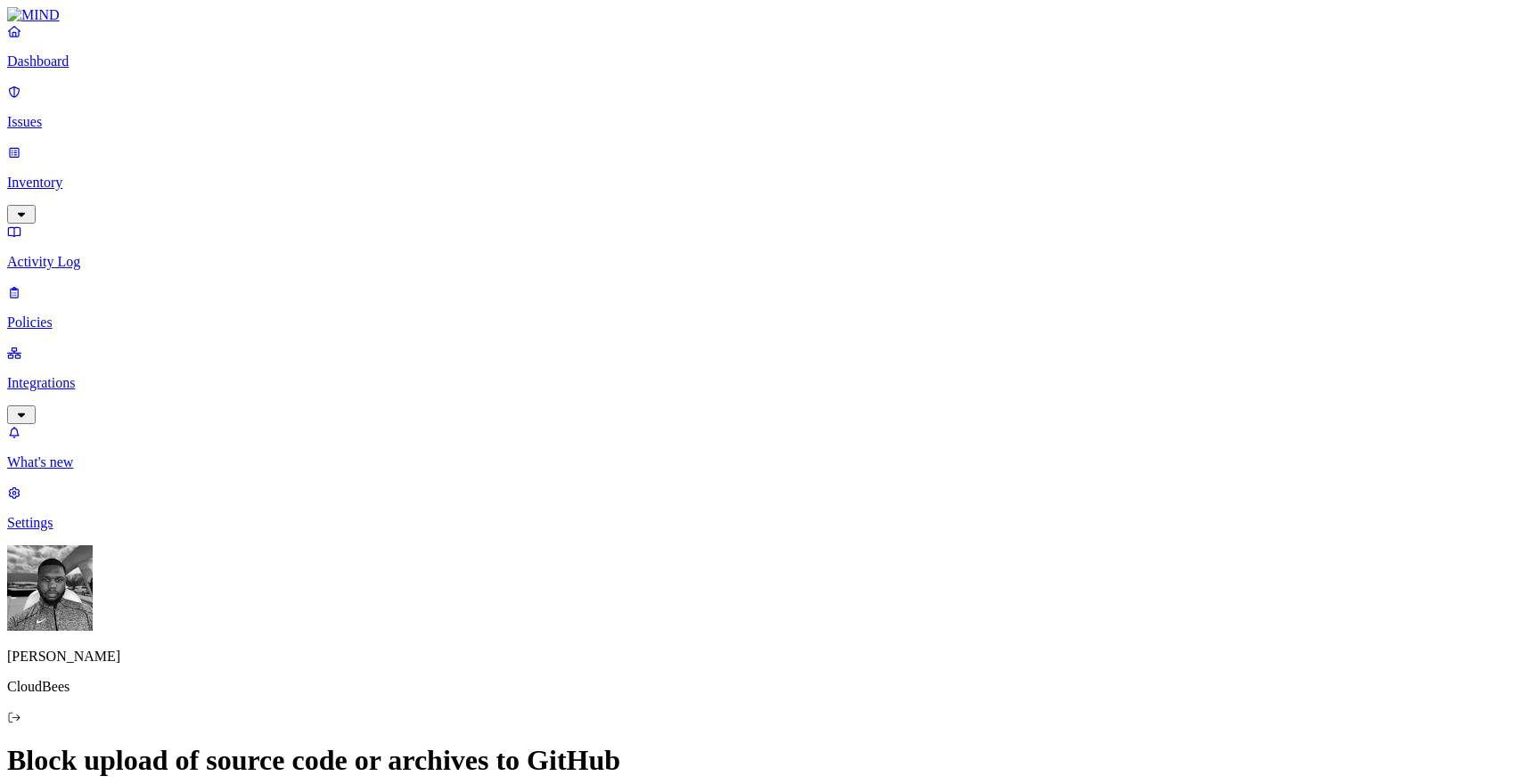
scroll to position [812, 0]
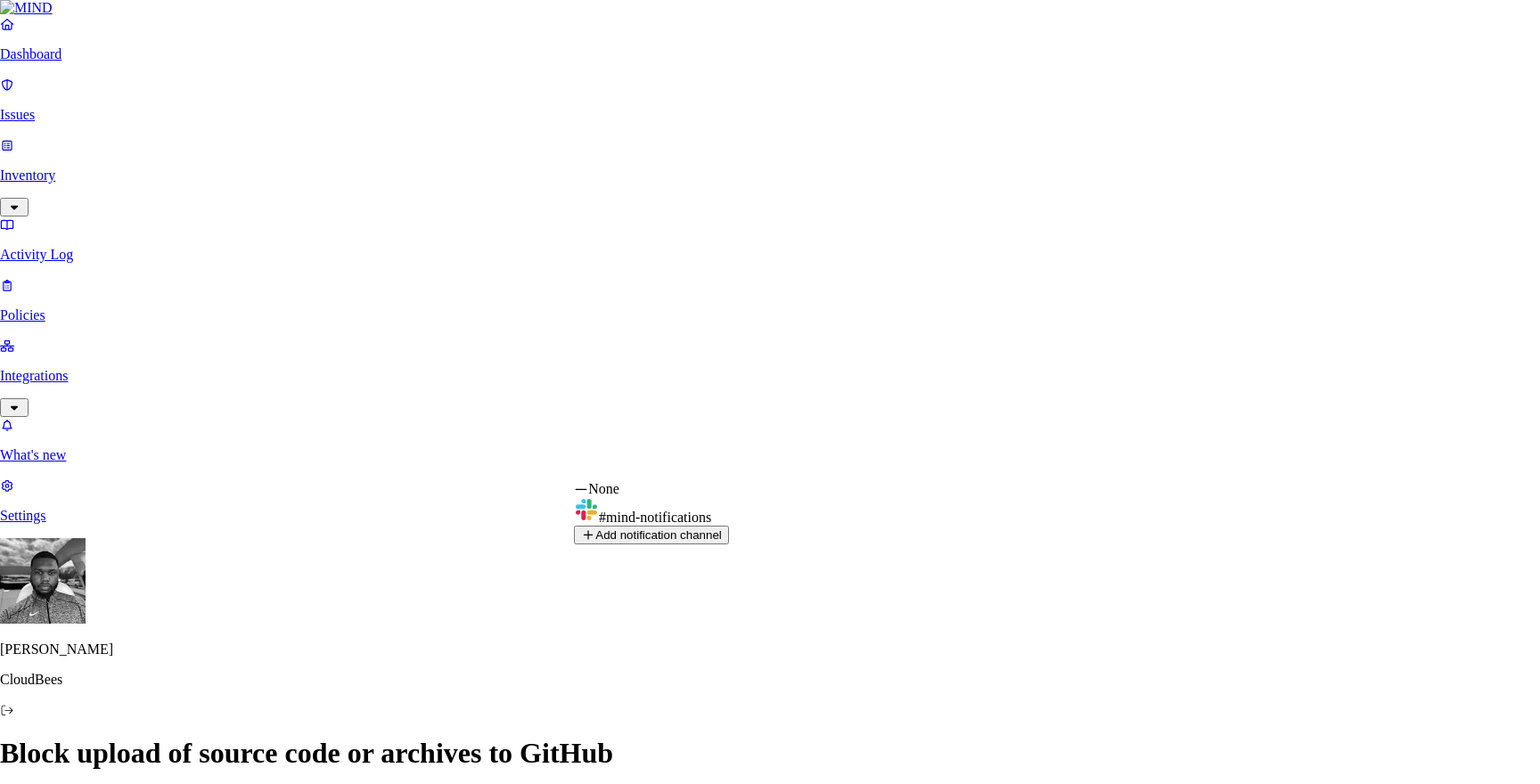
select select "0198f26d-f231-777c-b4cf-35b51ef97981"
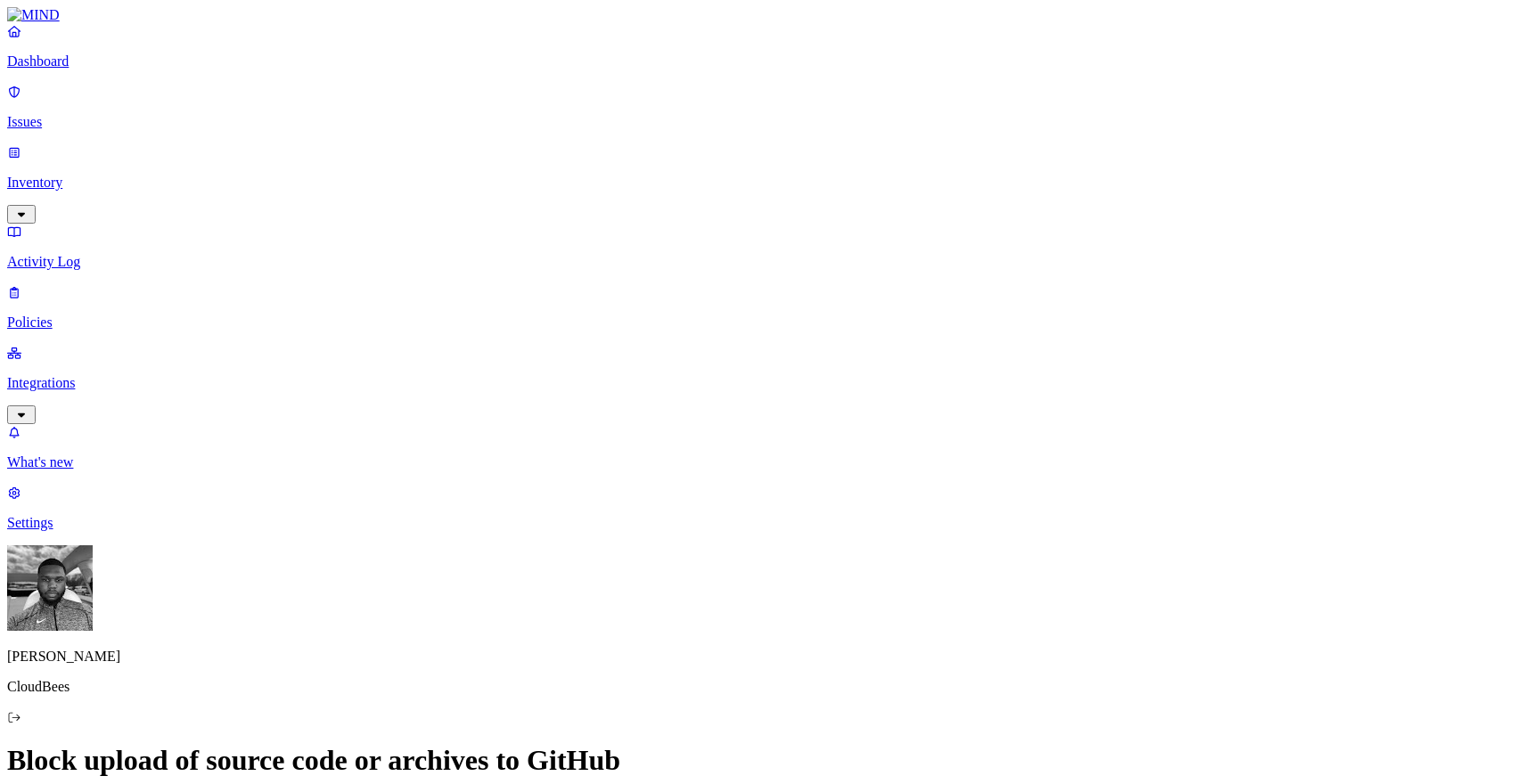
scroll to position [892, 0]
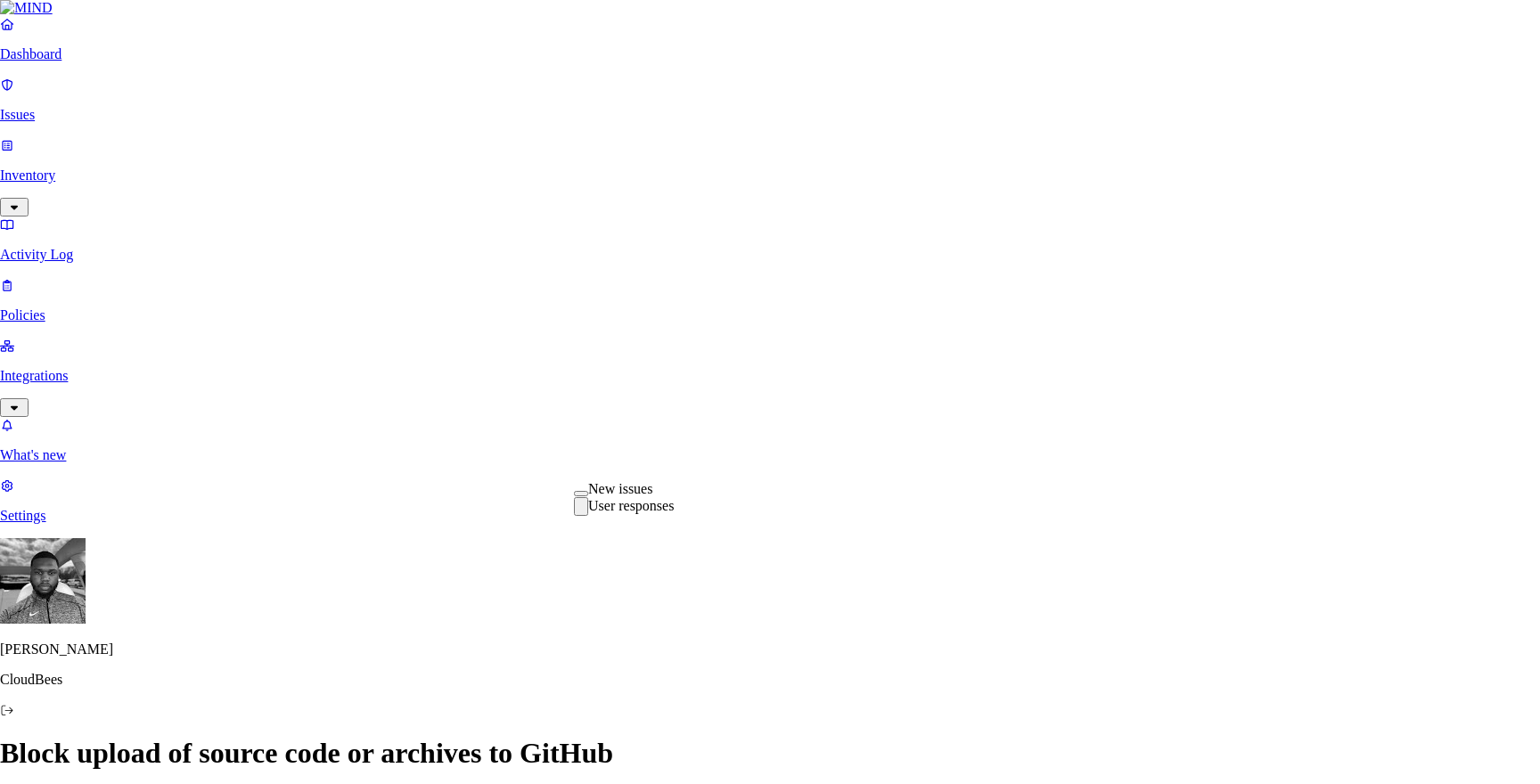
click at [674, 516] on div "User responses" at bounding box center [624, 506] width 100 height 18
click at [674, 485] on div "New issues User responses" at bounding box center [624, 498] width 100 height 35
click at [674, 497] on div "New issues" at bounding box center [624, 489] width 100 height 16
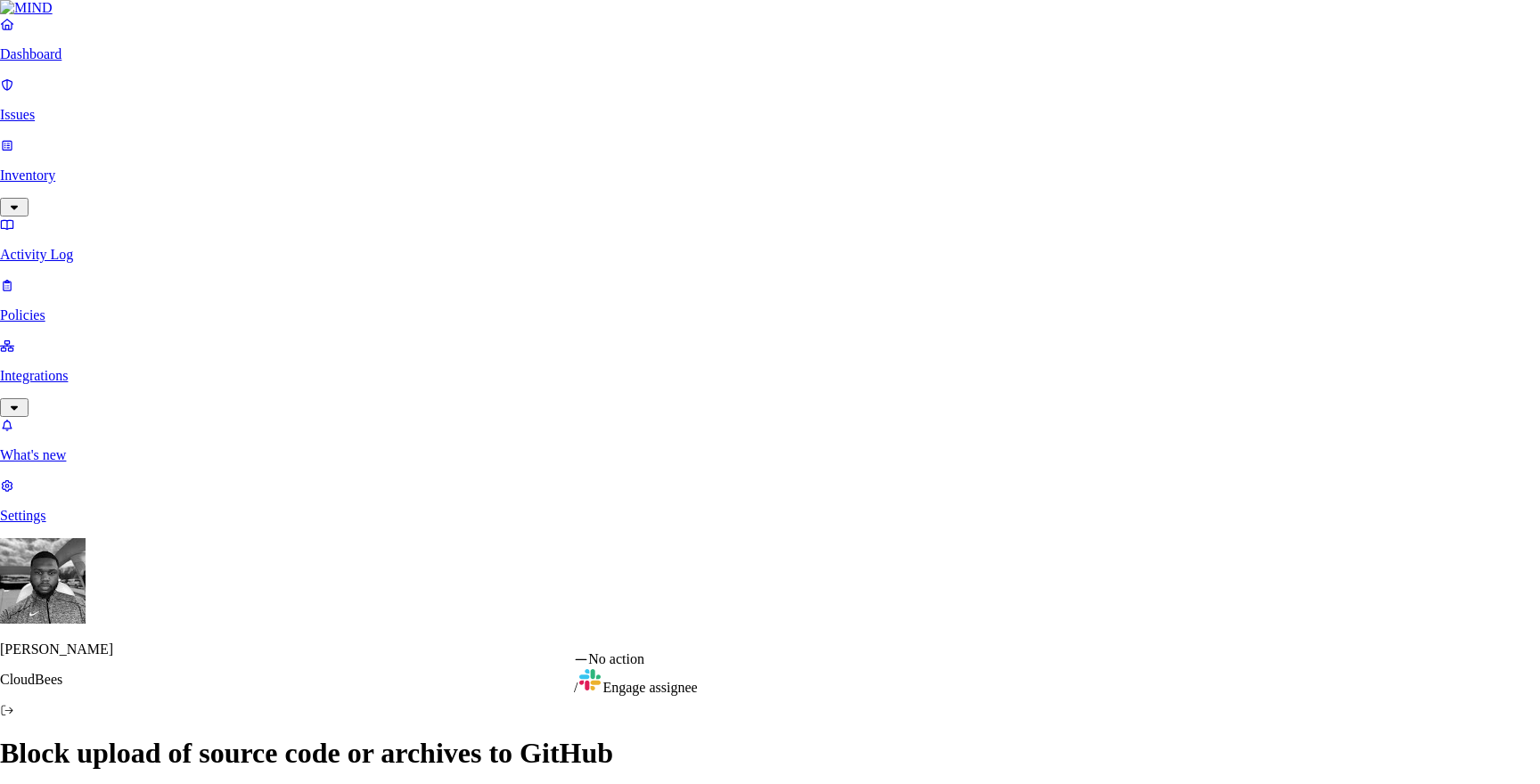
select select "1"
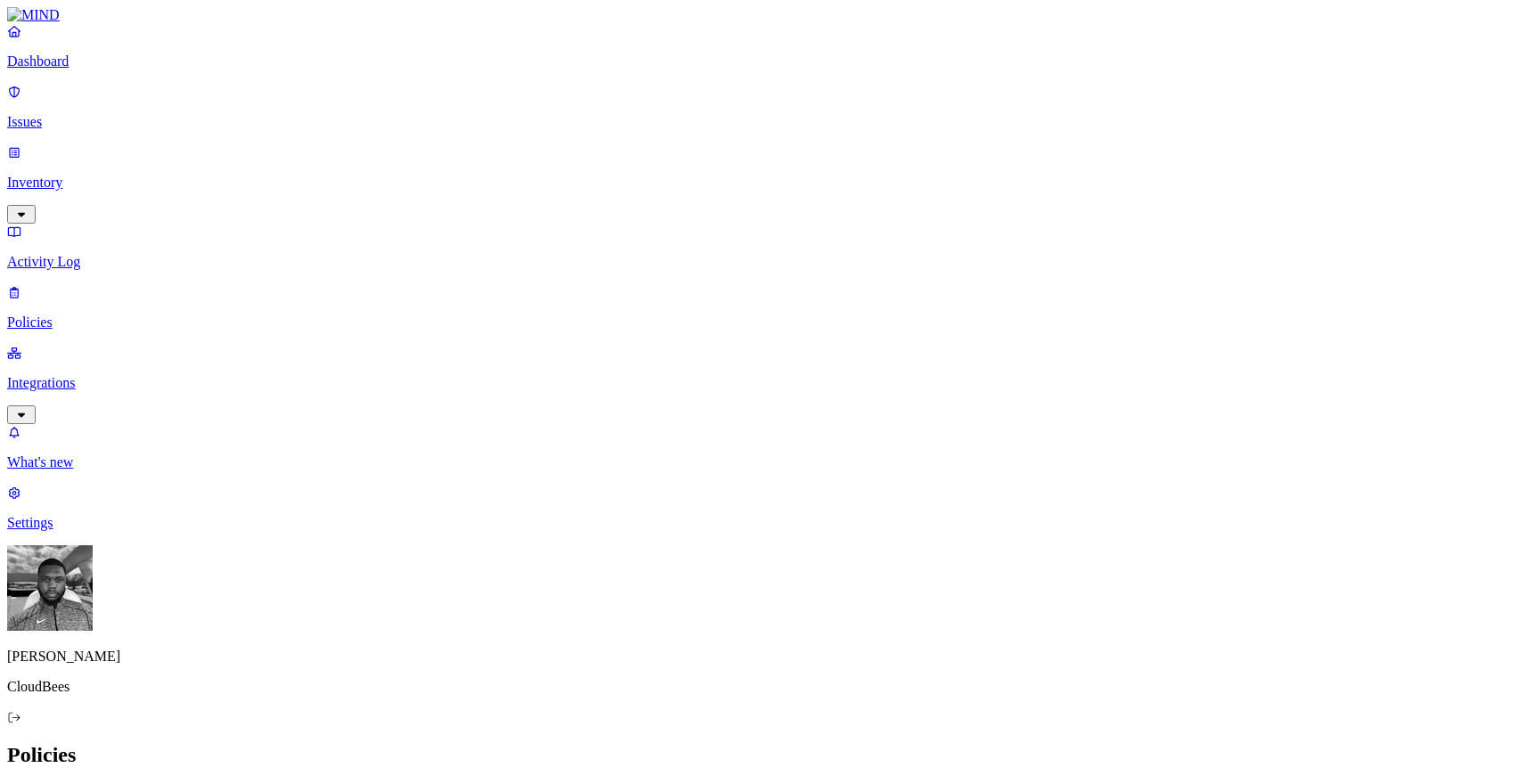
drag, startPoint x: 1079, startPoint y: 60, endPoint x: 1408, endPoint y: 66, distance: 329.1
copy h3 "Block upload of source code or archives to GitHub"
click at [52, 375] on p "Integrations" at bounding box center [769, 383] width 1526 height 16
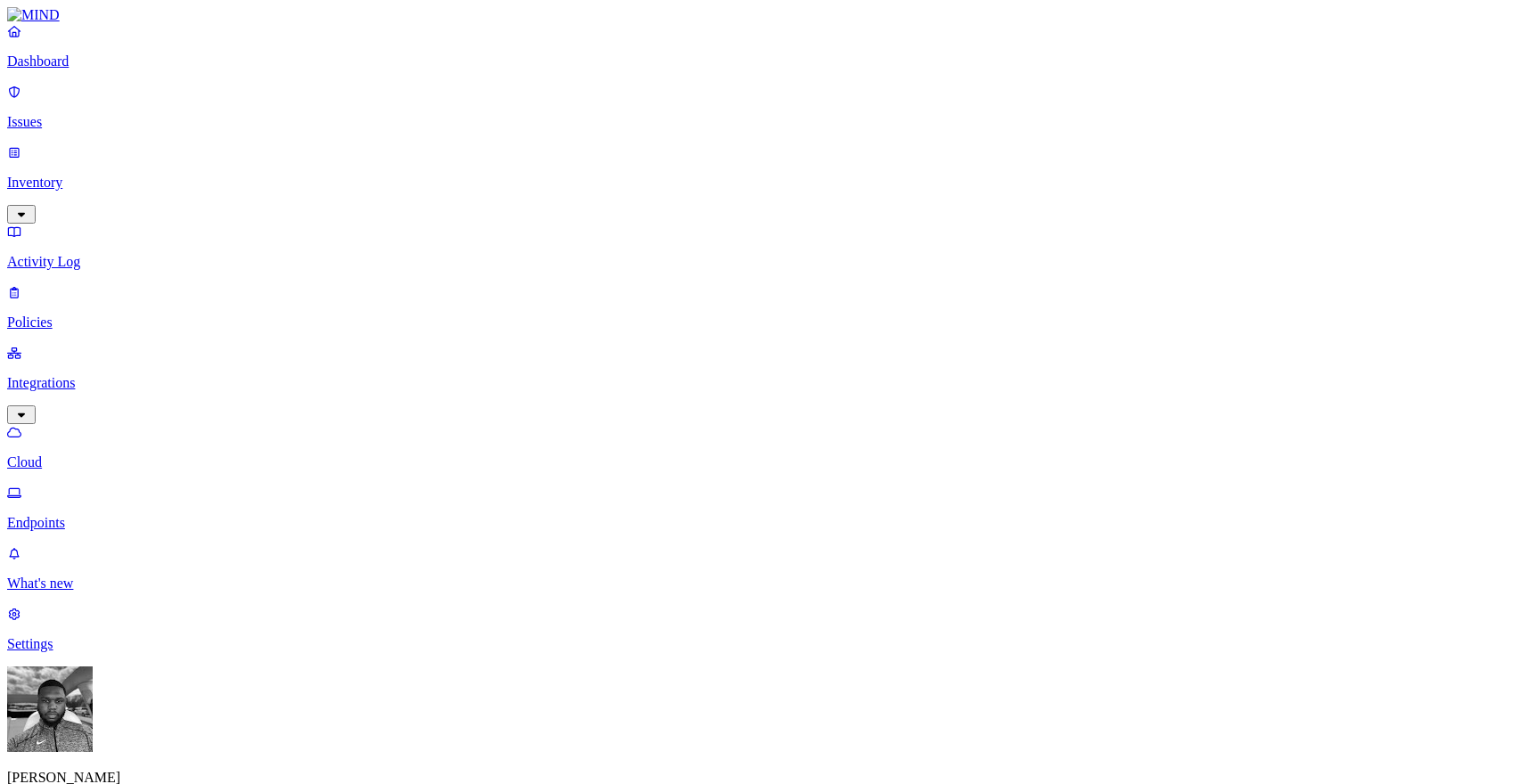
click at [61, 485] on link "Endpoints" at bounding box center [769, 508] width 1526 height 46
click at [81, 315] on p "Policies" at bounding box center [769, 322] width 1526 height 16
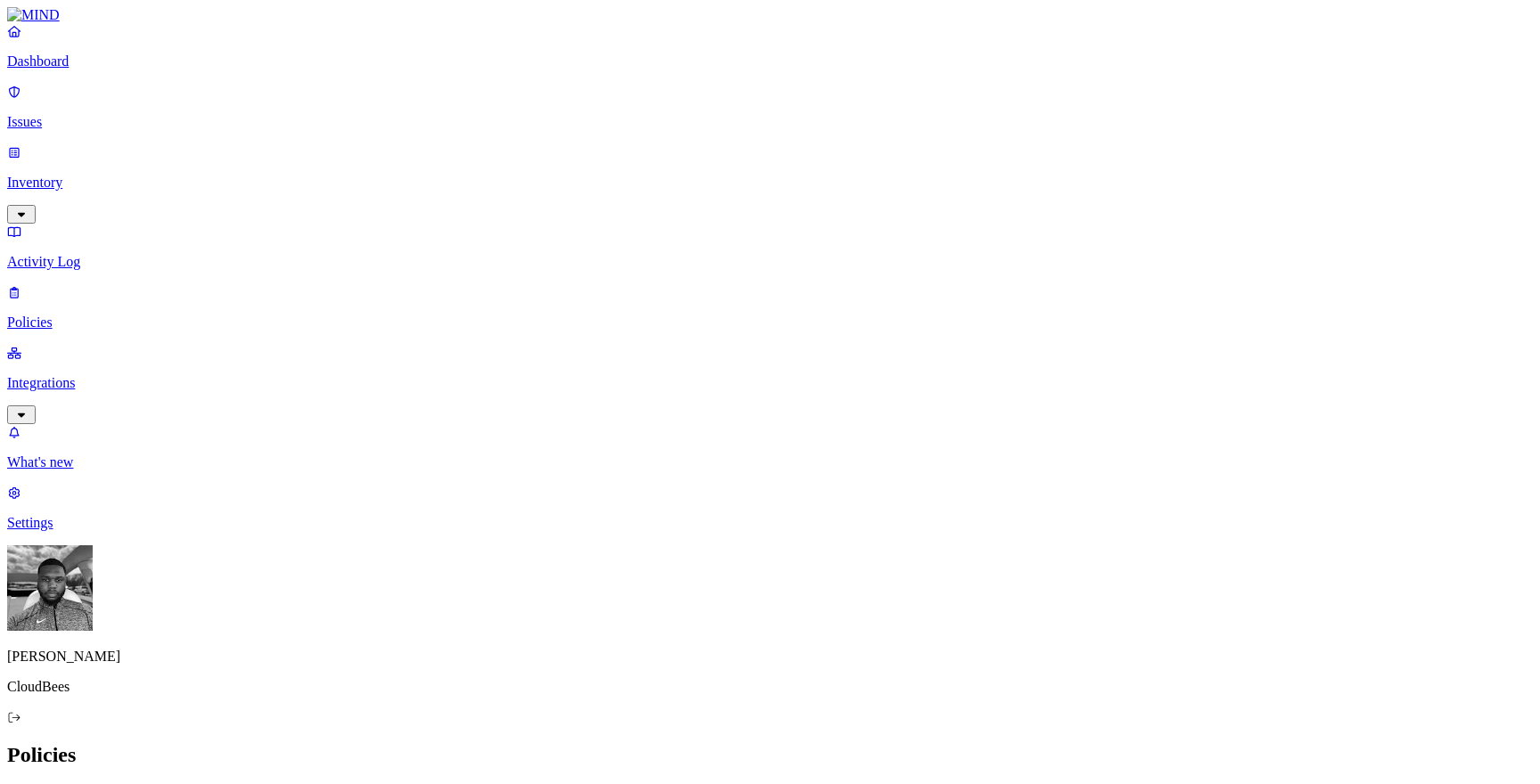
click at [107, 783] on button "Create Policy" at bounding box center [57, 794] width 100 height 18
paste textarea "Block posting secrets/keys (JWT/[PERSON_NAME]/ssh-rsa, .pem) in web forms and i…"
drag, startPoint x: 582, startPoint y: 314, endPoint x: 876, endPoint y: 316, distance: 294.0
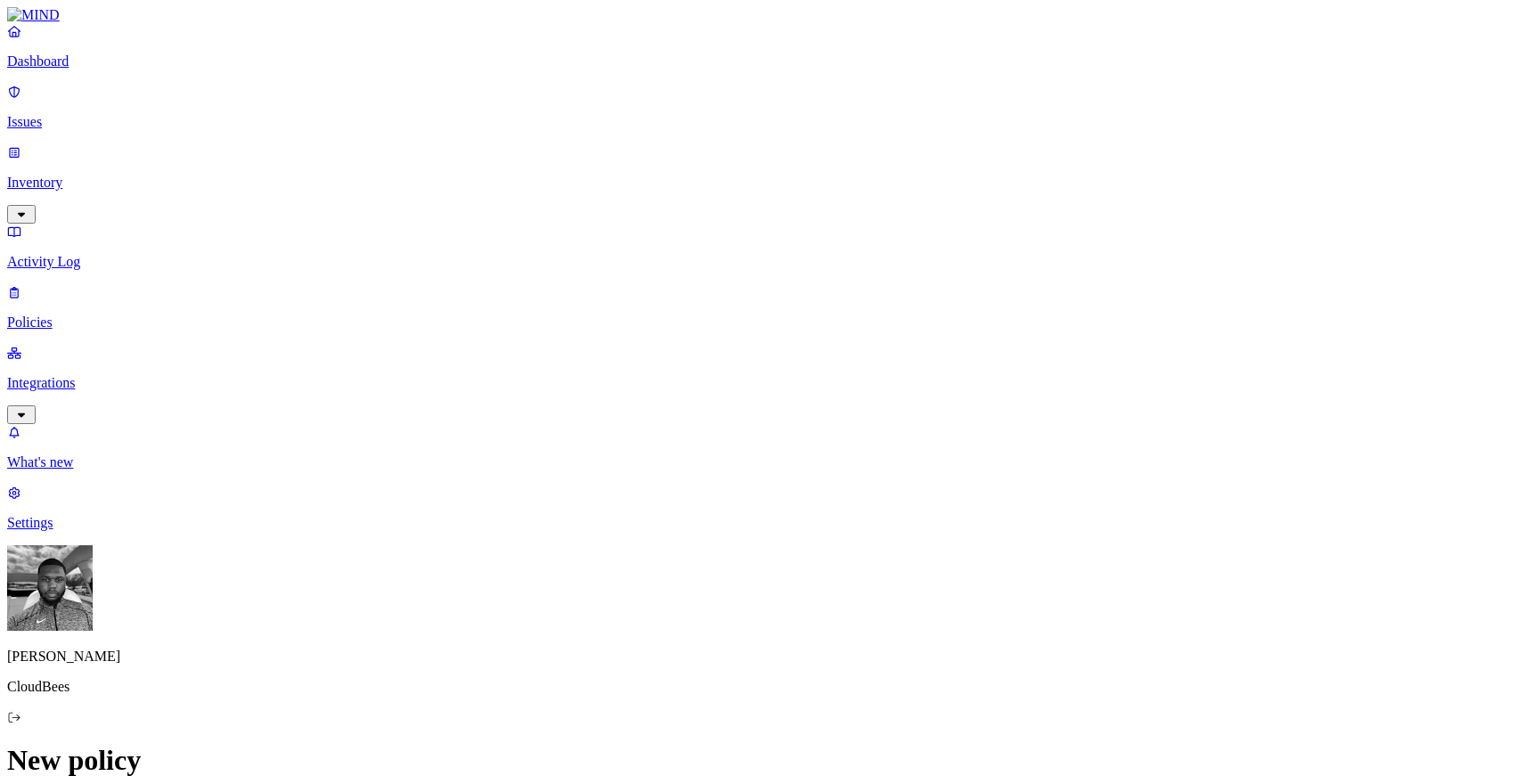
type textarea "Block posting secrets/keys (JWT/[PERSON_NAME]/ssh-rsa, .pem) in web forms and i…"
paste input "Block posting secrets/keys (JWT/[PERSON_NAME]/ssh-rsa, .pem)"
type input "Block posting secrets/keys (JWT/[PERSON_NAME]/ssh-rsa, .pem)"
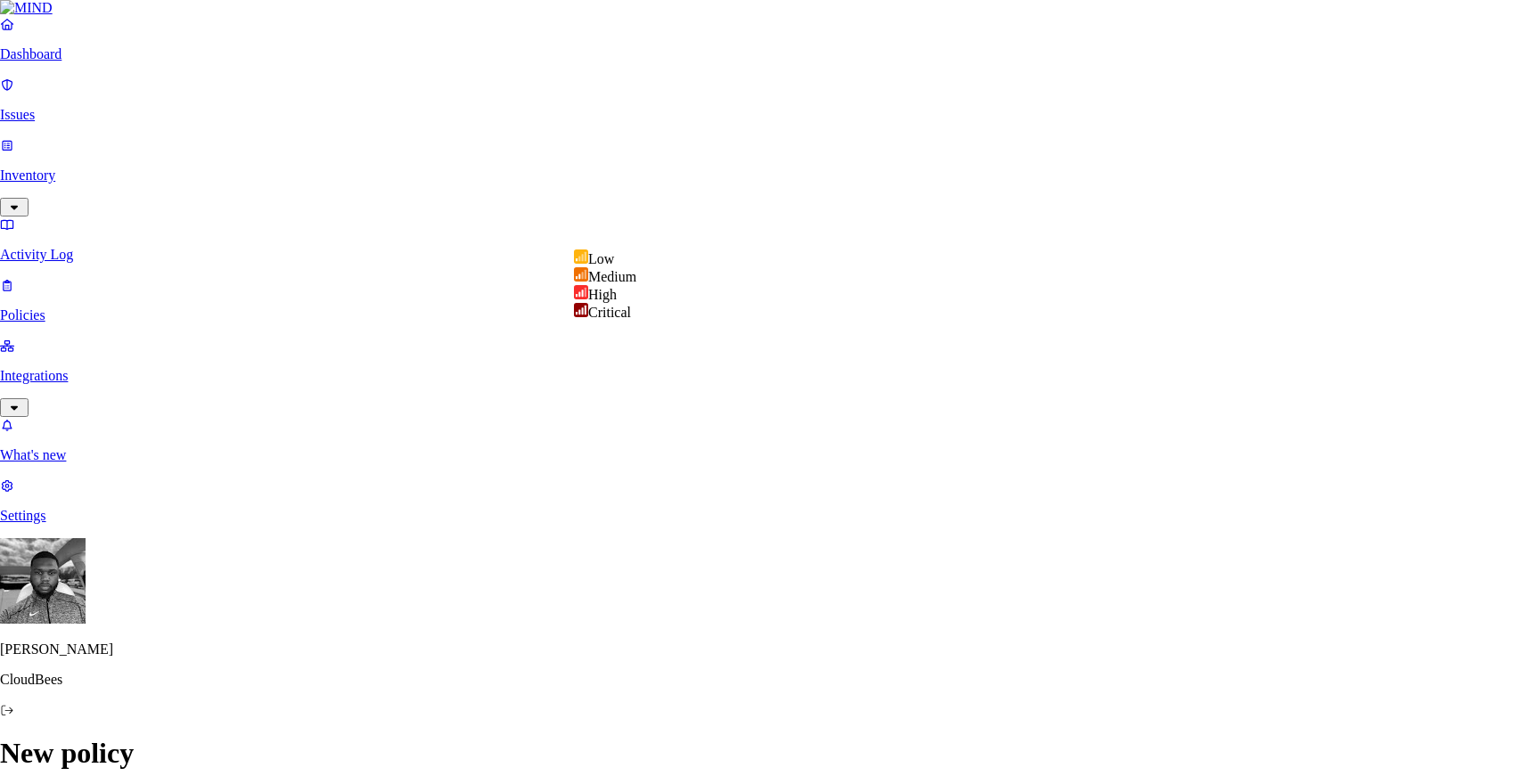
select select "2"
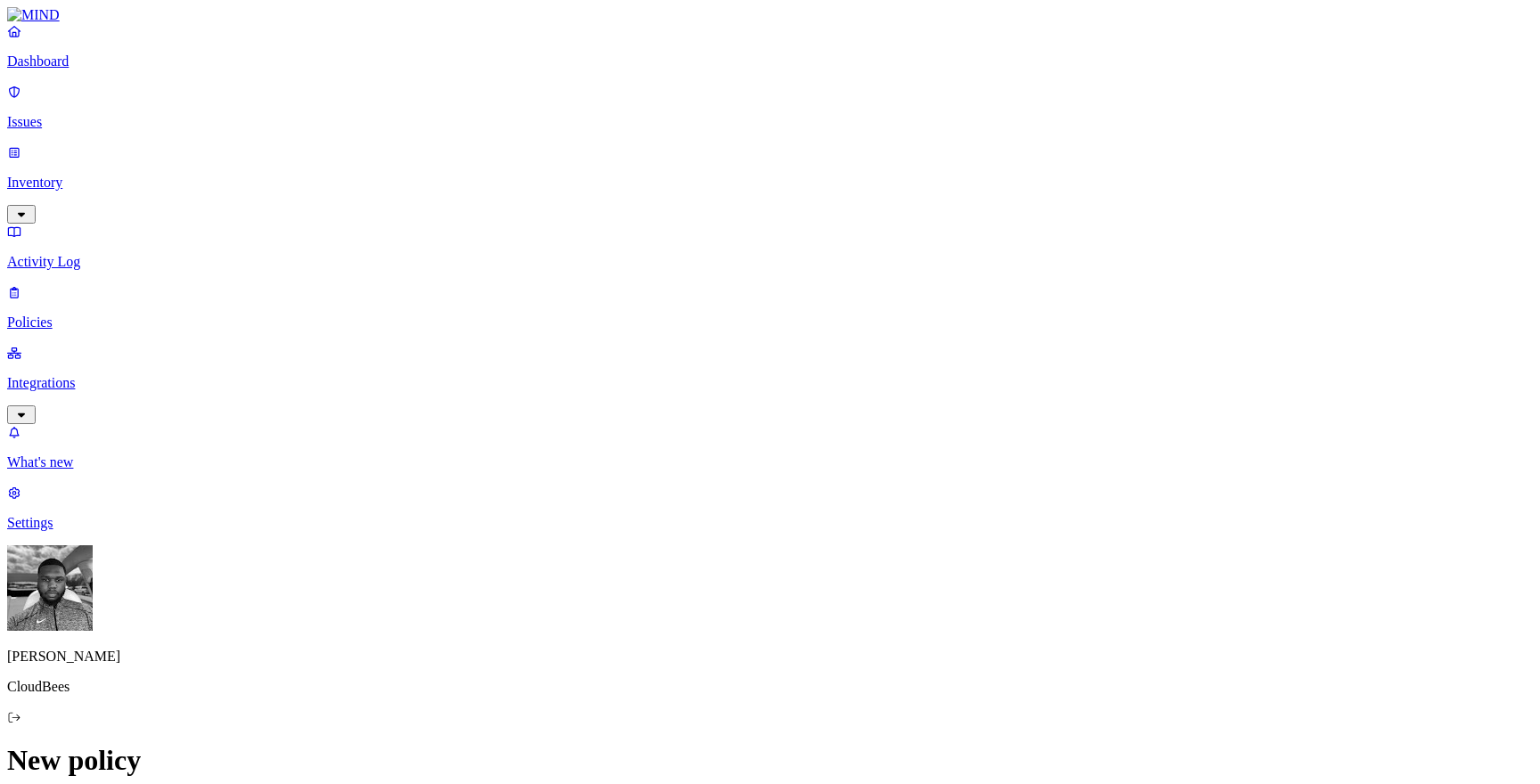
scroll to position [346, 0]
click at [680, 460] on label "Classification" at bounding box center [682, 453] width 78 height 15
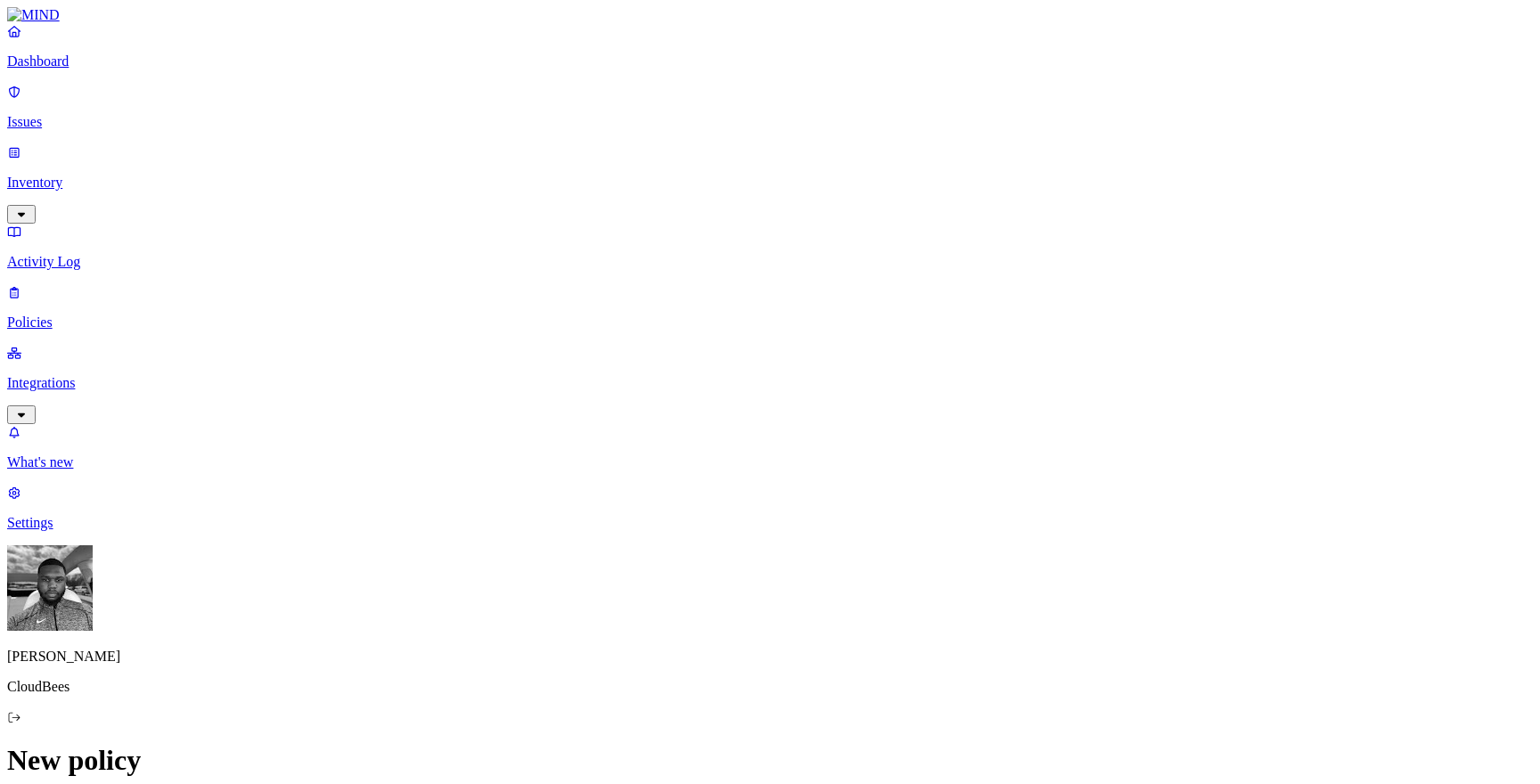
click at [654, 485] on label "Data type" at bounding box center [657, 490] width 27 height 31
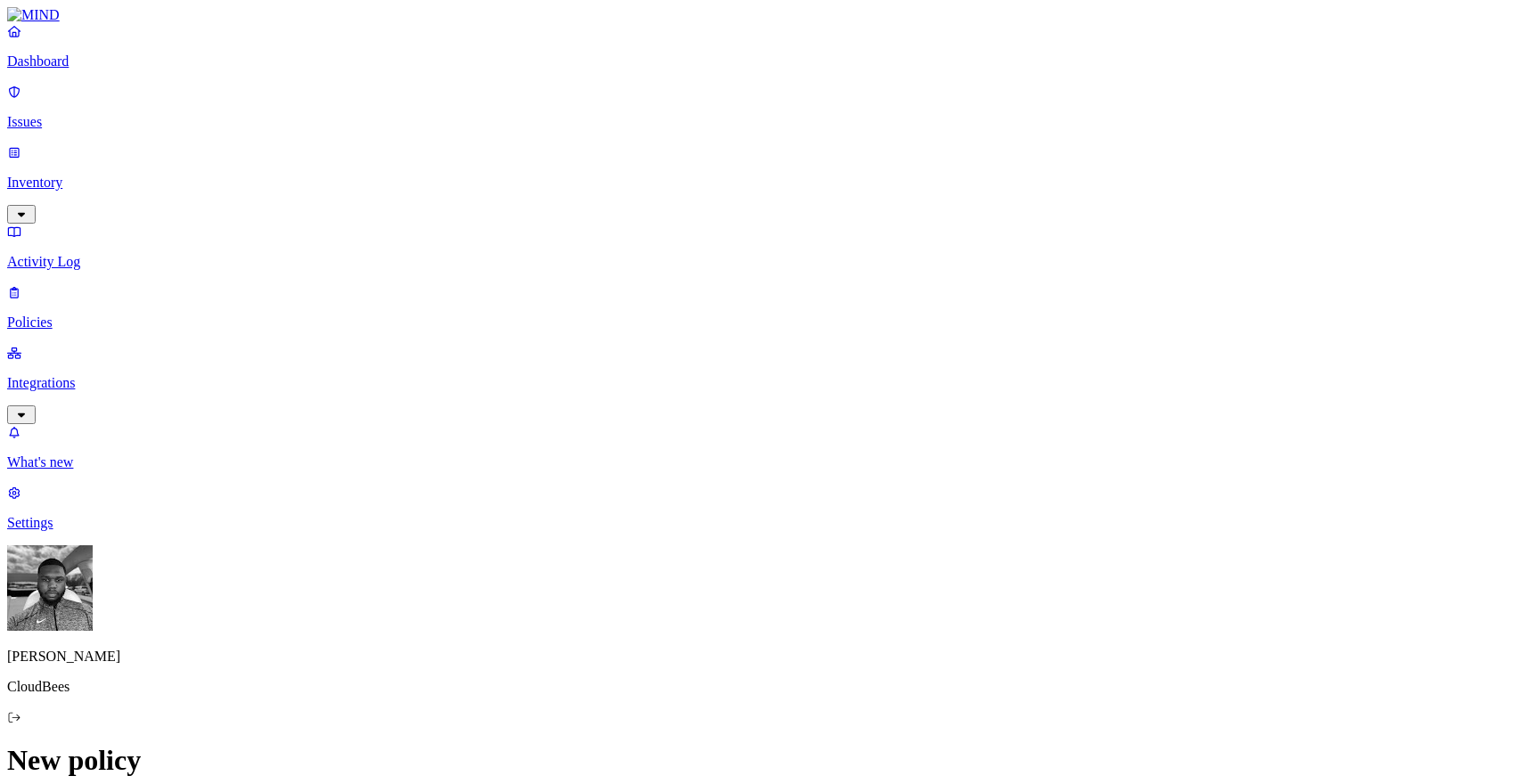
click at [683, 461] on label "Classification" at bounding box center [682, 453] width 78 height 15
click at [680, 631] on span "Secret" at bounding box center [661, 639] width 36 height 15
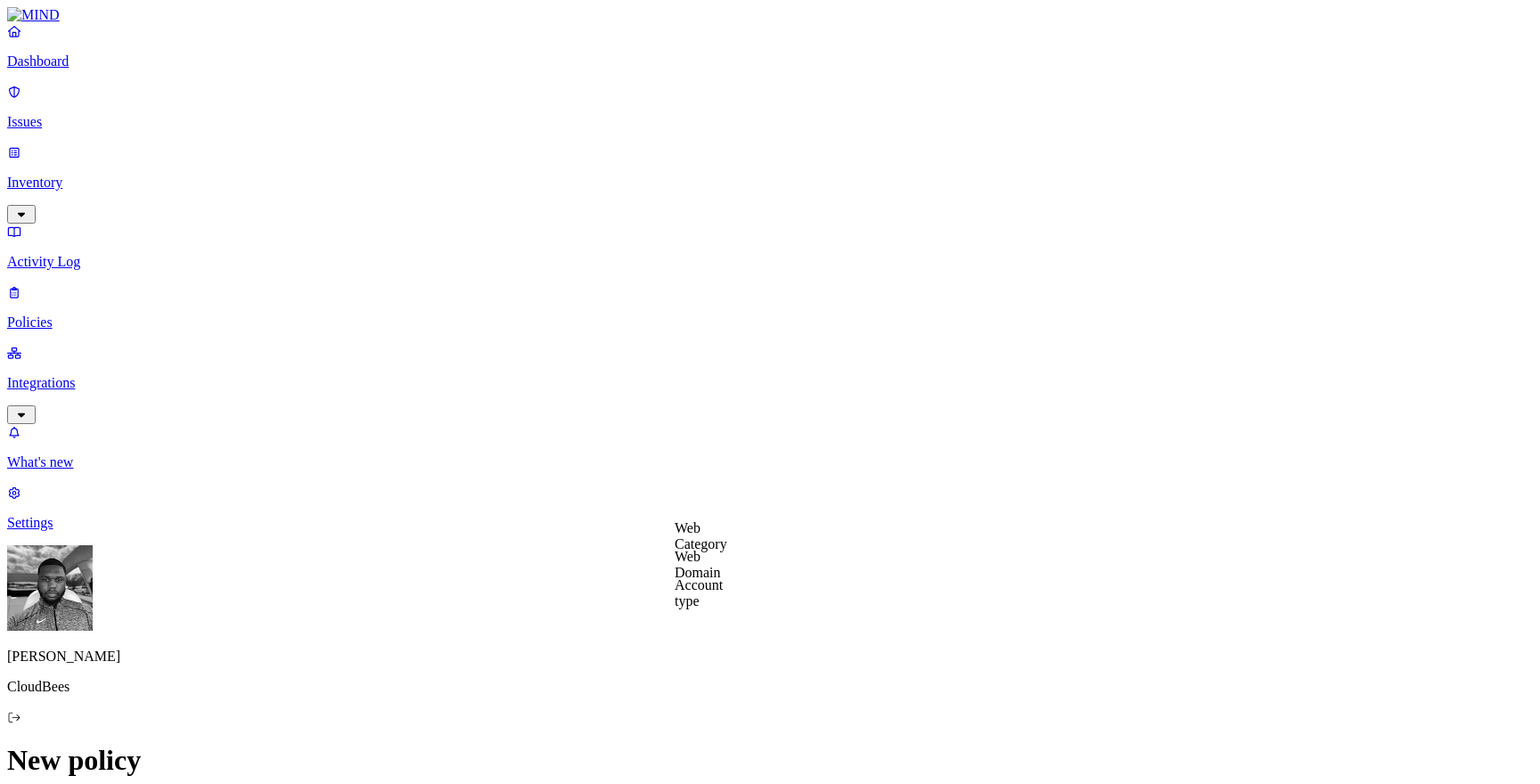
click at [712, 548] on label "Web Category" at bounding box center [701, 536] width 53 height 31
click at [717, 567] on label "Web Domain" at bounding box center [698, 564] width 46 height 31
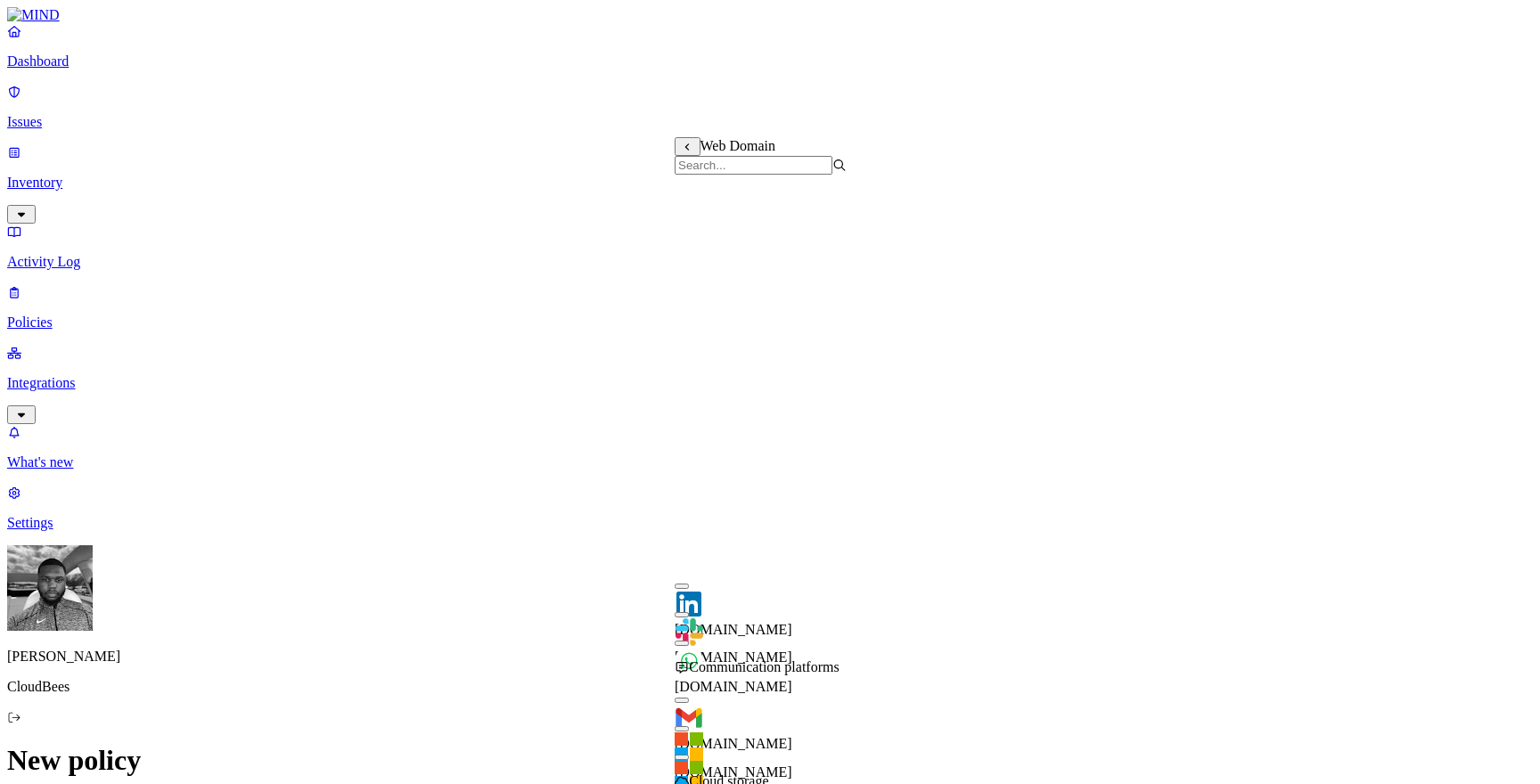
scroll to position [0, 0]
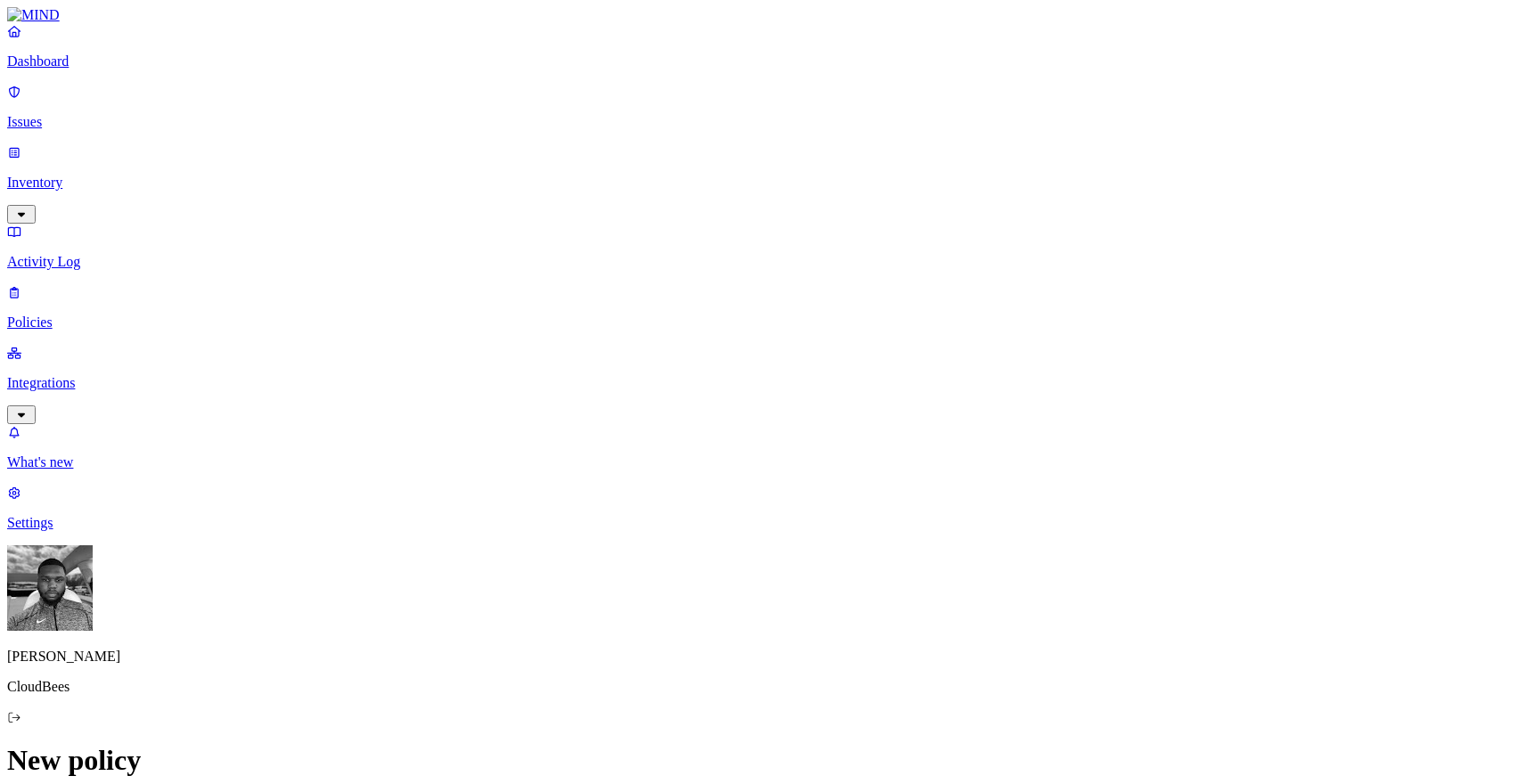
click at [711, 440] on label "Account type" at bounding box center [699, 441] width 48 height 31
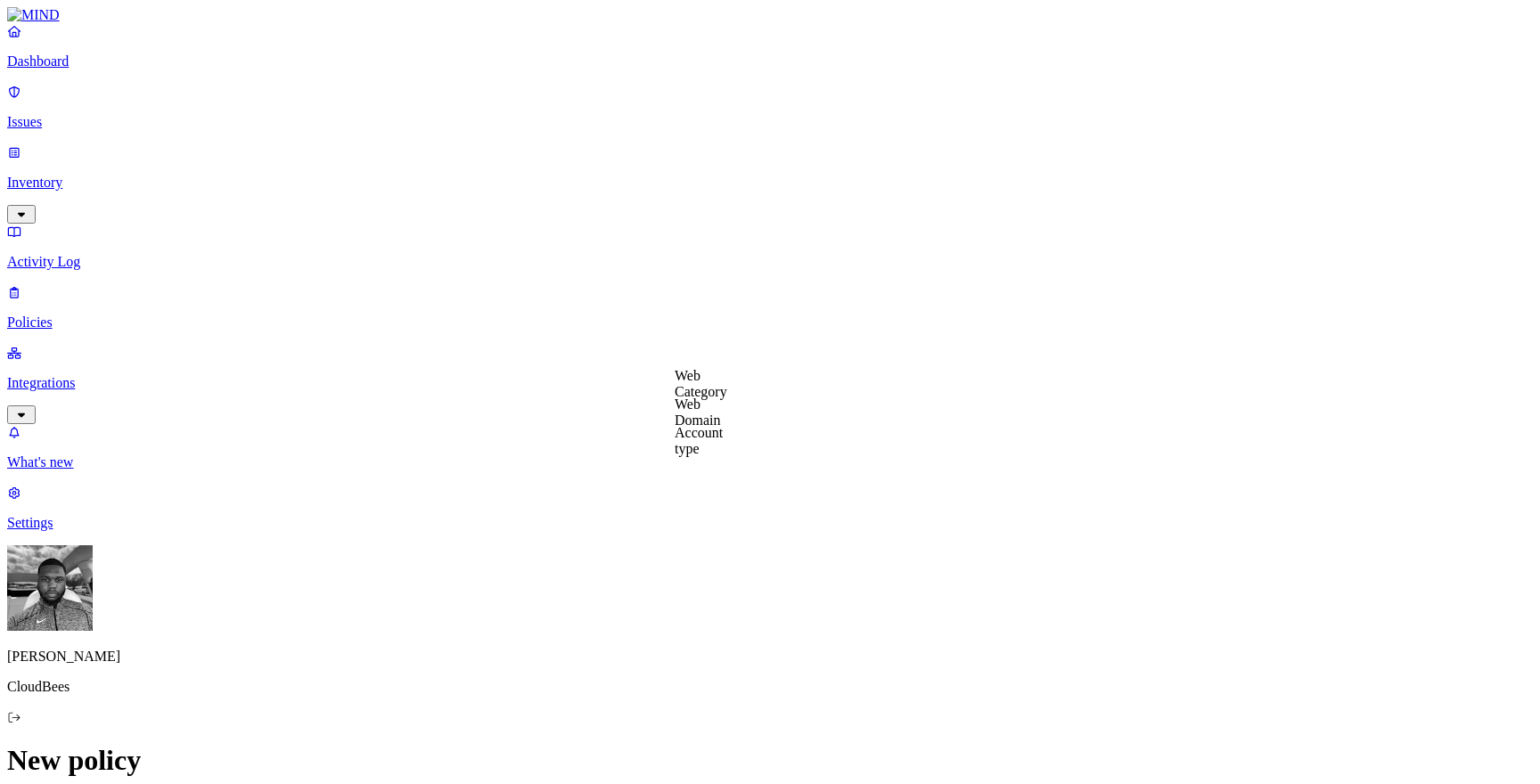
click at [699, 411] on label "Web Domain" at bounding box center [698, 412] width 46 height 31
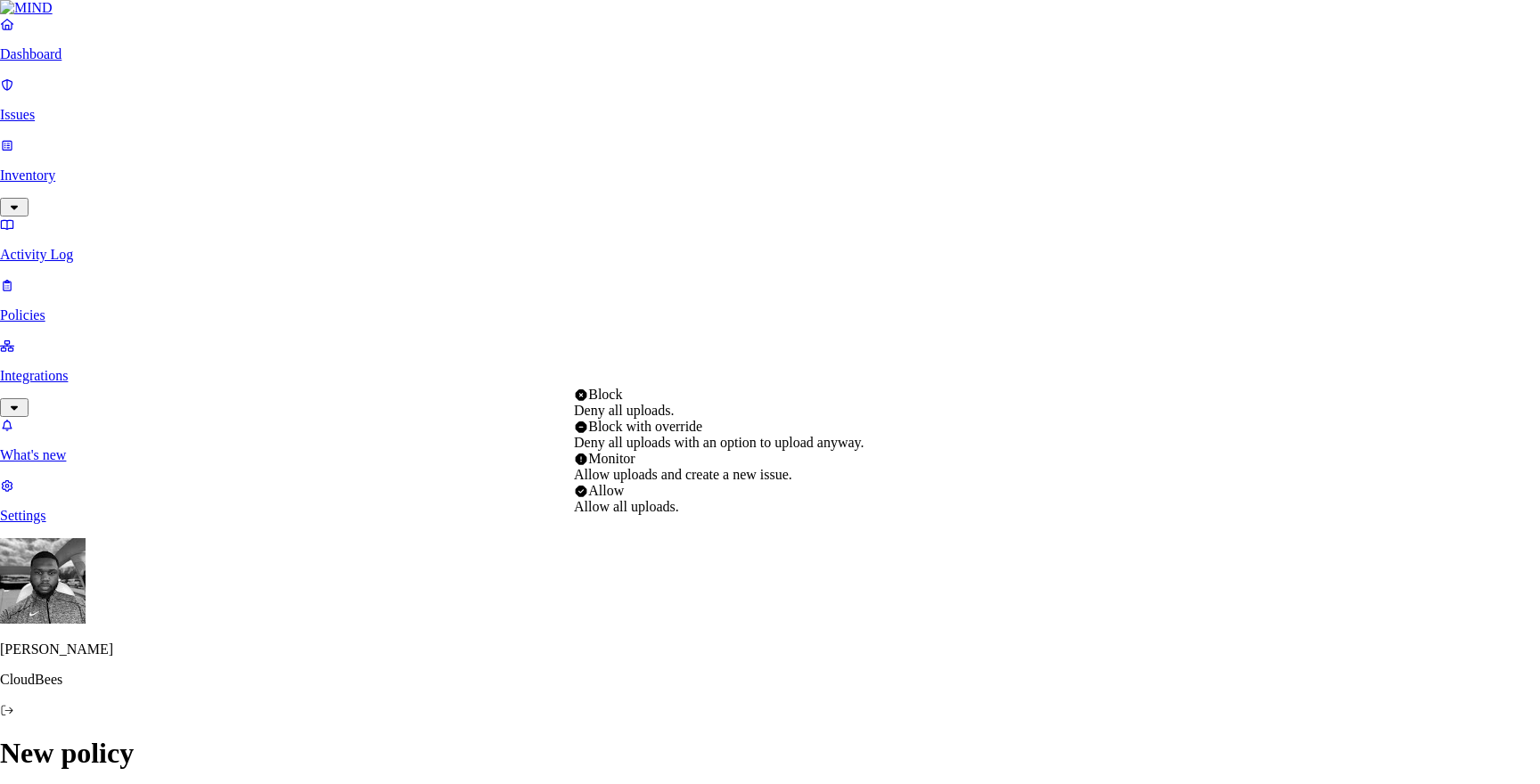
select select "2"
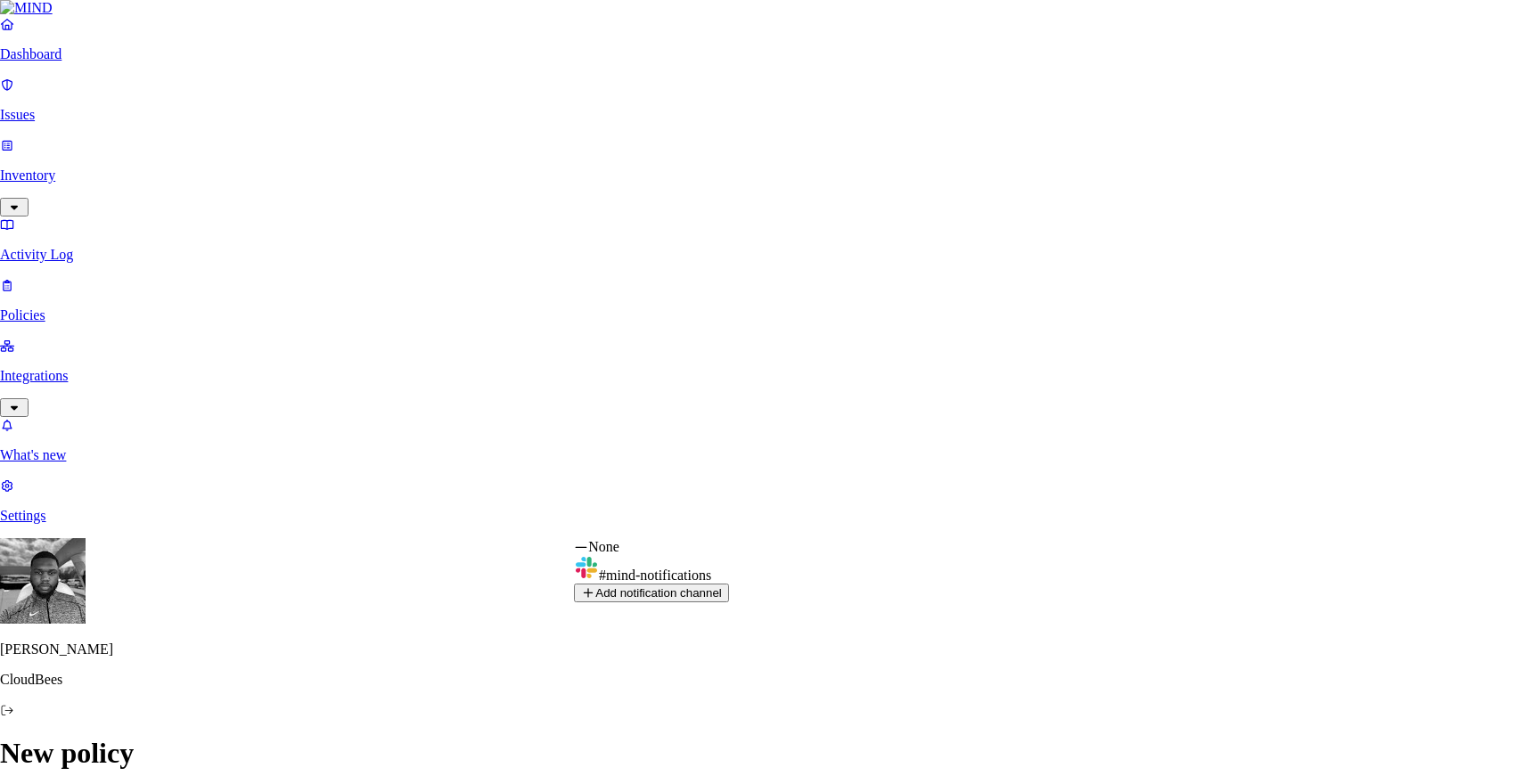
select select "0198f26d-f231-777c-b4cf-35b51ef97981"
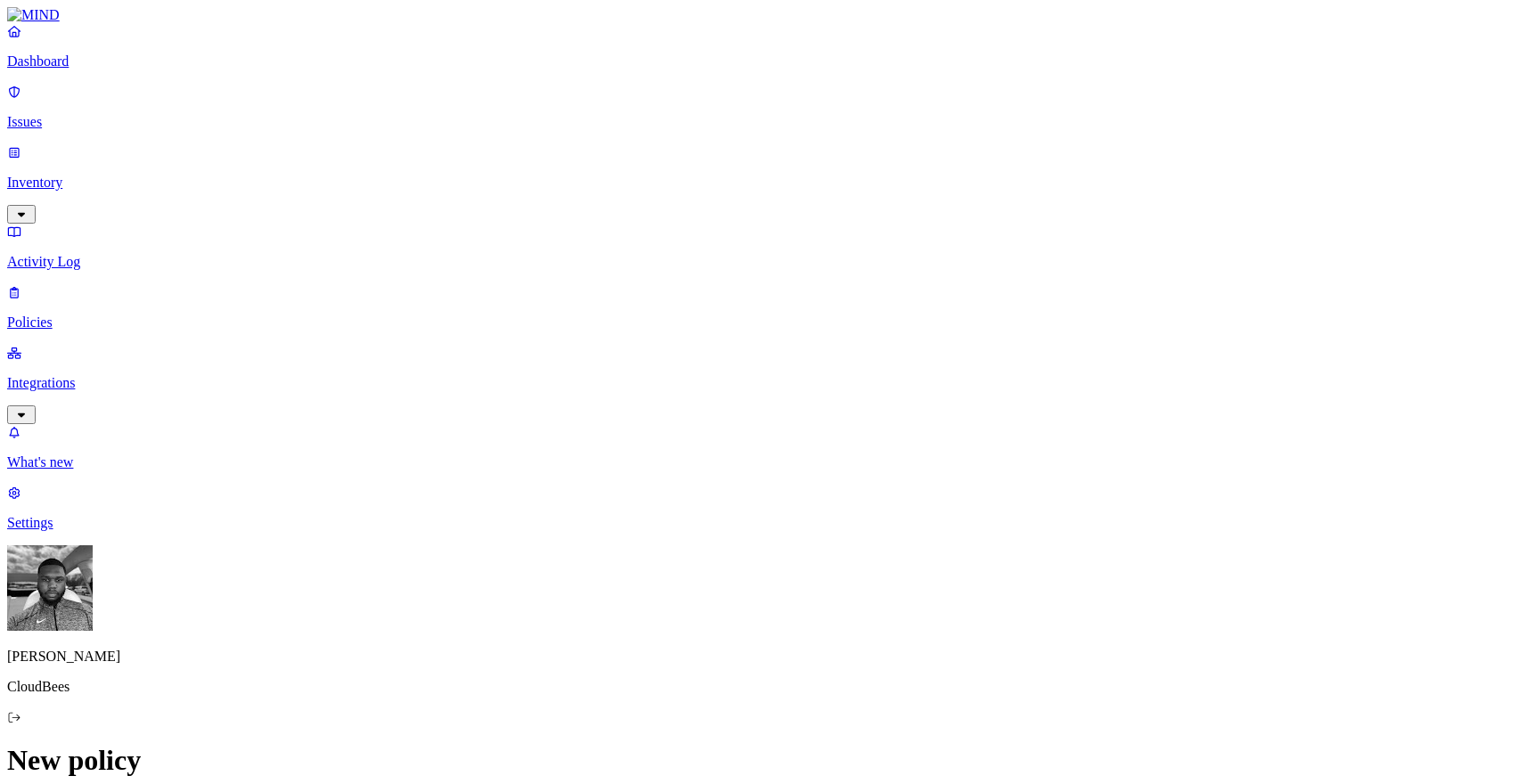
scroll to position [947, 0]
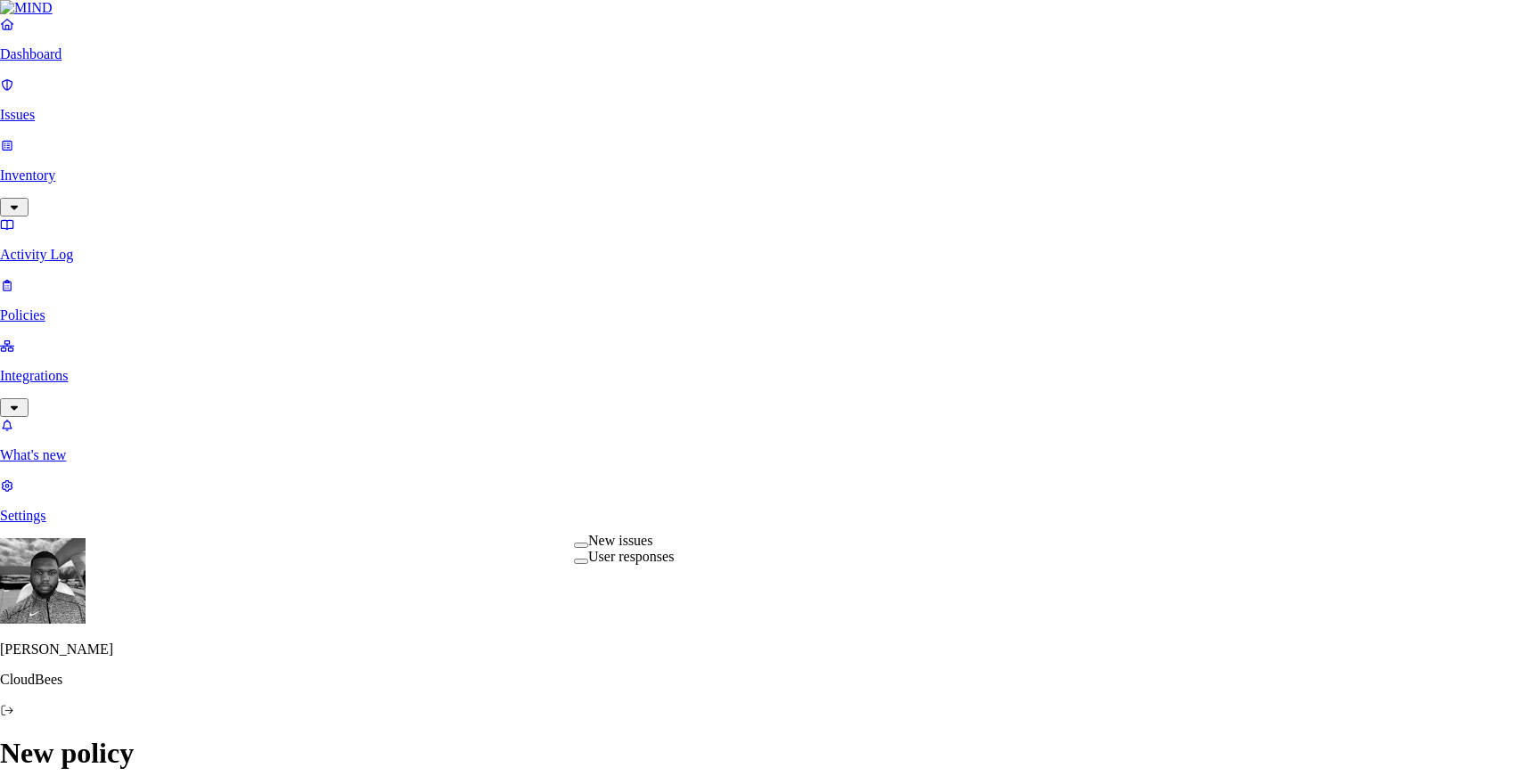
click at [634, 548] on label "New issues" at bounding box center [620, 541] width 64 height 15
click at [634, 568] on div "User responses" at bounding box center [624, 559] width 100 height 16
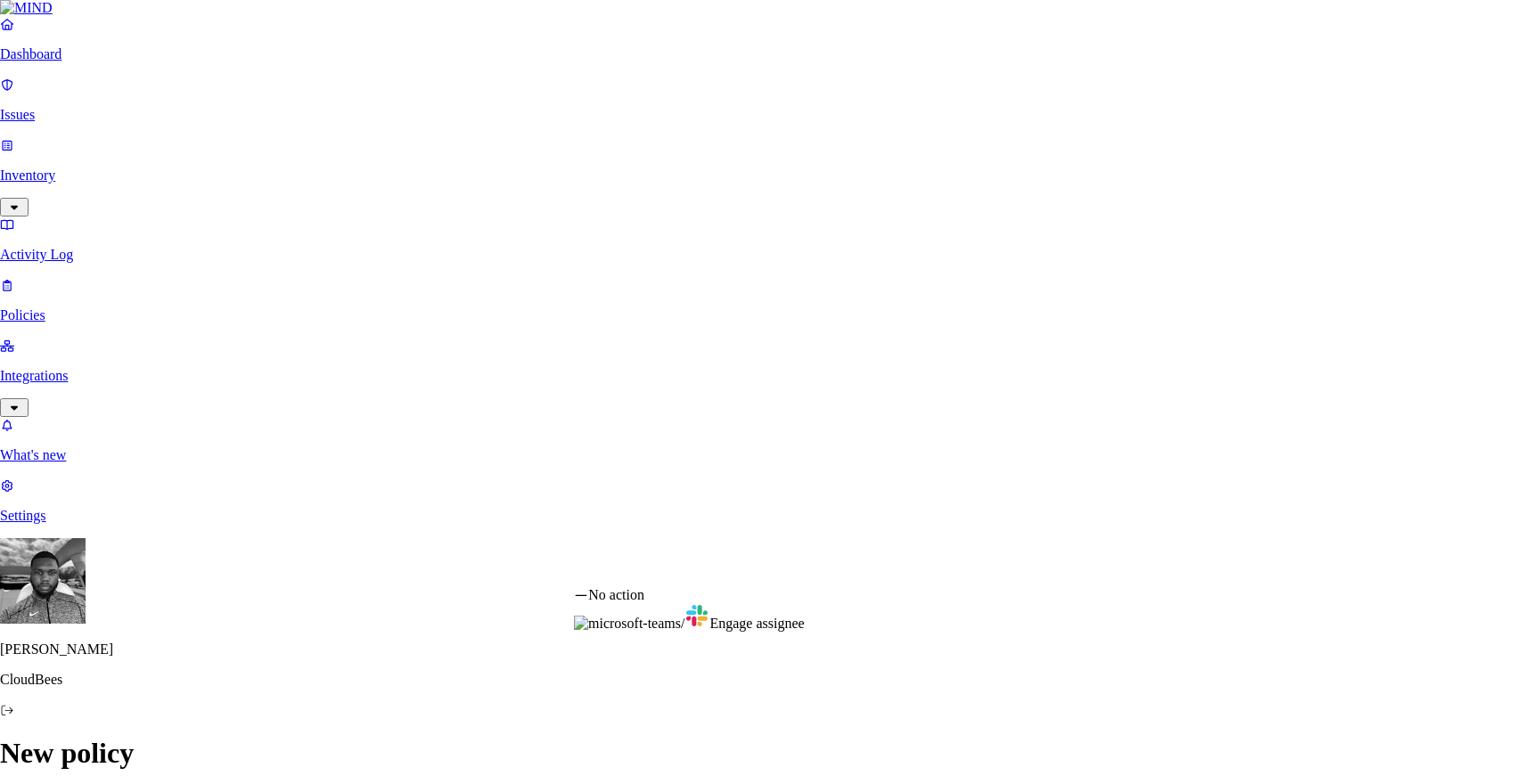
select select "1"
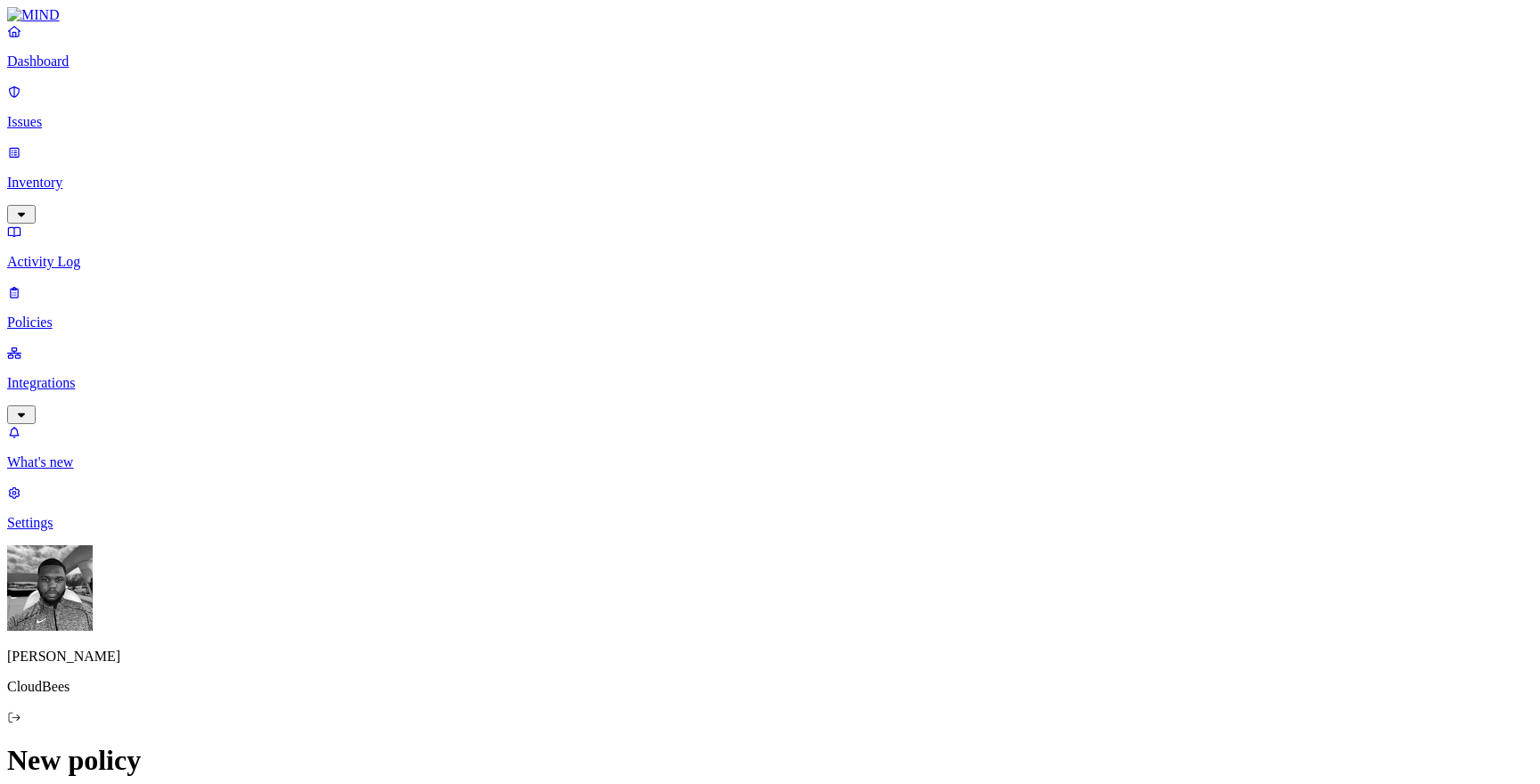
click at [706, 454] on label "Web Category" at bounding box center [701, 455] width 53 height 31
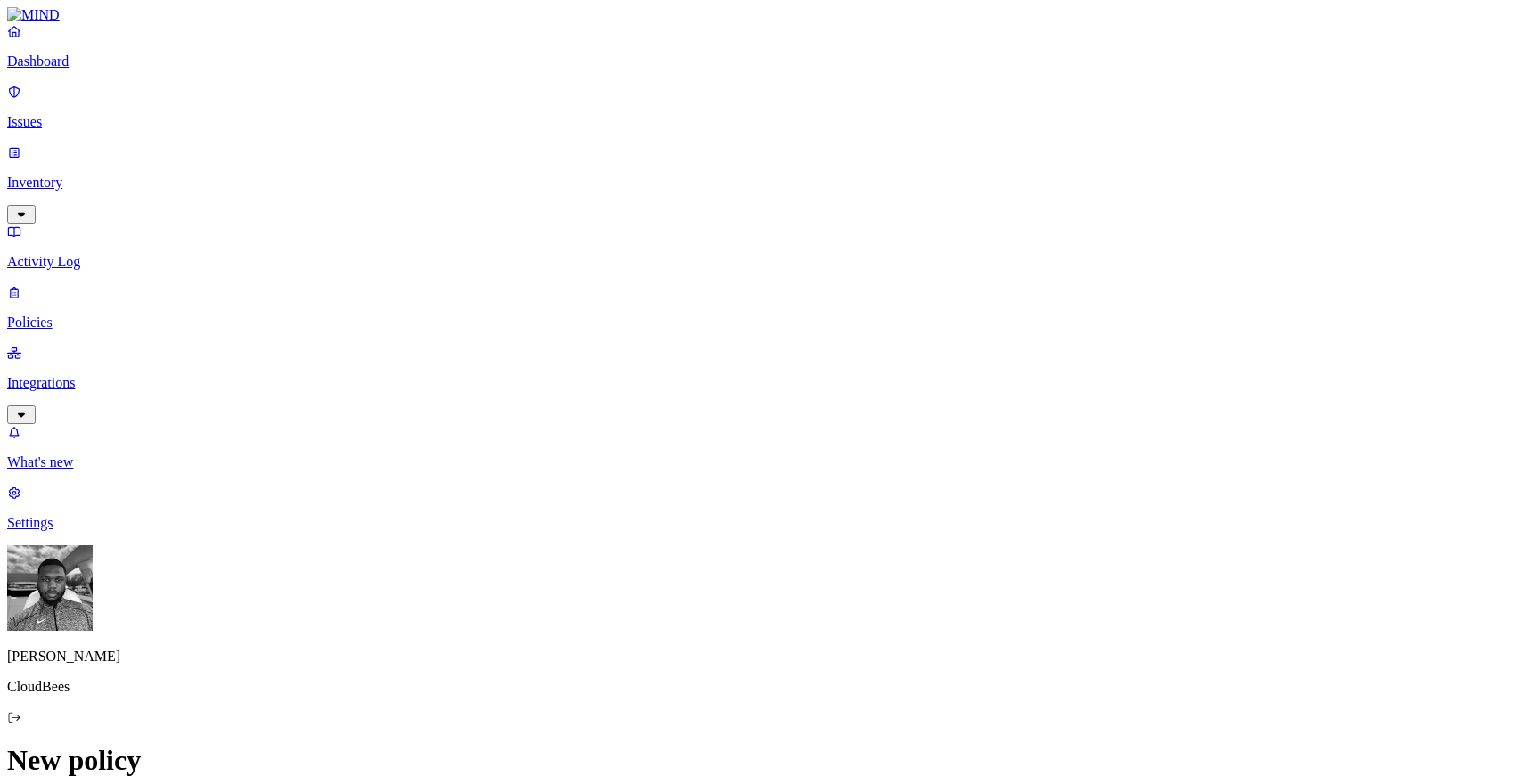
click at [690, 491] on label "Web Domain" at bounding box center [698, 484] width 46 height 31
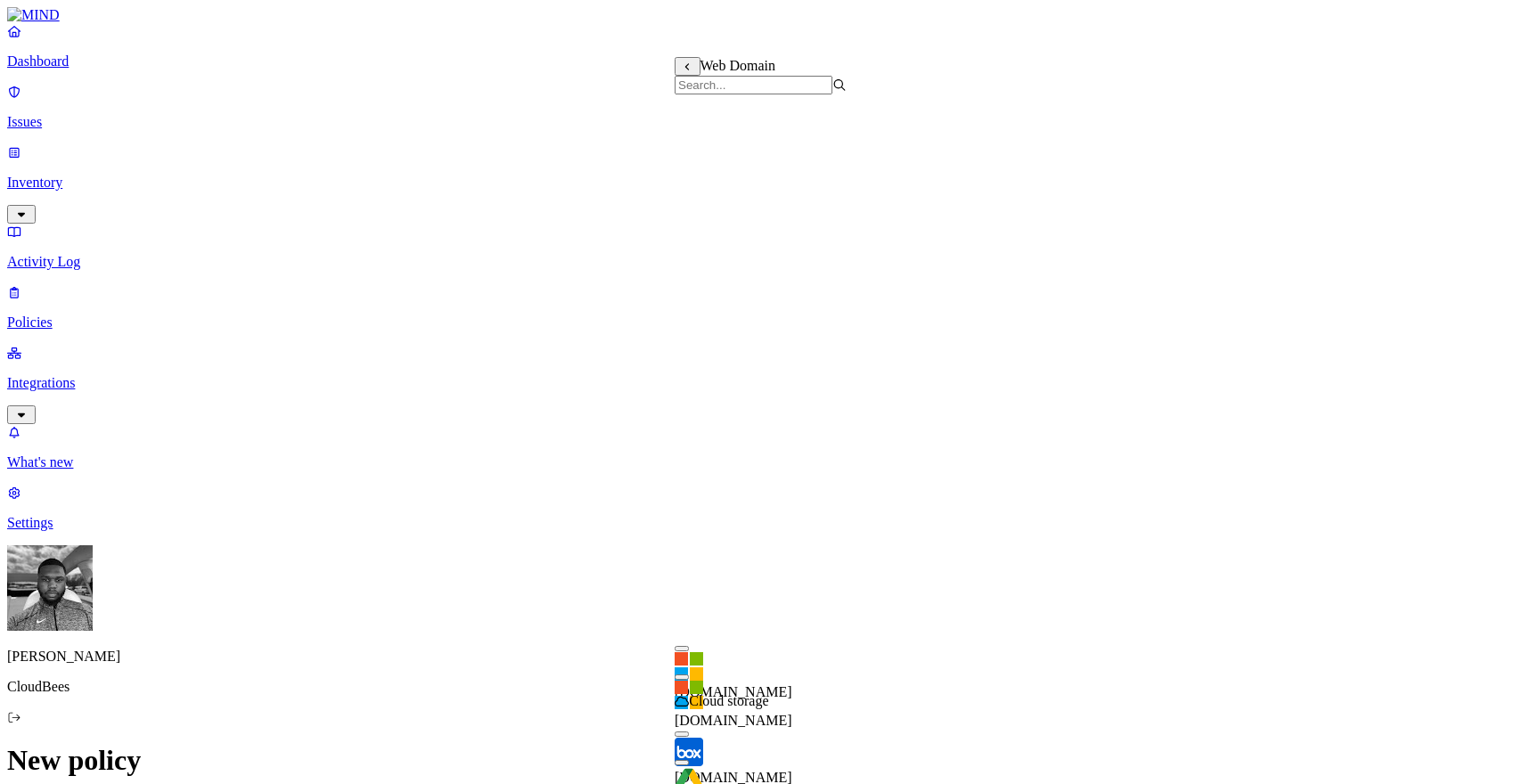
scroll to position [720, 0]
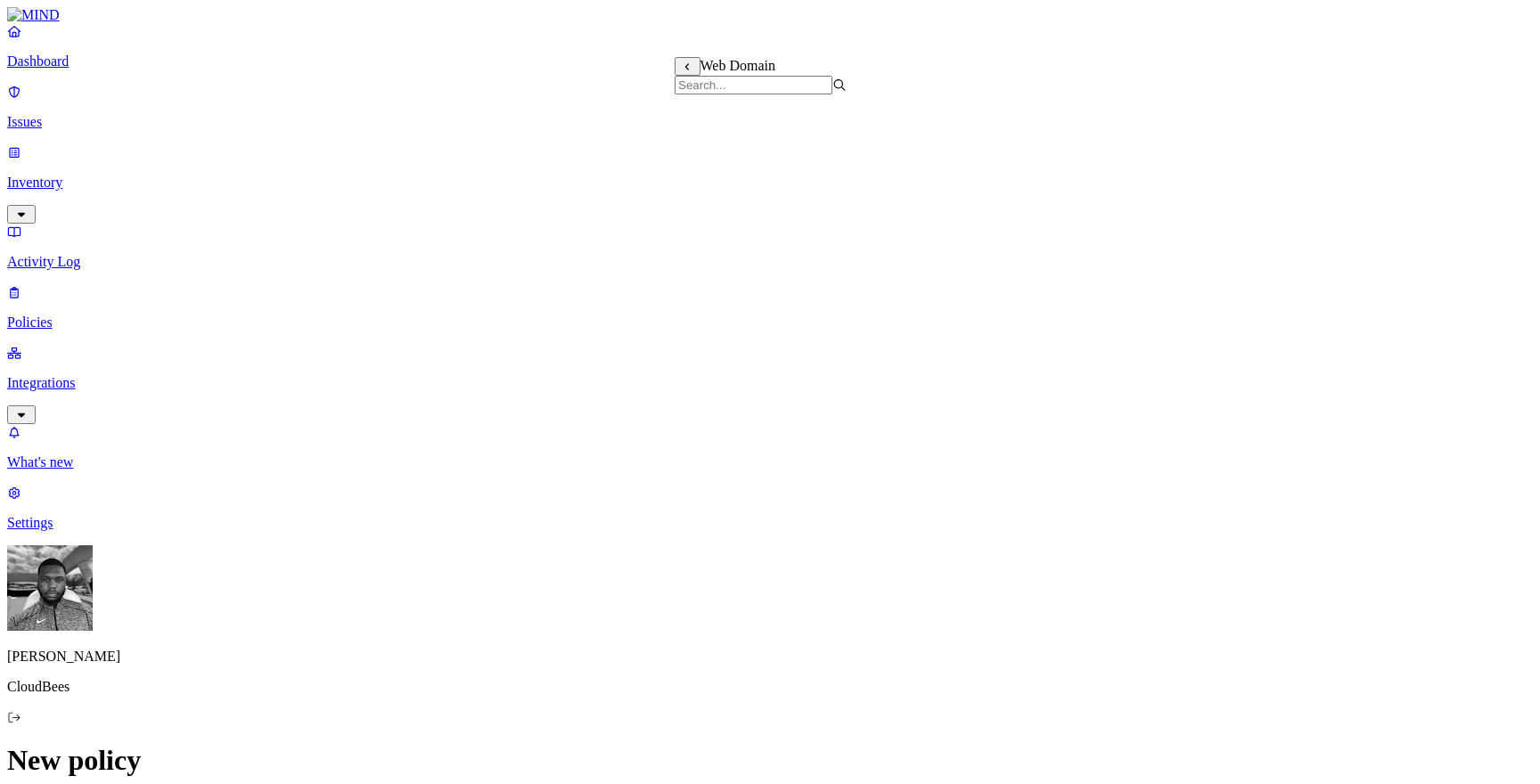
click at [984, 455] on label "OR" at bounding box center [974, 447] width 19 height 15
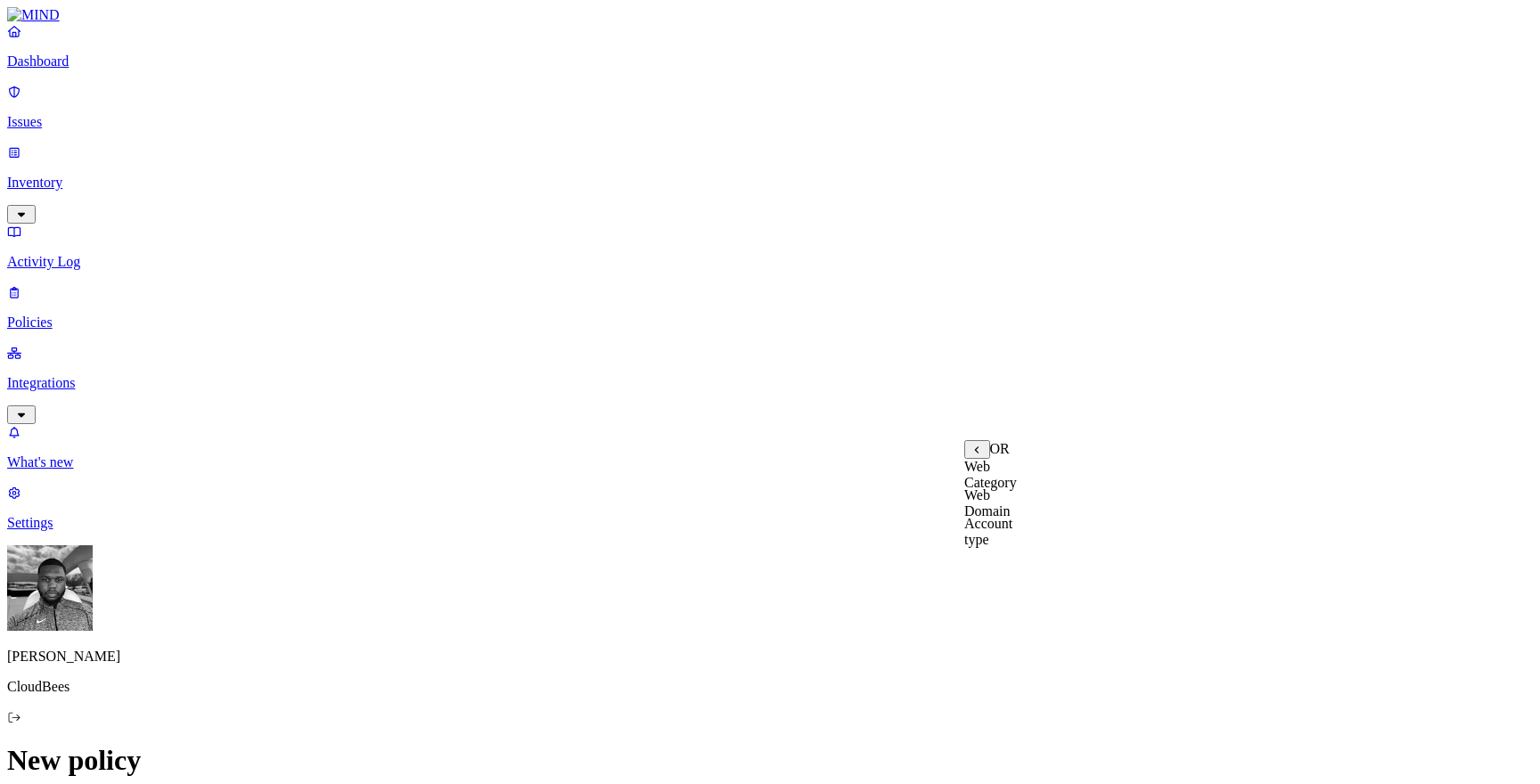
click at [1009, 518] on label "Web Domain" at bounding box center [988, 503] width 46 height 31
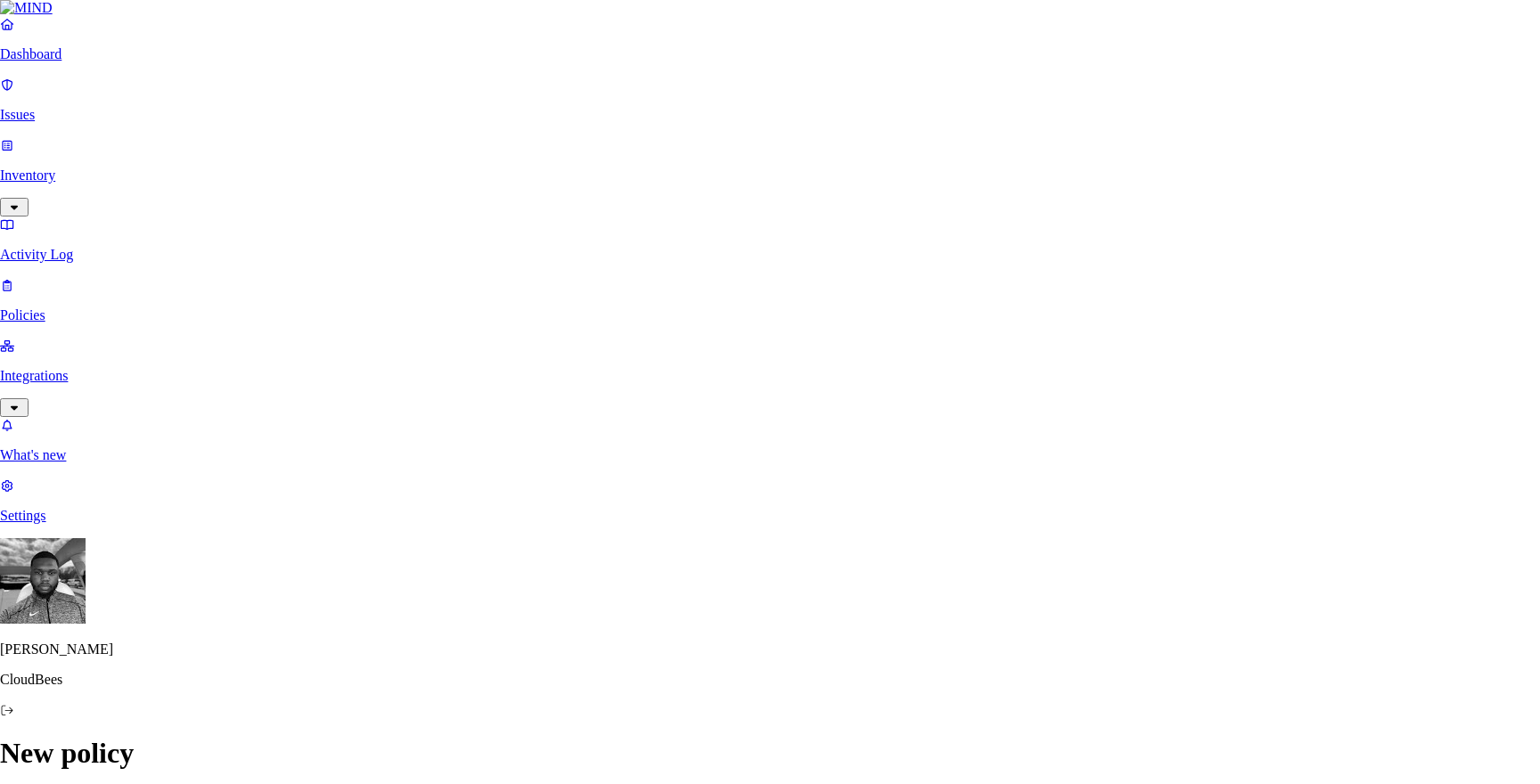
paste input "[DOMAIN_NAME]"
type input "[DOMAIN_NAME]"
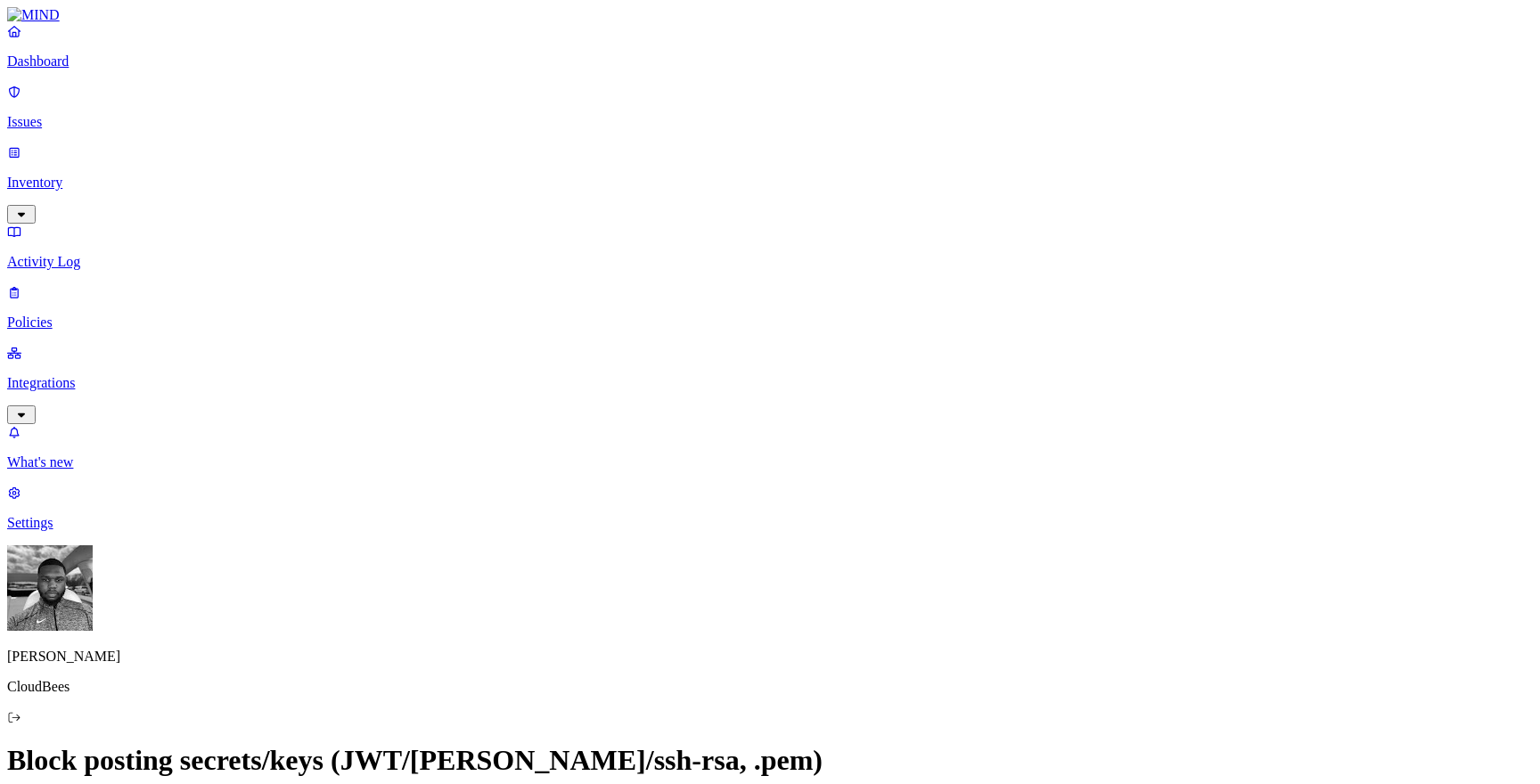
scroll to position [354, 0]
click at [926, 416] on label "OR" at bounding box center [920, 414] width 19 height 15
click at [956, 476] on label "Web Domain" at bounding box center [934, 468] width 46 height 31
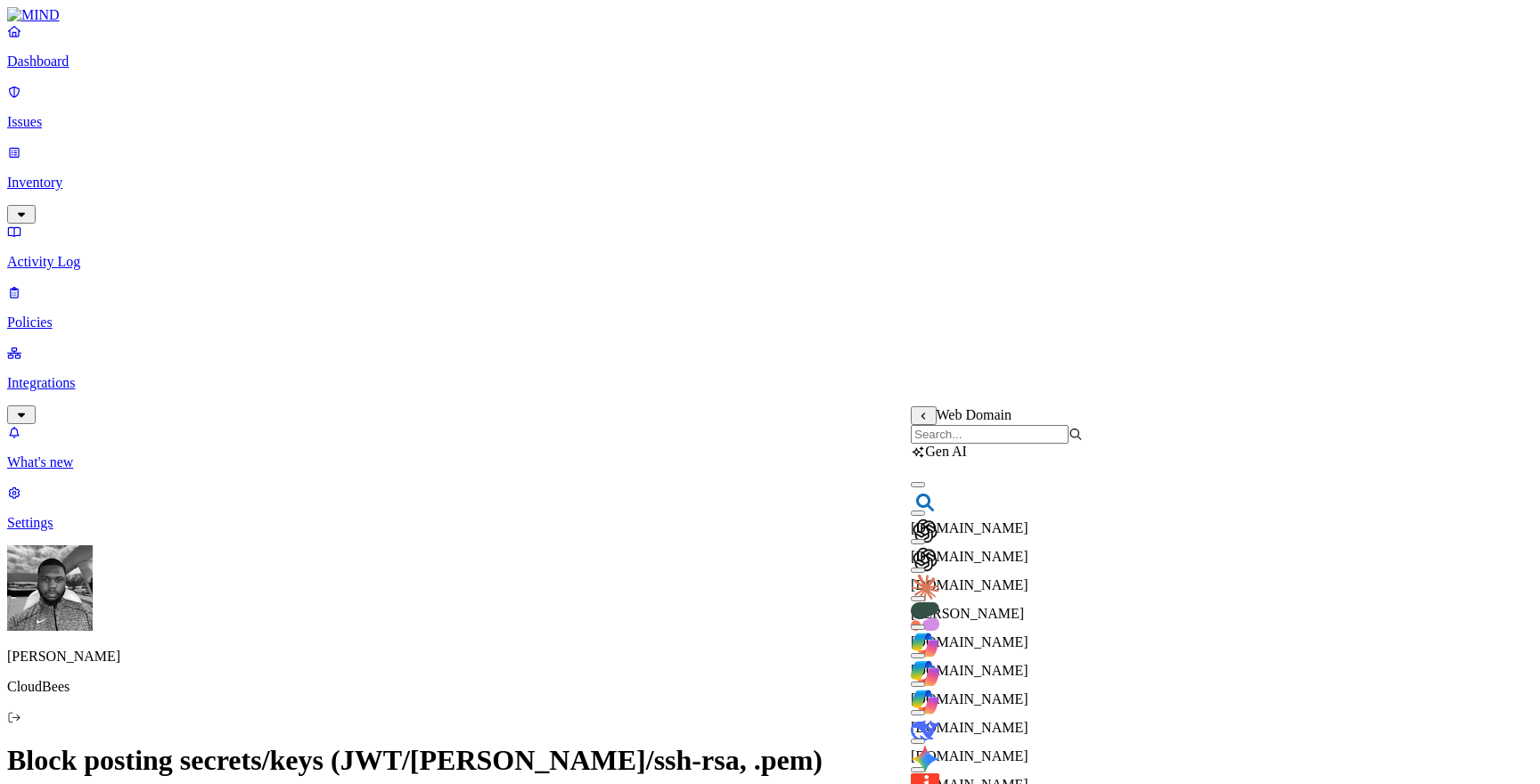
scroll to position [1198, 0]
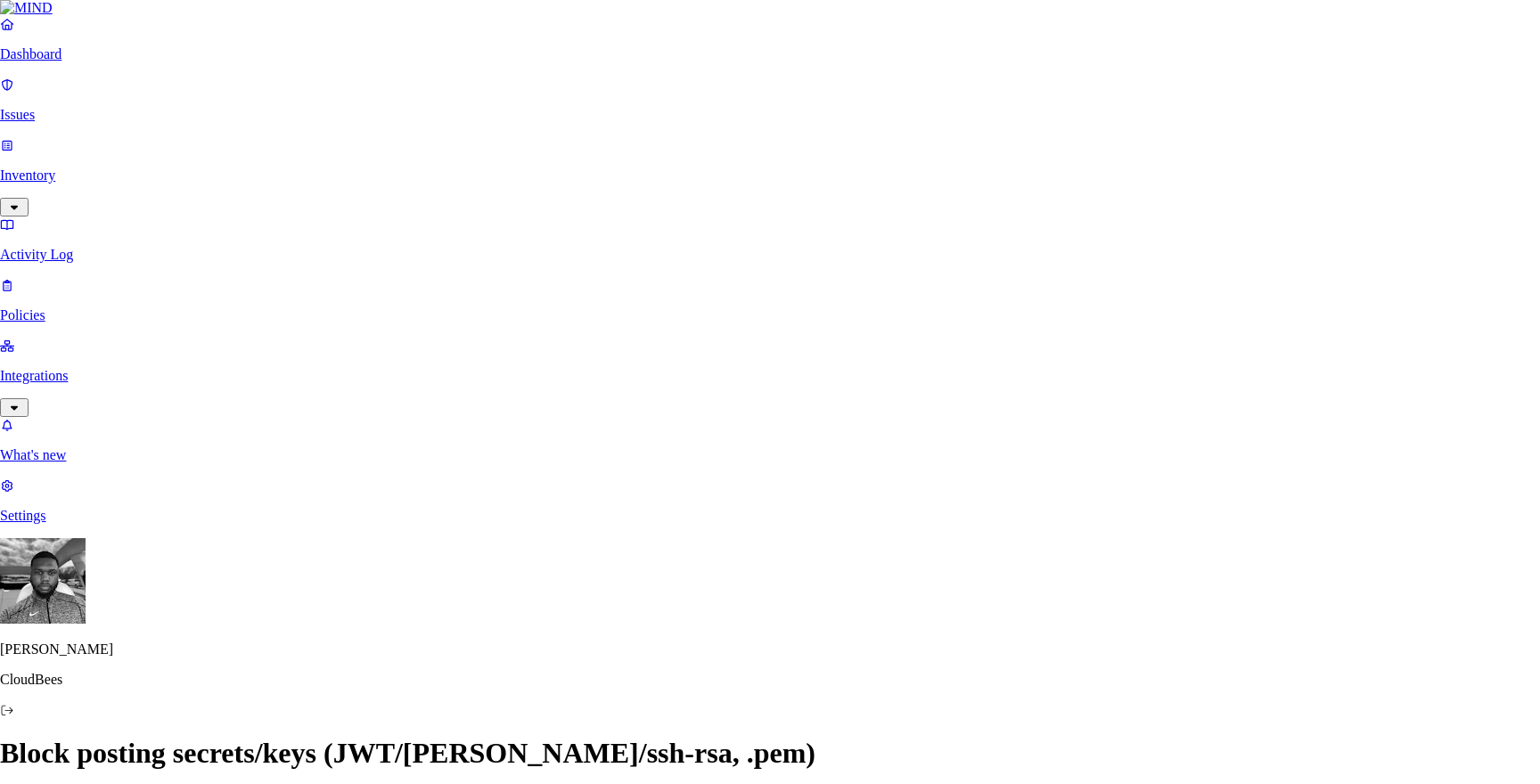
paste input "[DOMAIN_NAME]"
type input "[DOMAIN_NAME]"
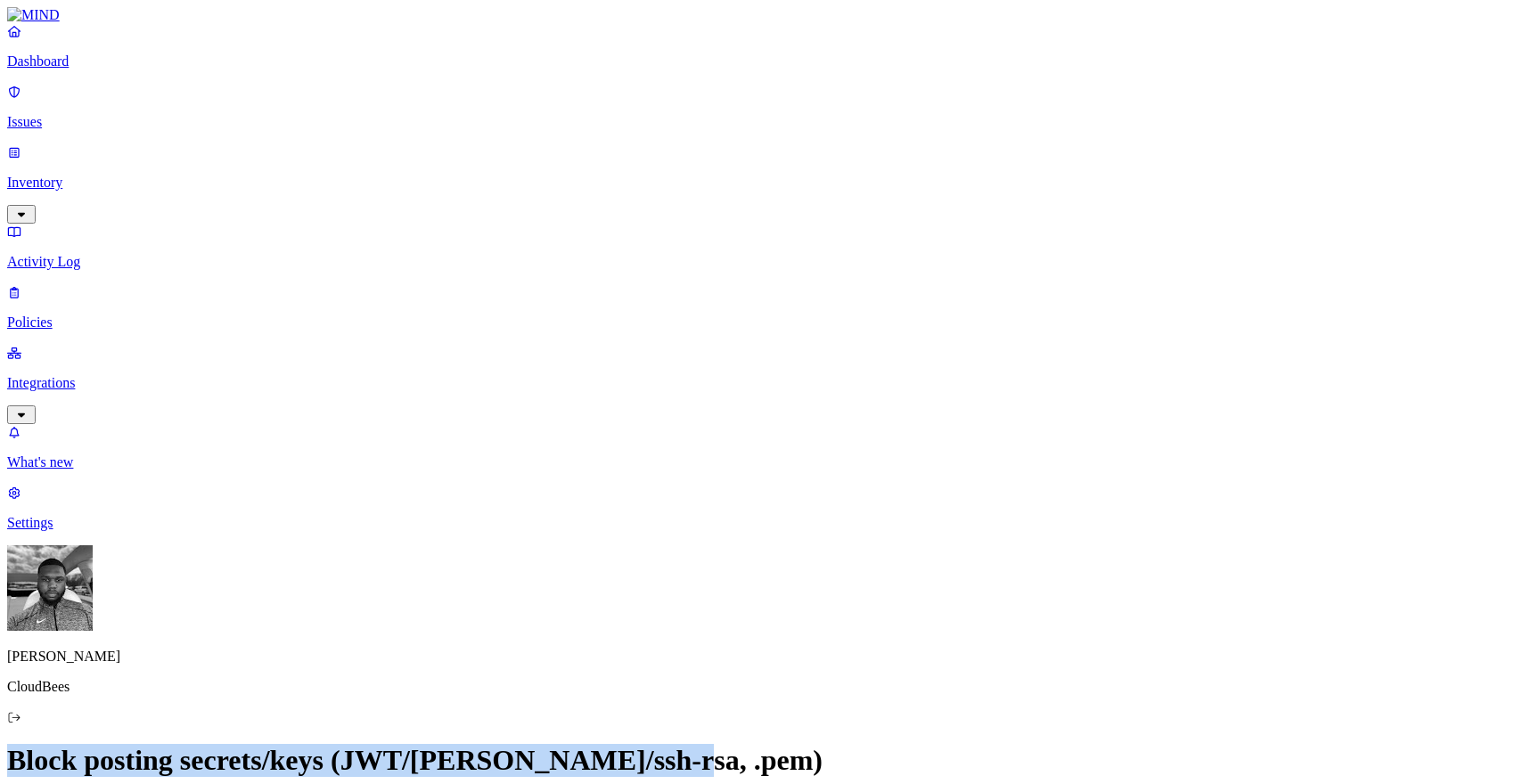
drag, startPoint x: 576, startPoint y: 51, endPoint x: 1101, endPoint y: 48, distance: 525.0
click at [1101, 744] on h1 "Block posting secrets/keys (JWT/[PERSON_NAME]/ssh-rsa, .pem)" at bounding box center [769, 760] width 1526 height 33
copy h1 "Block posting secrets/keys (JWT/[PERSON_NAME]/ssh-rsa, .pem)"
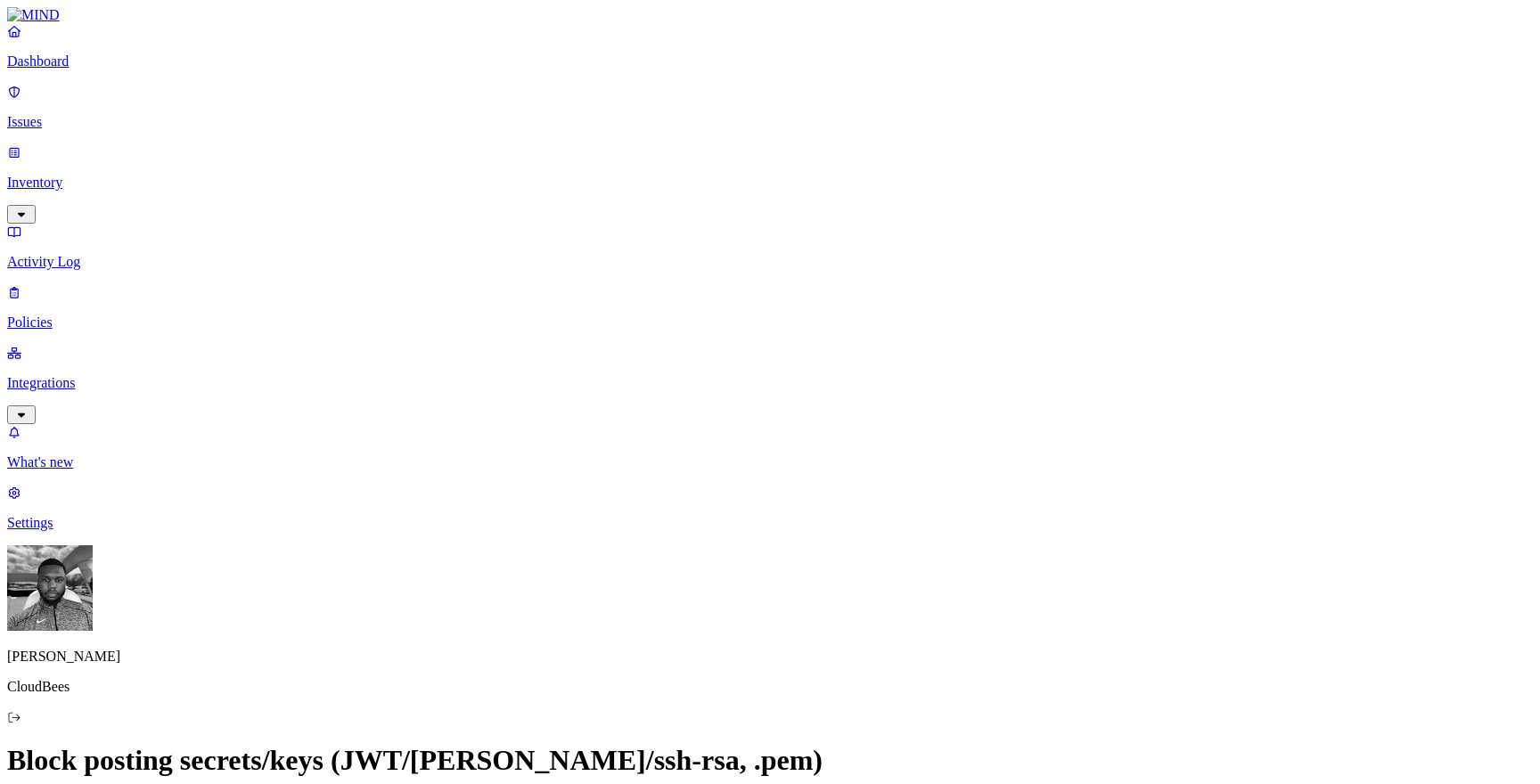
drag, startPoint x: 654, startPoint y: 311, endPoint x: 674, endPoint y: 321, distance: 22.4
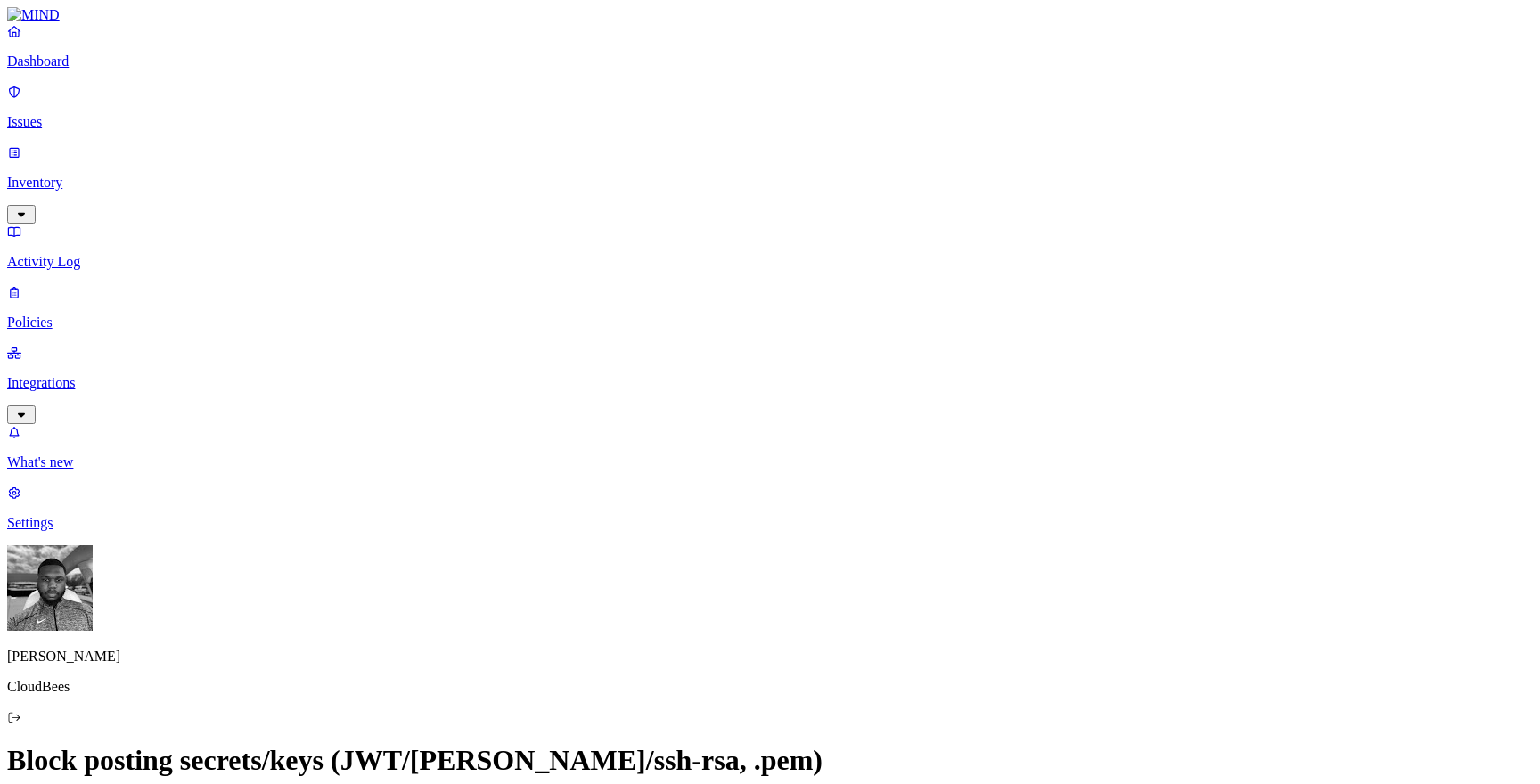
scroll to position [892, 0]
type textarea "Block posting secrets/keys (JWT/[PERSON_NAME]/ssh-rsa, .pem) in web forms and i…"
